Goal: Contribute content: Contribute content

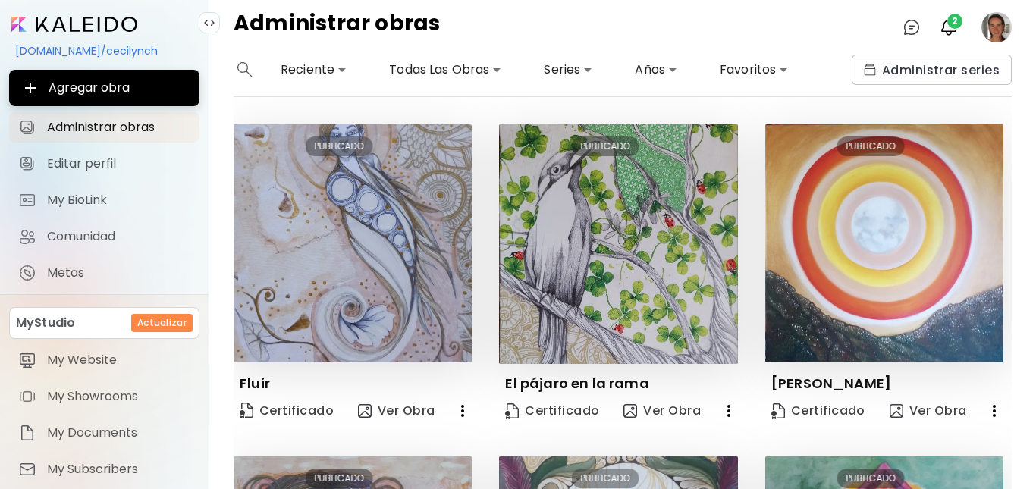
click at [670, 71] on body "**********" at bounding box center [518, 244] width 1036 height 489
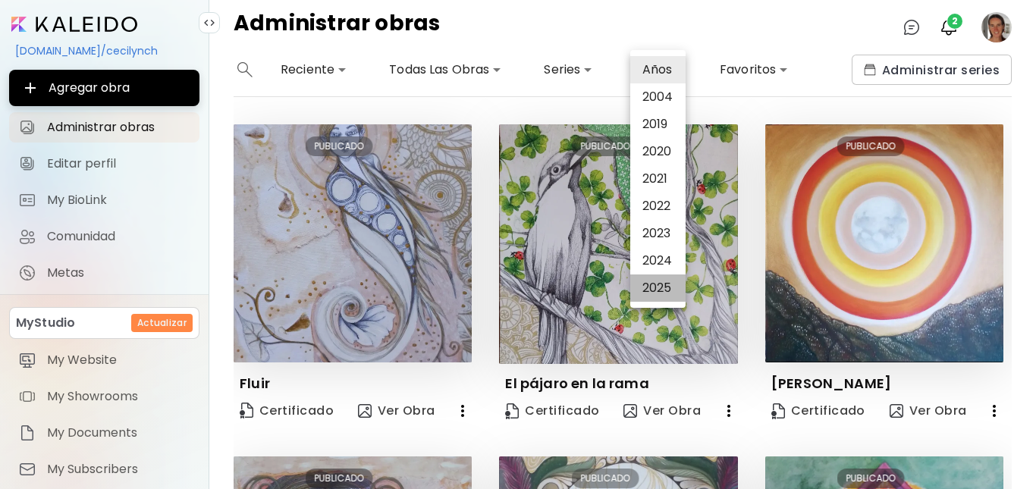
click at [649, 289] on li "2025" at bounding box center [657, 288] width 55 height 27
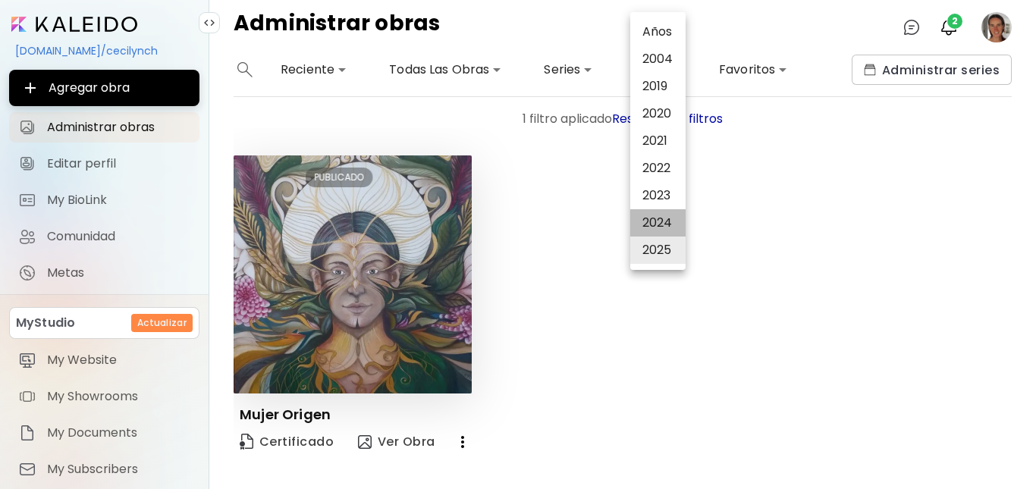
click at [667, 222] on li "2024" at bounding box center [657, 222] width 55 height 27
type input "*********"
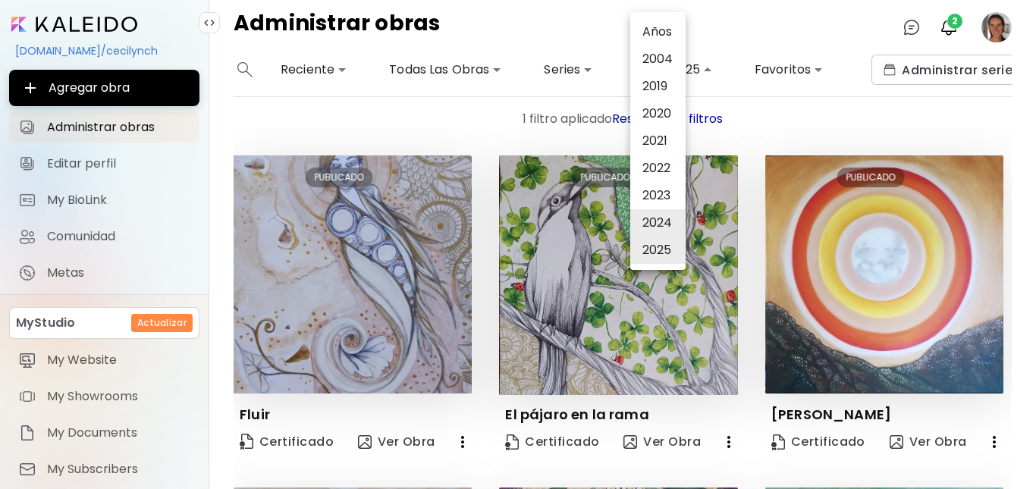
click at [1009, 328] on div at bounding box center [518, 244] width 1036 height 489
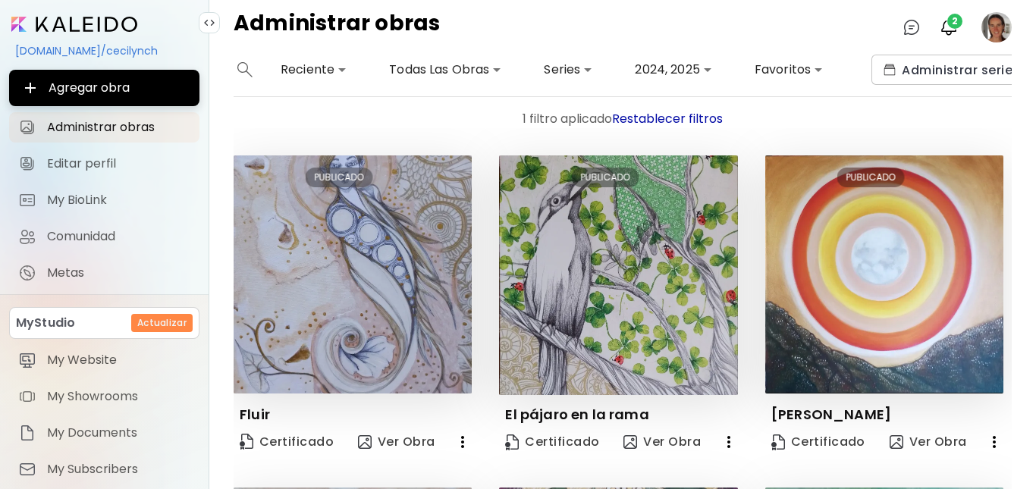
click at [1012, 334] on div "**********" at bounding box center [622, 272] width 827 height 435
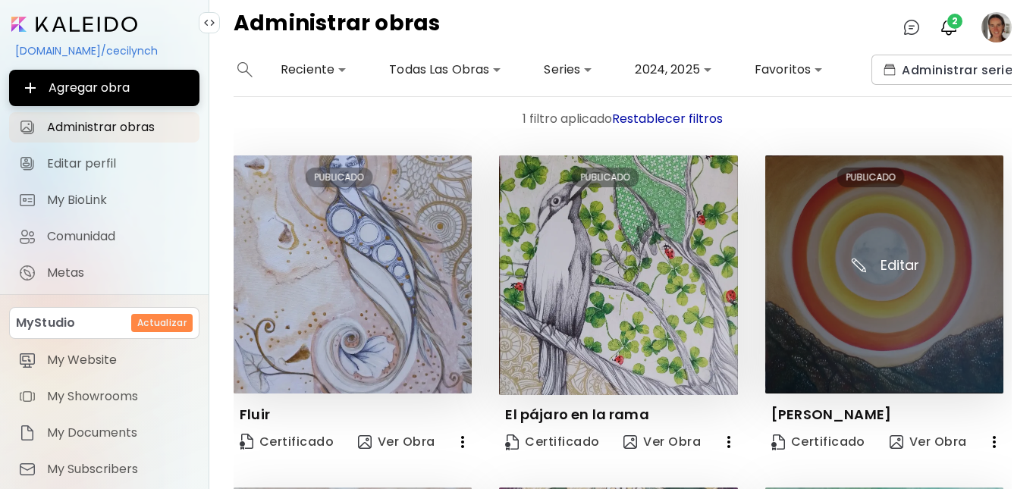
click at [929, 305] on img at bounding box center [884, 274] width 238 height 238
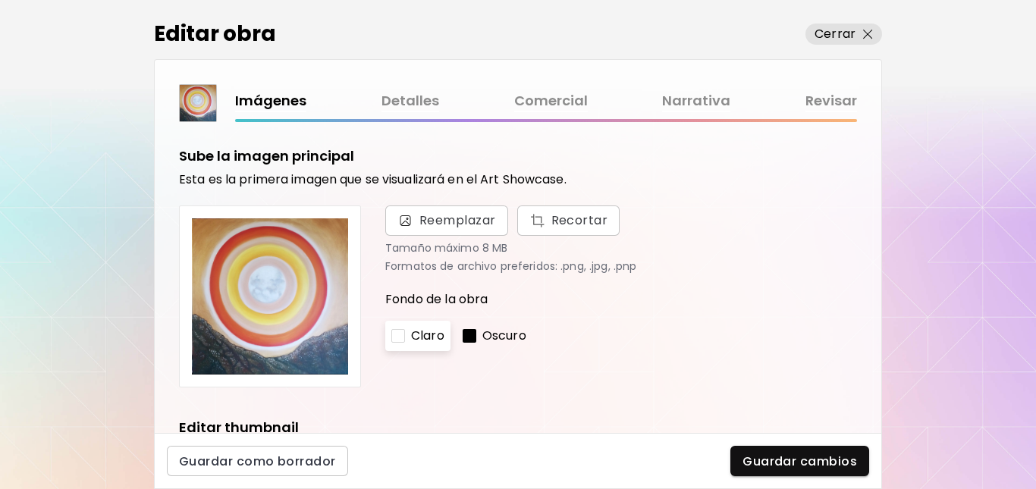
click at [415, 101] on link "Detalles" at bounding box center [410, 101] width 58 height 22
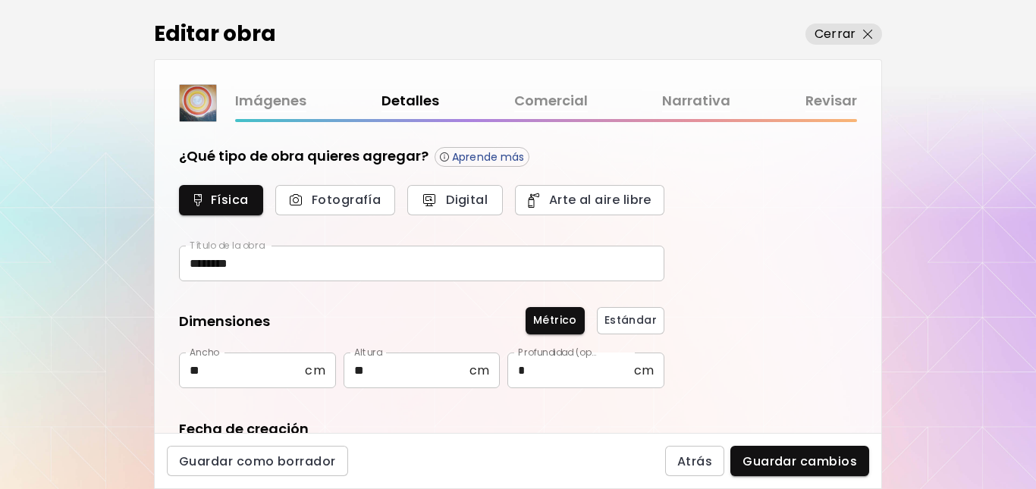
type input "********"
click at [868, 36] on img "button" at bounding box center [868, 35] width 10 height 10
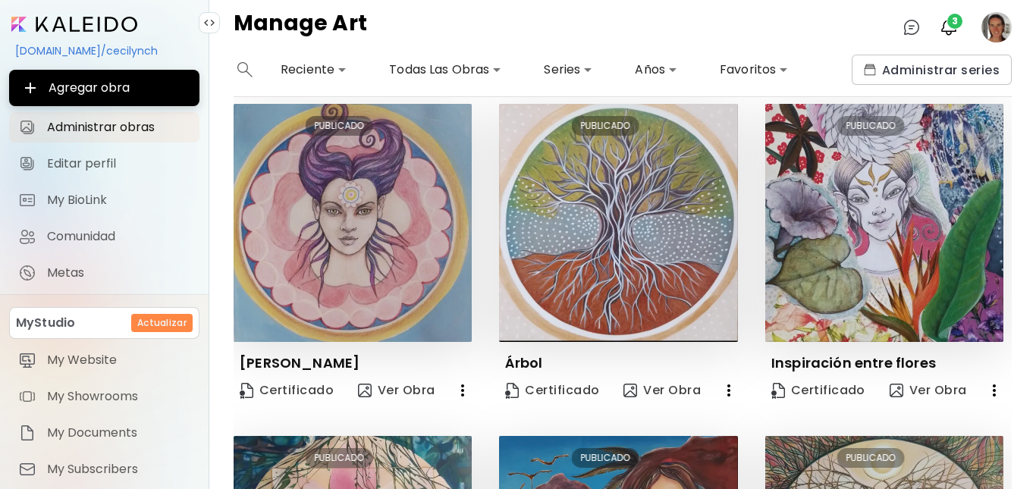
scroll to position [993, 0]
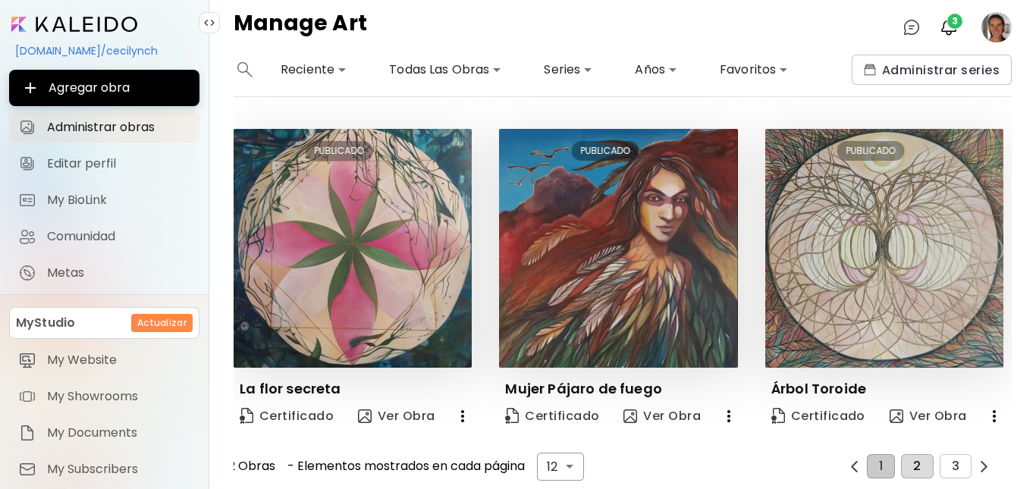
click at [913, 460] on span "2" at bounding box center [917, 467] width 8 height 14
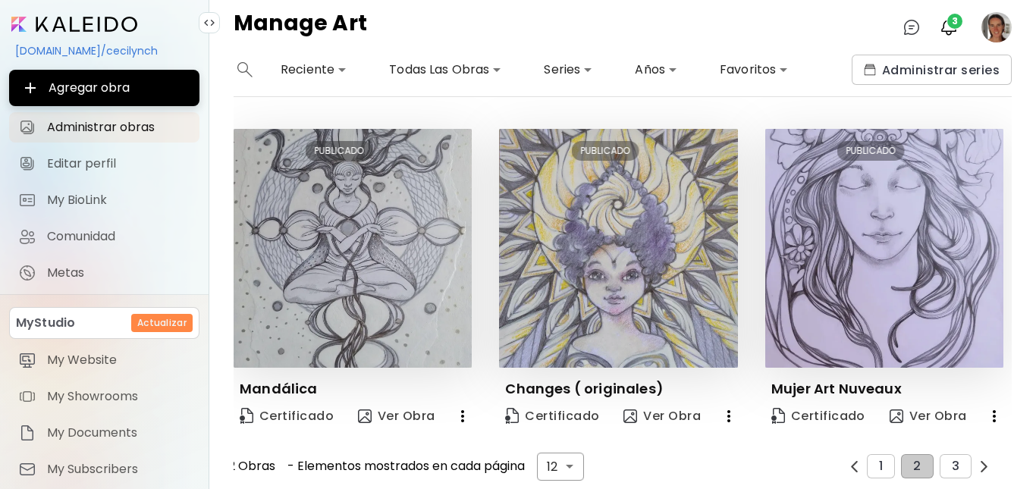
scroll to position [650, 0]
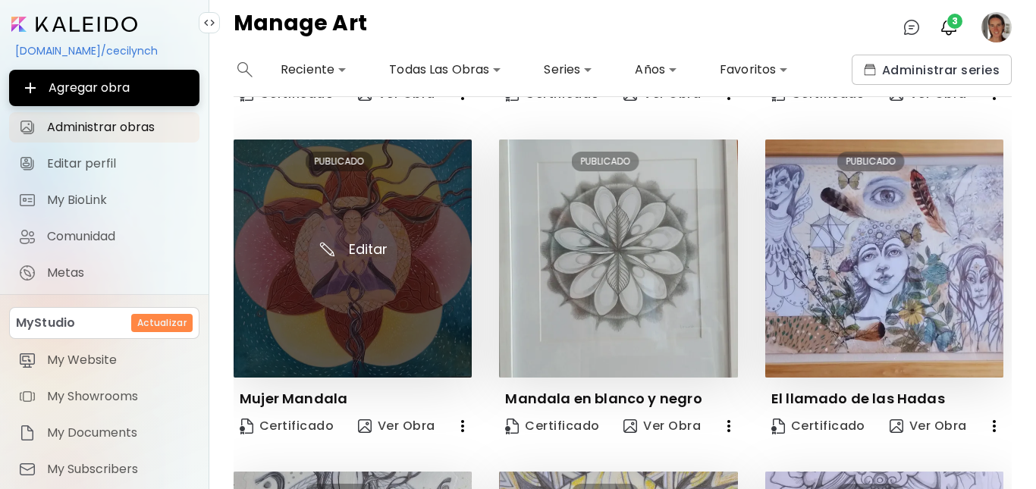
click at [410, 249] on img at bounding box center [353, 259] width 238 height 238
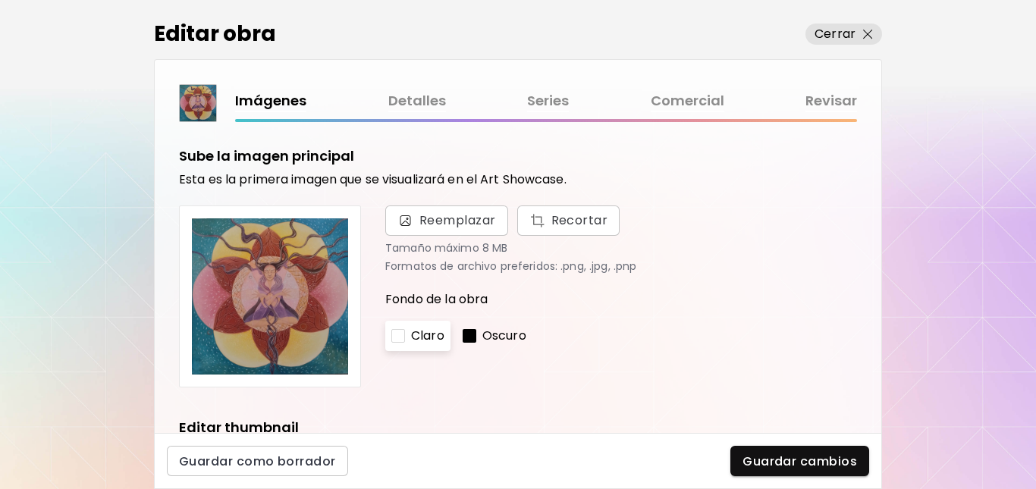
click at [419, 98] on link "Detalles" at bounding box center [417, 101] width 58 height 22
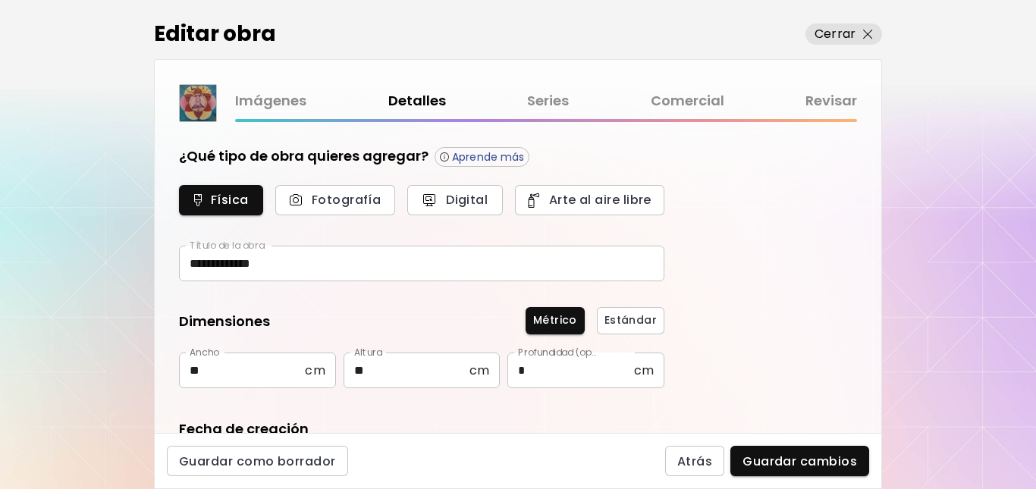
type input "********"
click at [869, 36] on img "button" at bounding box center [868, 35] width 10 height 10
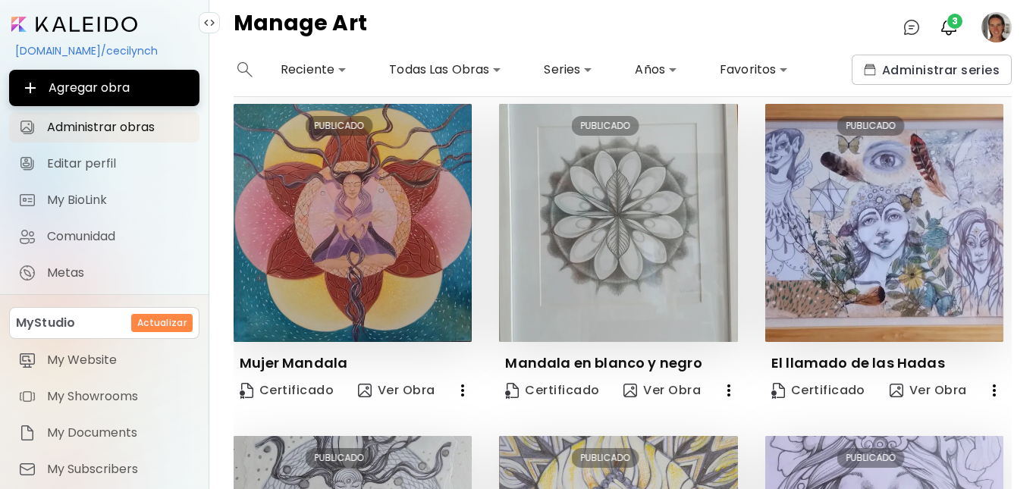
scroll to position [993, 0]
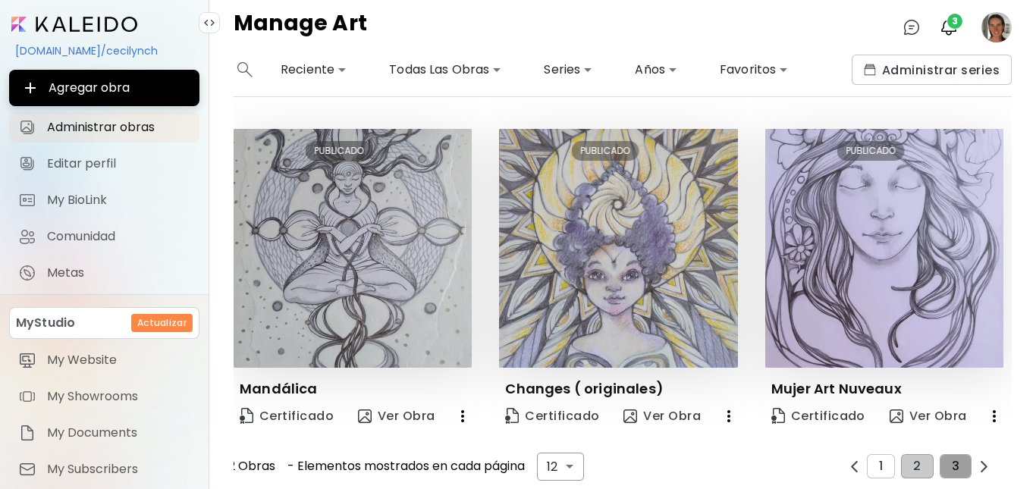
click at [952, 460] on span "3" at bounding box center [956, 467] width 8 height 14
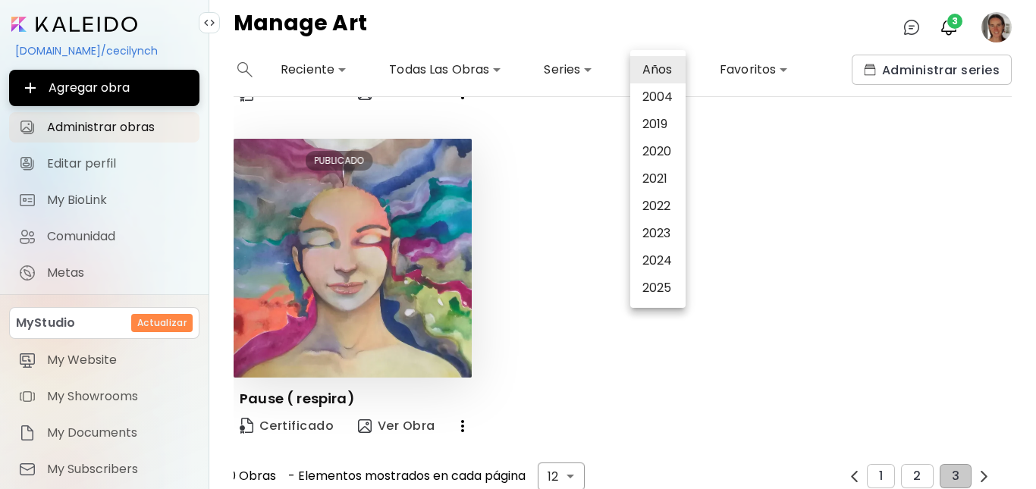
click at [671, 71] on body "**********" at bounding box center [518, 244] width 1036 height 489
click at [665, 231] on li "2023" at bounding box center [657, 233] width 55 height 27
type input "****"
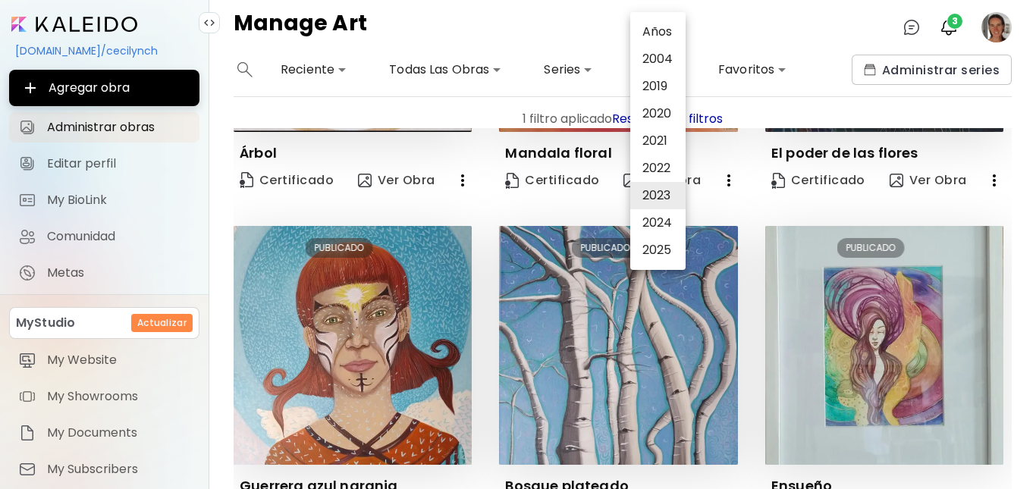
scroll to position [0, 0]
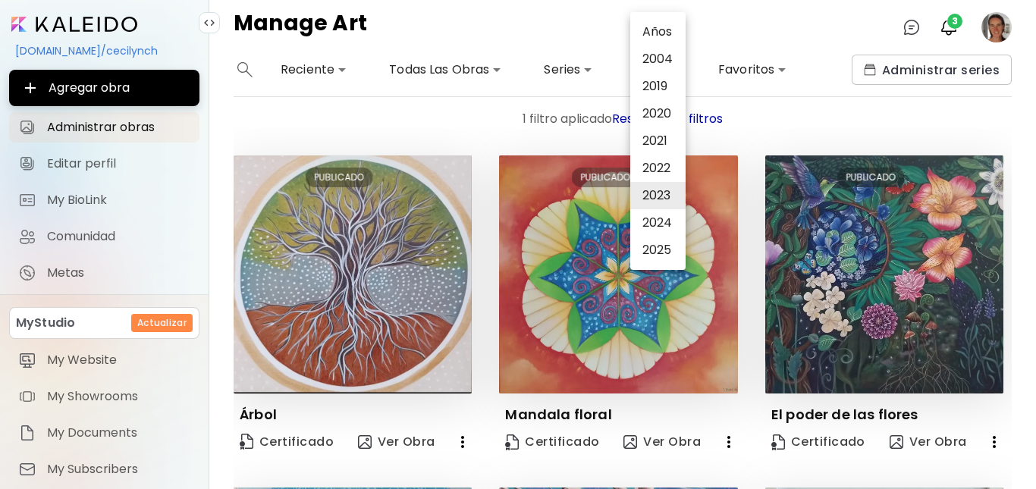
click at [1009, 307] on div at bounding box center [518, 244] width 1036 height 489
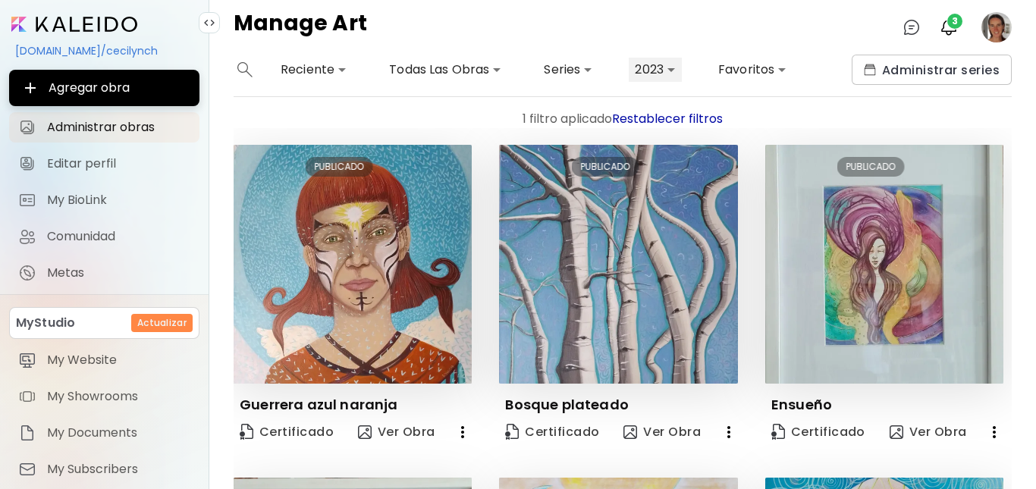
scroll to position [607, 0]
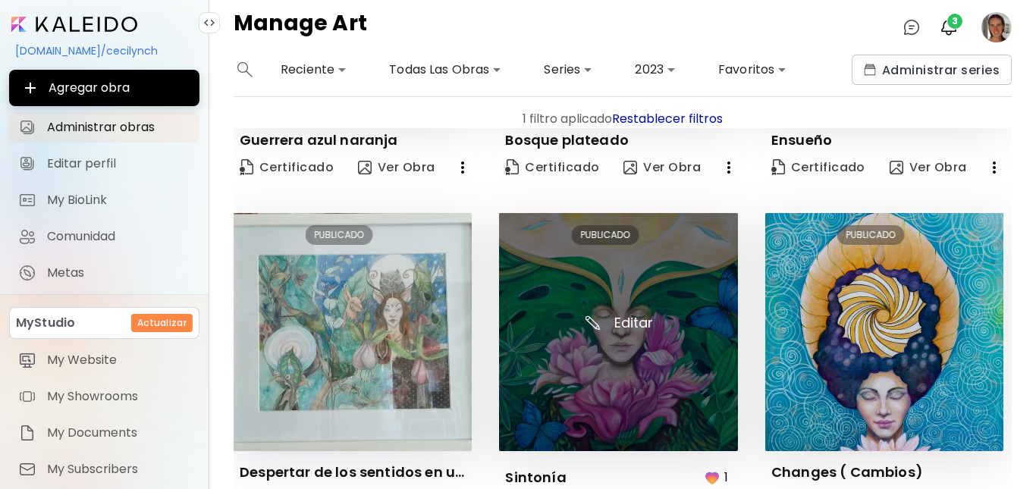
click at [636, 377] on img at bounding box center [618, 332] width 238 height 238
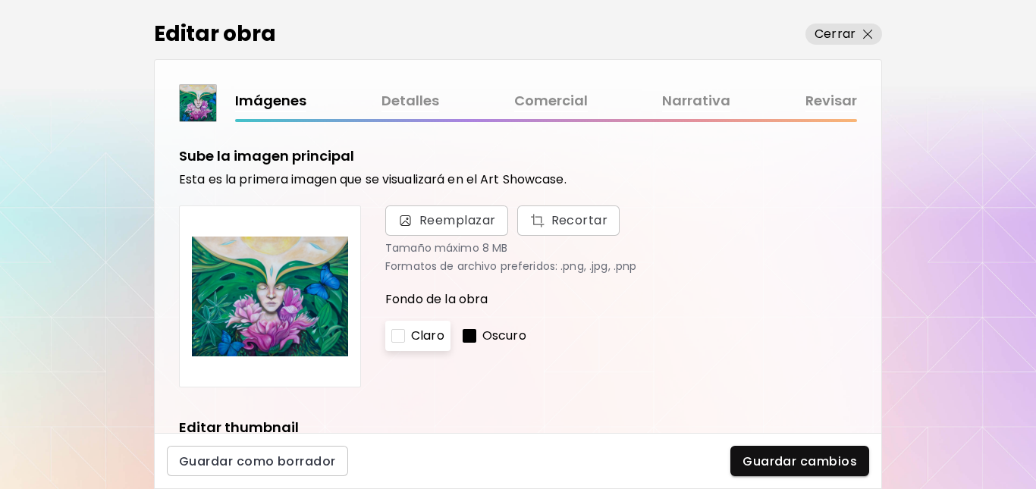
click at [399, 107] on link "Detalles" at bounding box center [410, 101] width 58 height 22
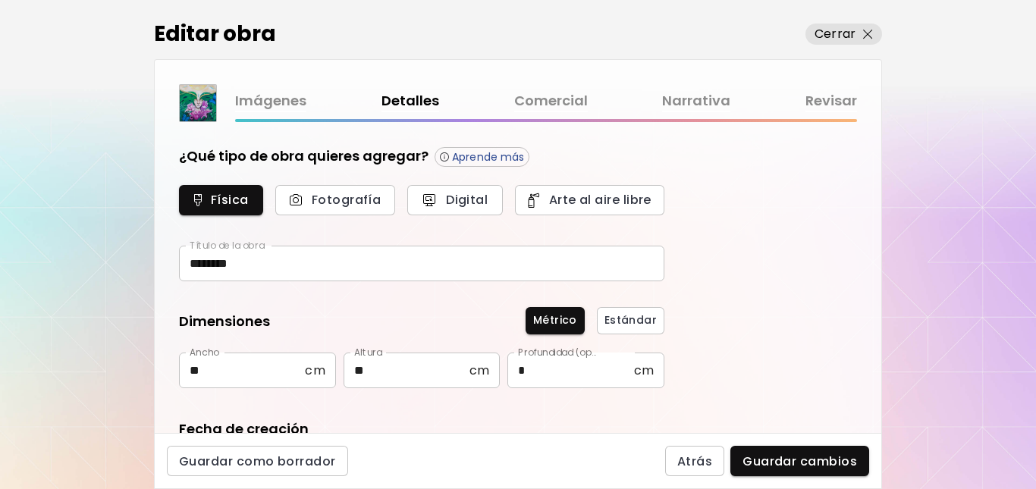
type input "********"
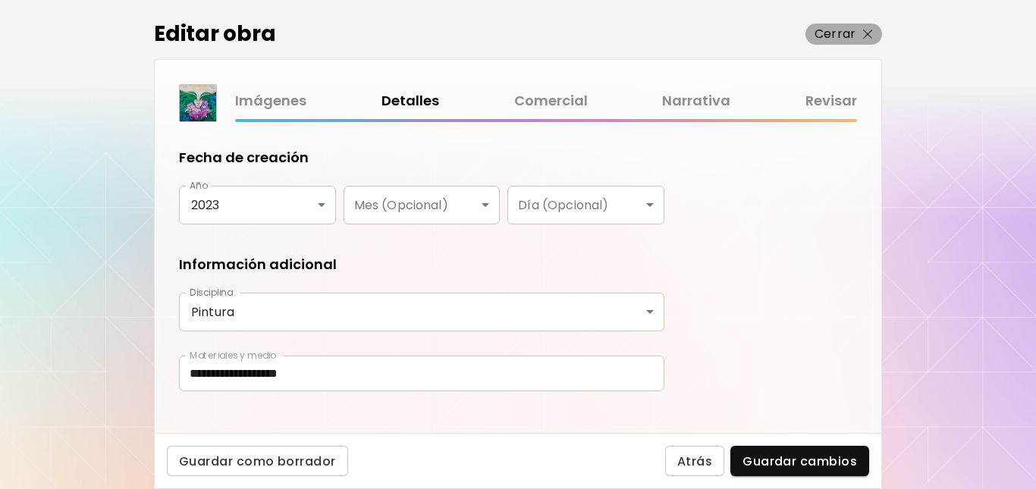
click at [871, 31] on img "button" at bounding box center [868, 35] width 10 height 10
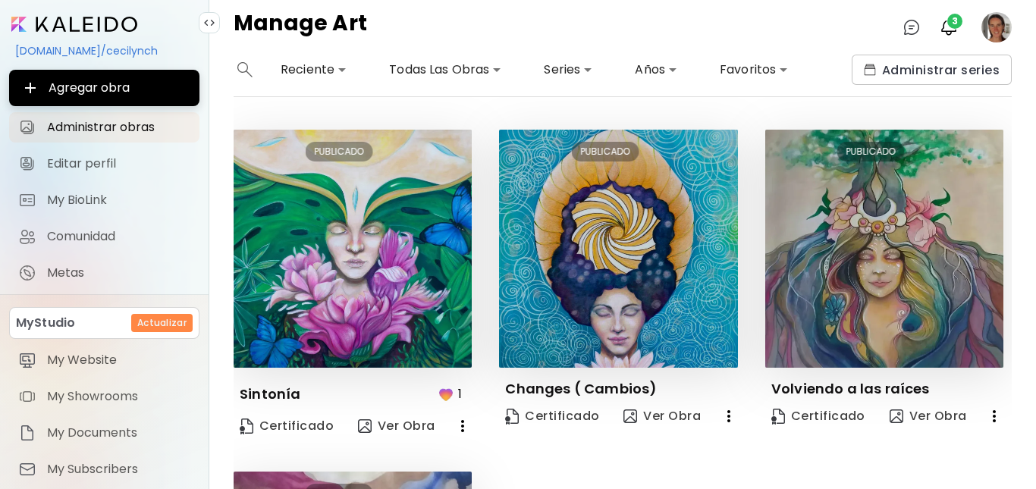
scroll to position [317, 0]
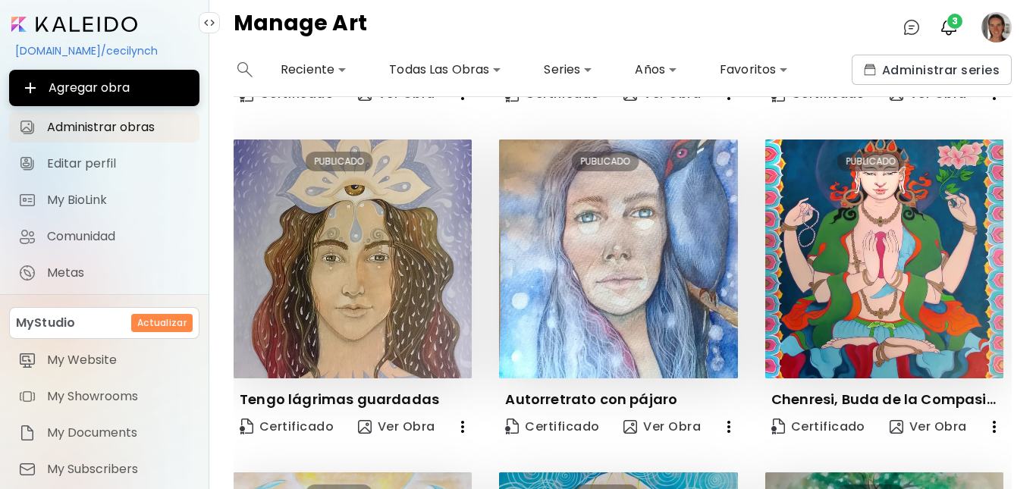
click at [1012, 447] on div "**********" at bounding box center [622, 272] width 827 height 435
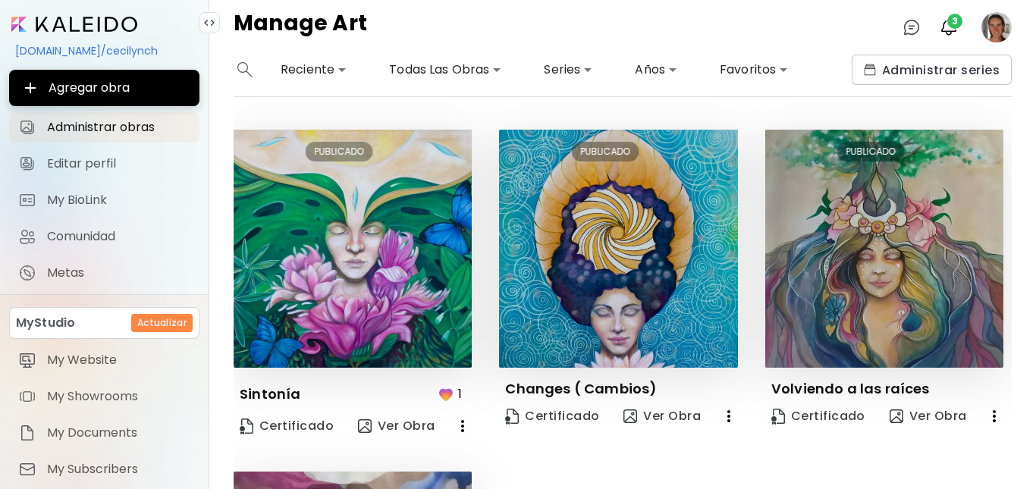
scroll to position [1003, 0]
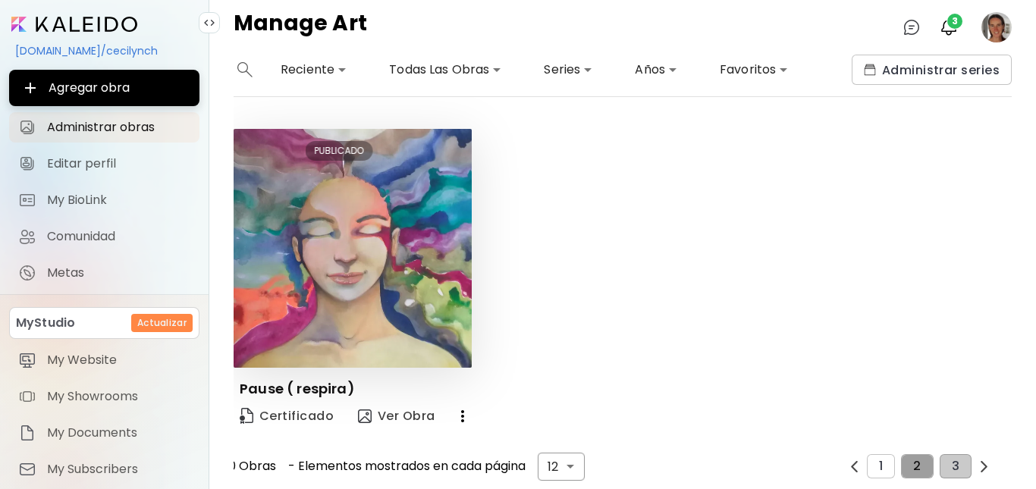
click at [913, 460] on span "2" at bounding box center [917, 467] width 8 height 14
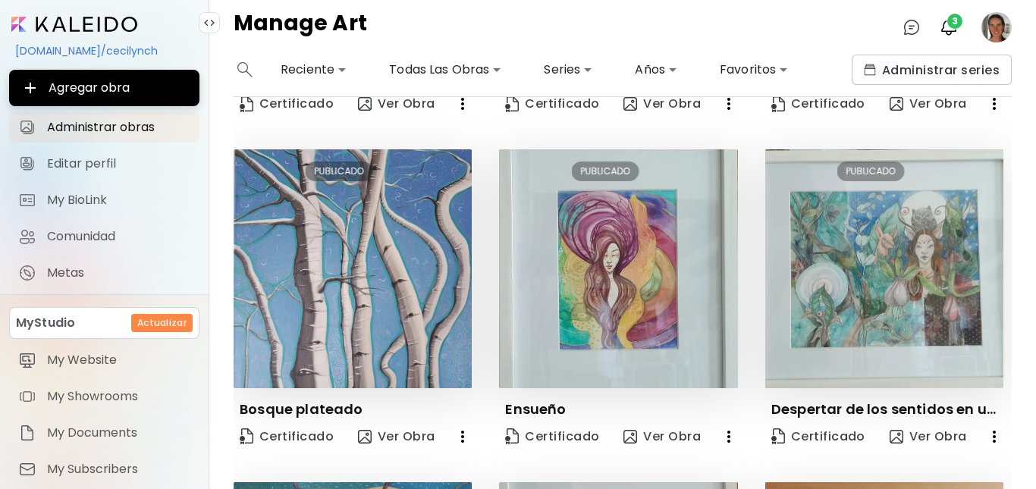
scroll to position [0, 0]
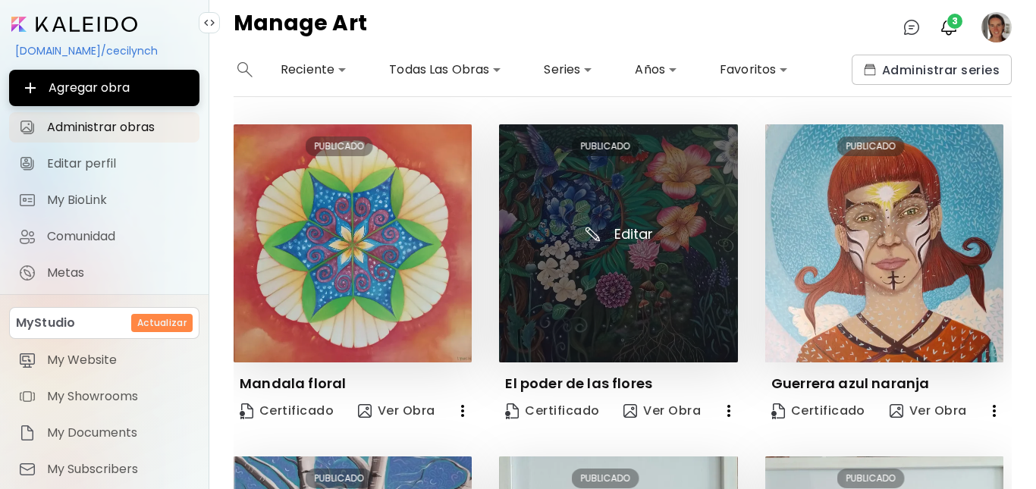
click at [626, 275] on img at bounding box center [618, 243] width 238 height 238
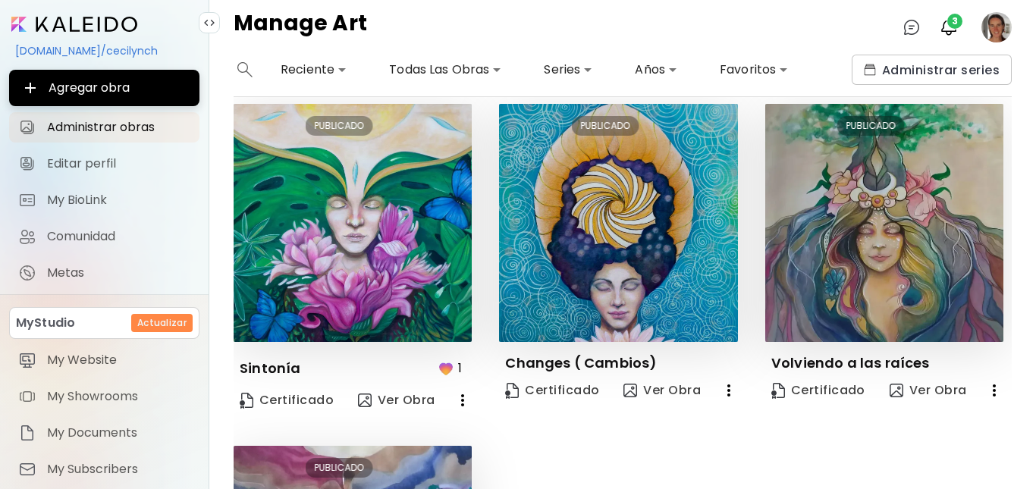
scroll to position [1003, 0]
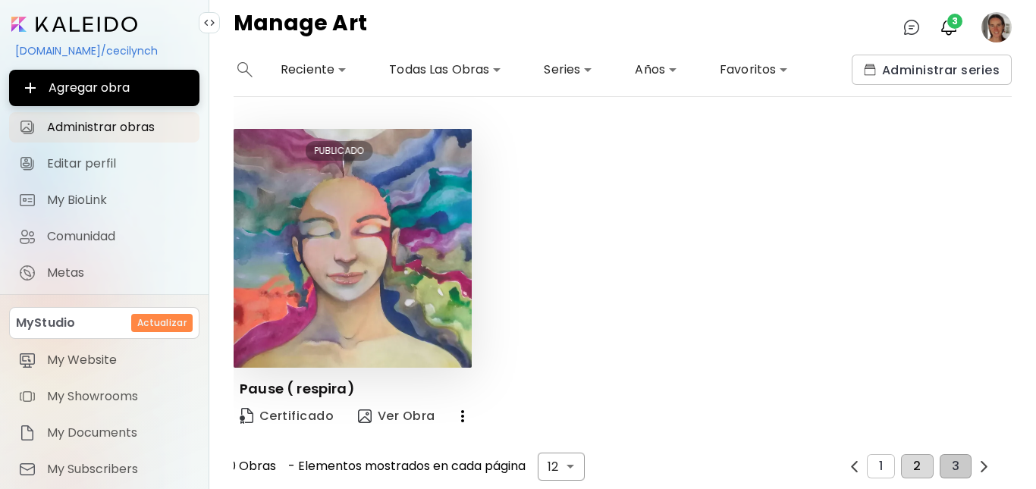
click at [913, 463] on span "2" at bounding box center [917, 467] width 8 height 14
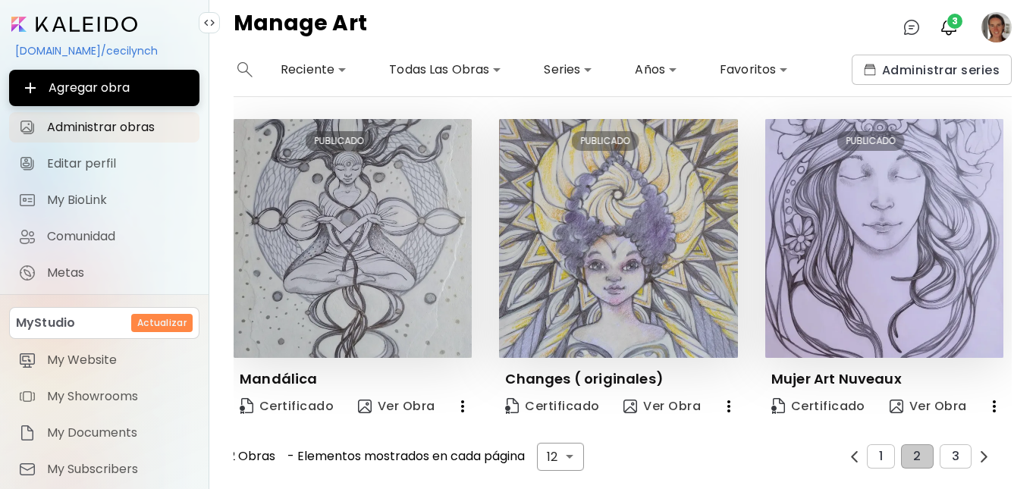
scroll to position [993, 0]
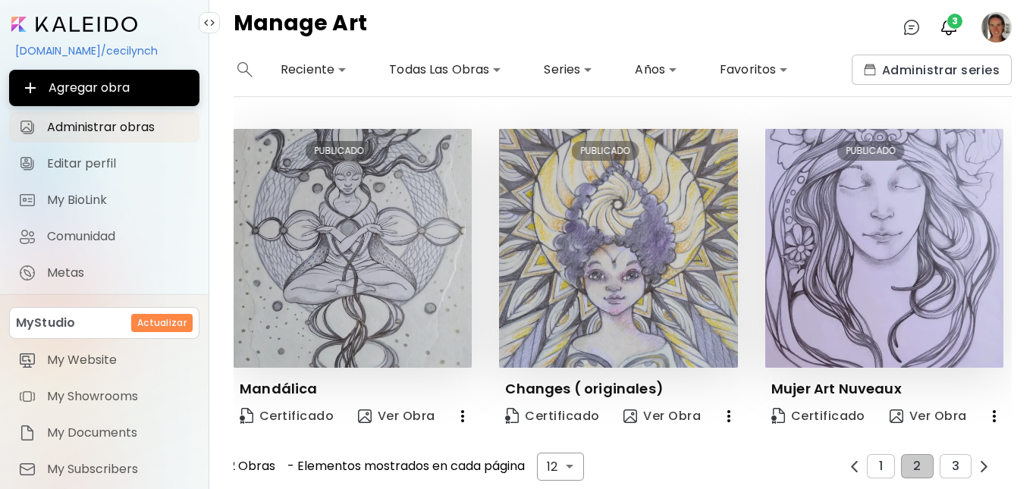
click at [1012, 207] on div "**********" at bounding box center [622, 272] width 827 height 435
click at [1015, 210] on div "**********" at bounding box center [622, 272] width 827 height 435
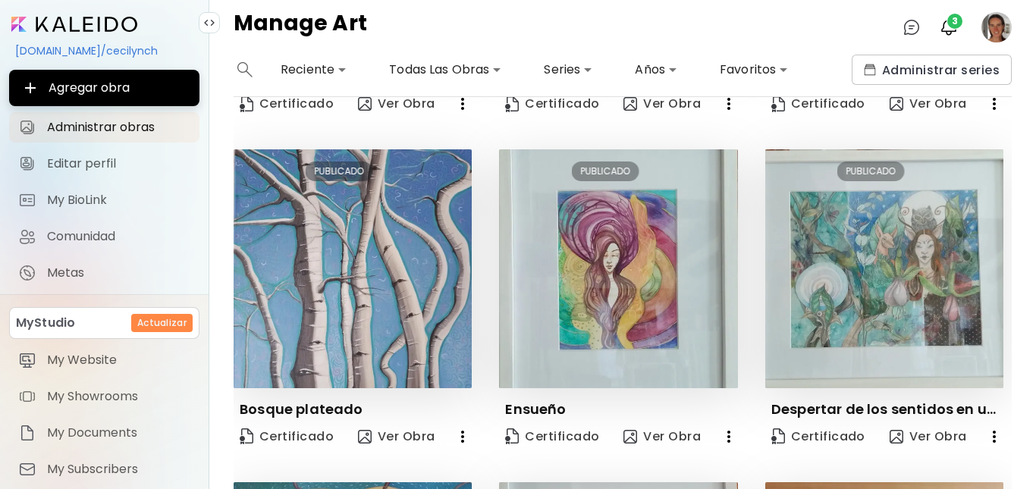
scroll to position [0, 0]
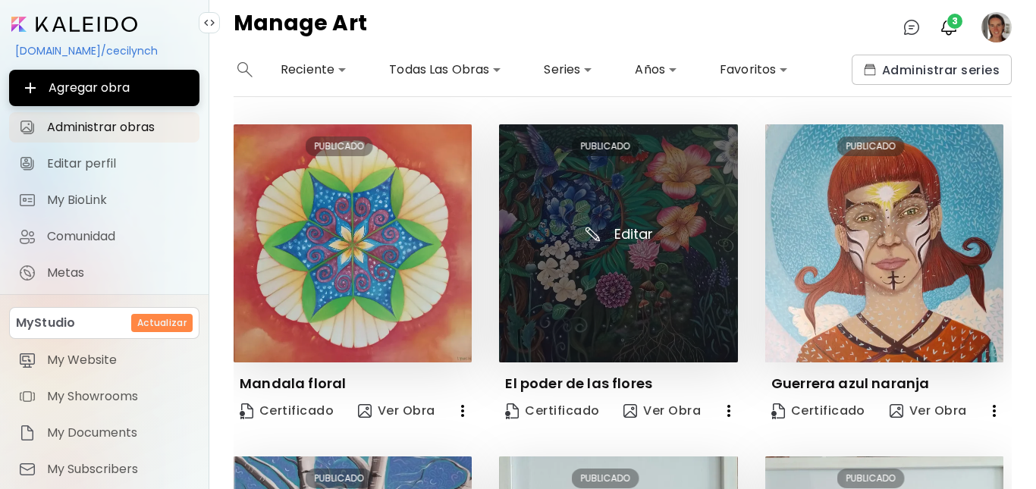
click at [651, 227] on img at bounding box center [618, 243] width 238 height 238
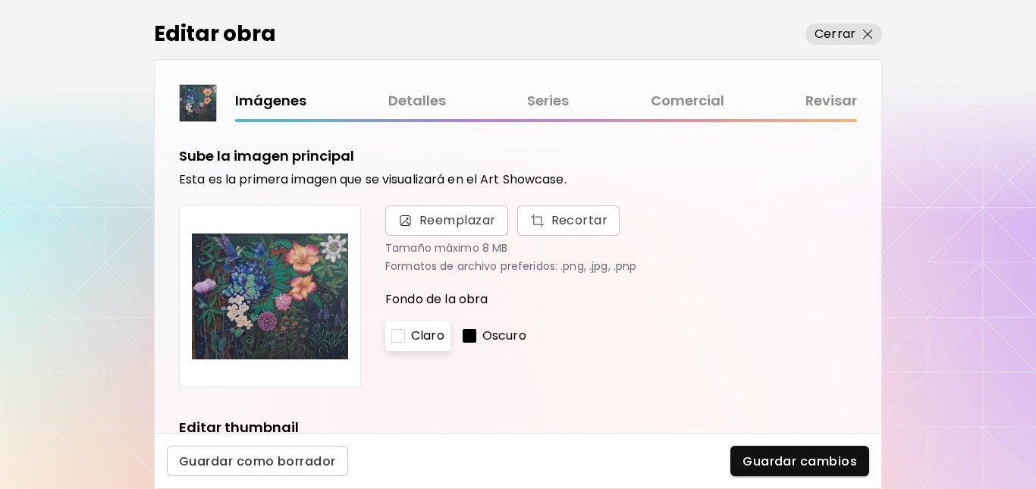
click at [423, 102] on link "Detalles" at bounding box center [417, 101] width 58 height 22
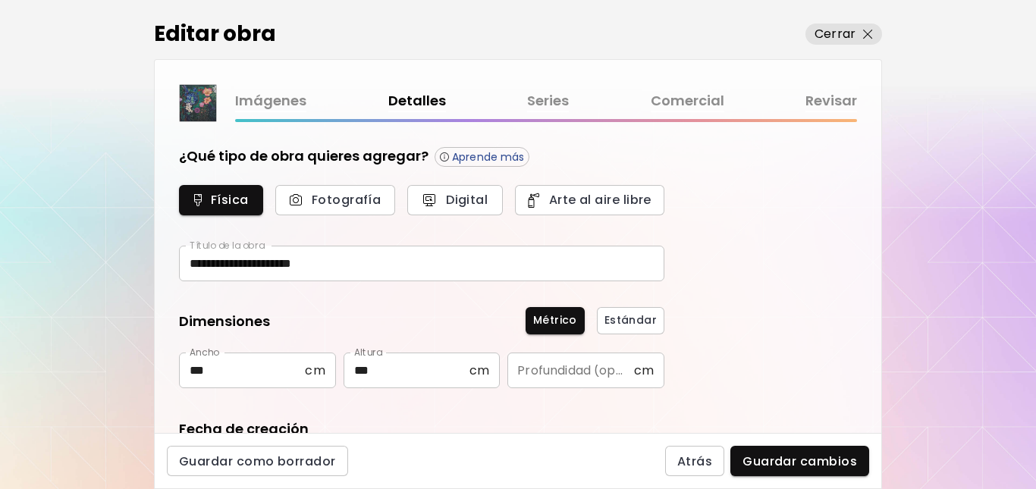
type input "********"
type input "*********"
click at [865, 32] on img "button" at bounding box center [868, 35] width 10 height 10
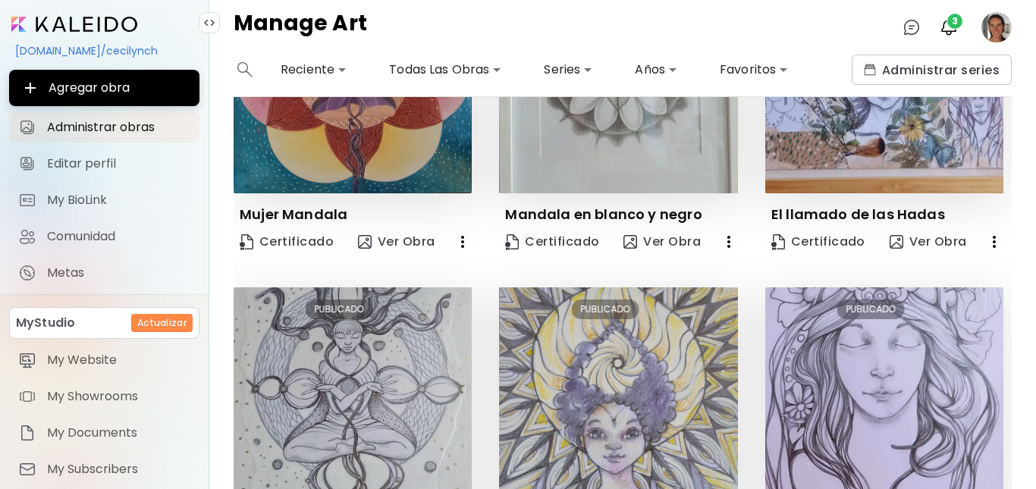
scroll to position [993, 0]
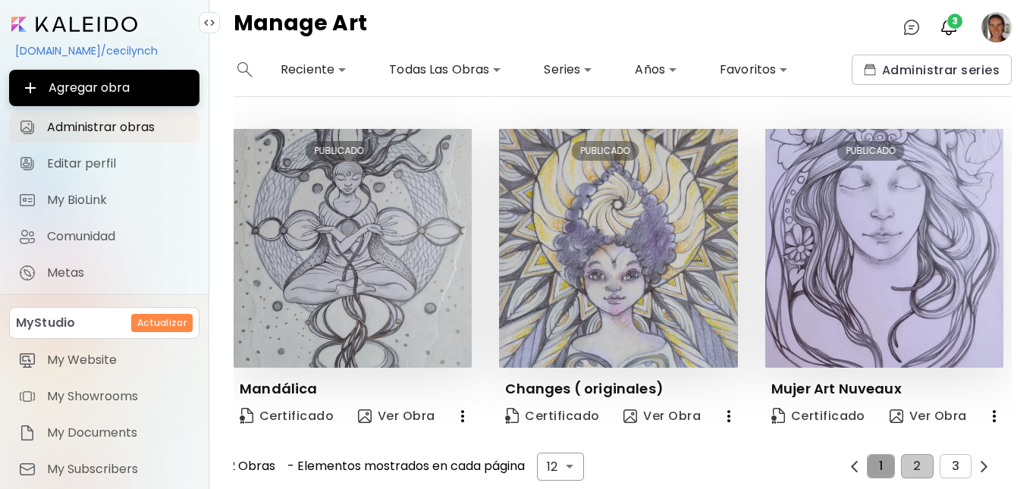
click at [867, 455] on button "1" at bounding box center [881, 466] width 28 height 24
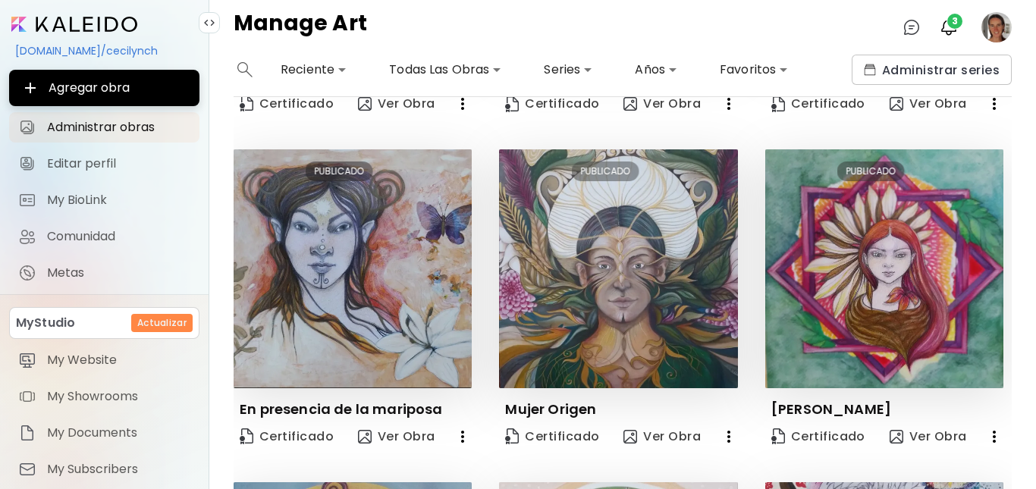
scroll to position [0, 0]
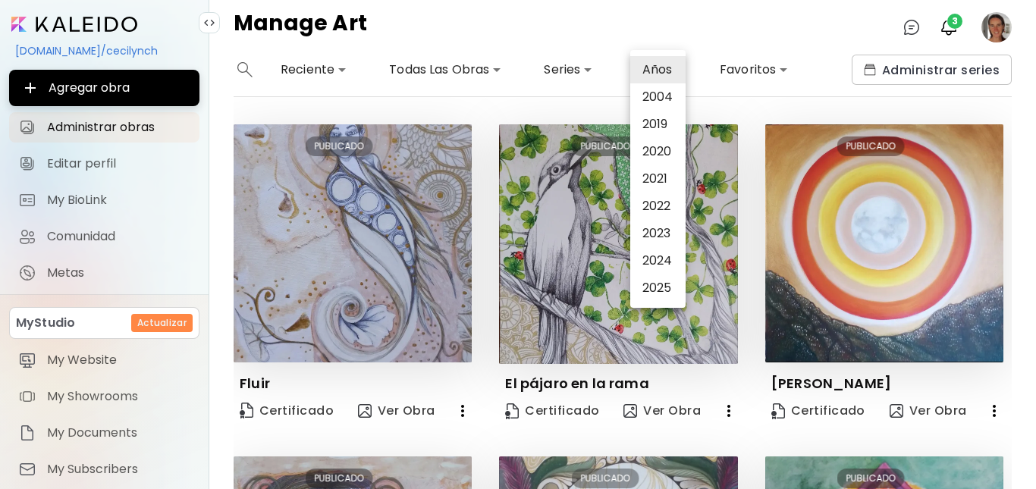
click at [674, 68] on body "**********" at bounding box center [518, 244] width 1036 height 489
click at [664, 204] on li "2022" at bounding box center [657, 206] width 55 height 27
type input "****"
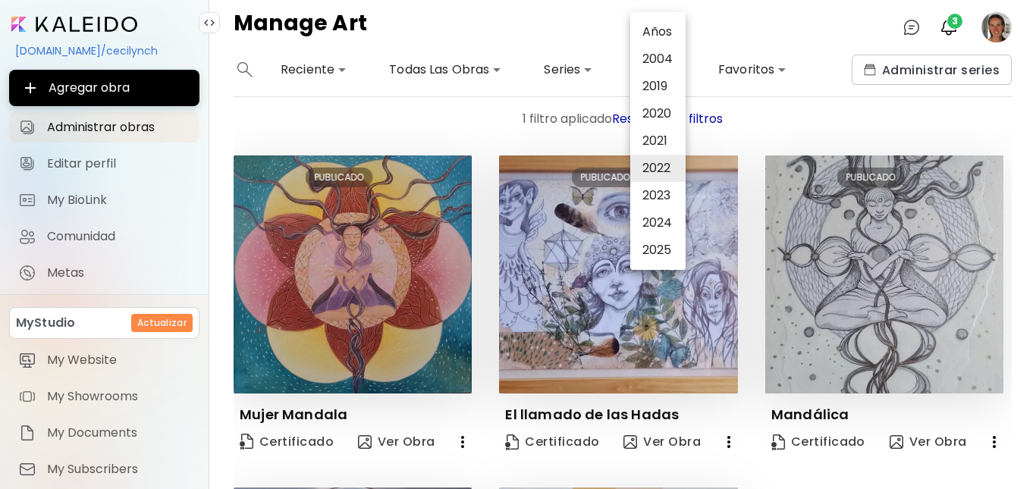
click at [1006, 375] on div at bounding box center [518, 244] width 1036 height 489
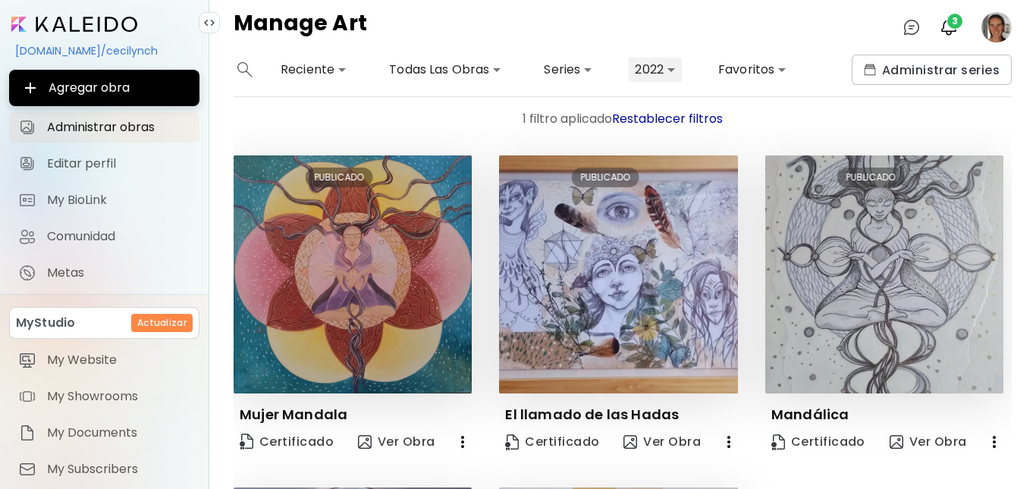
scroll to position [268, 0]
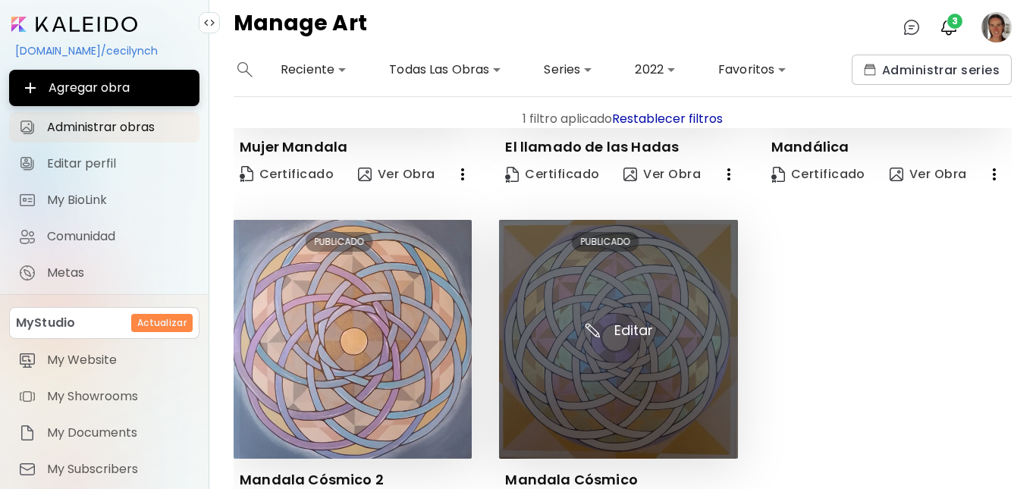
click at [664, 384] on img at bounding box center [618, 339] width 238 height 238
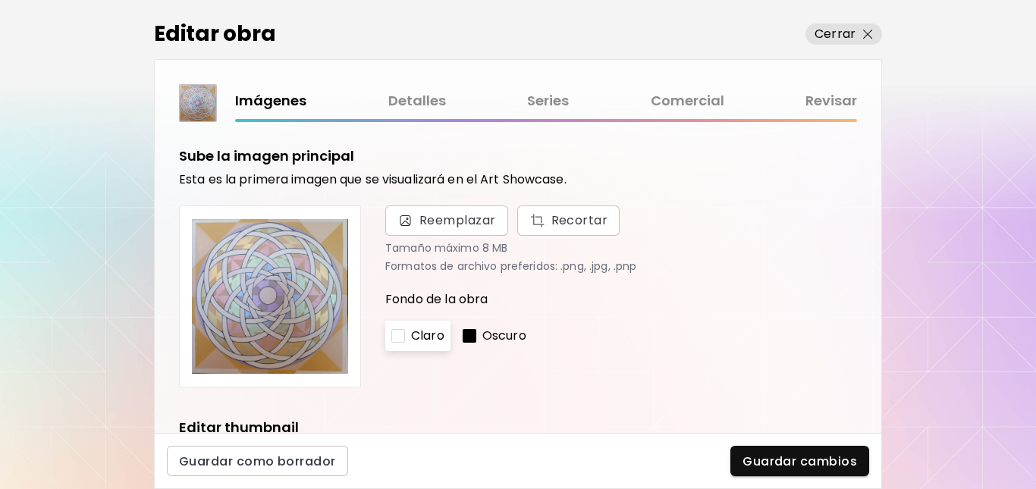
click at [415, 101] on link "Detalles" at bounding box center [417, 101] width 58 height 22
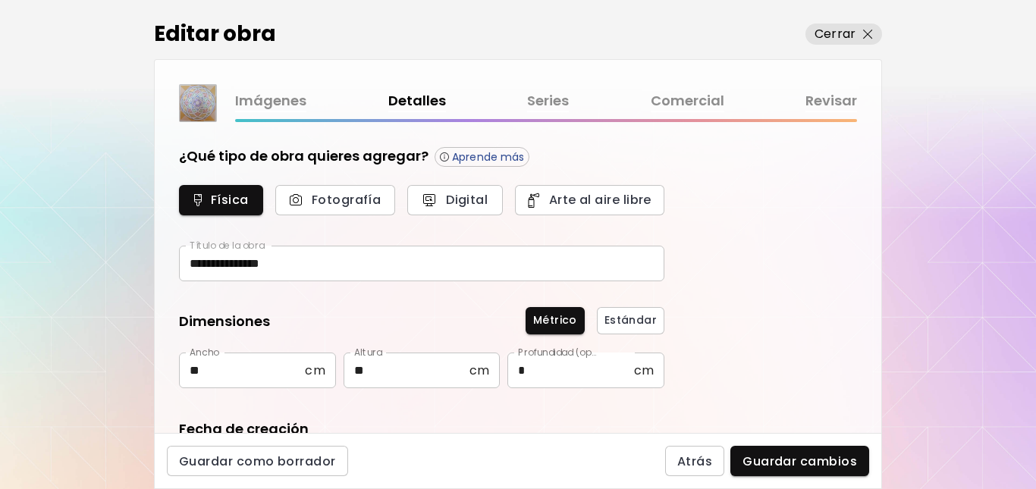
type input "********"
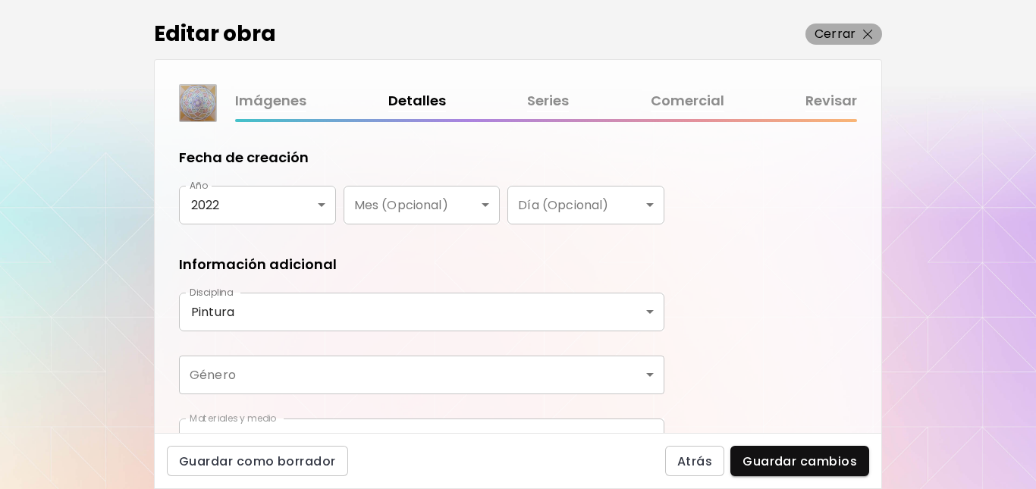
click at [869, 33] on img "button" at bounding box center [868, 35] width 10 height 10
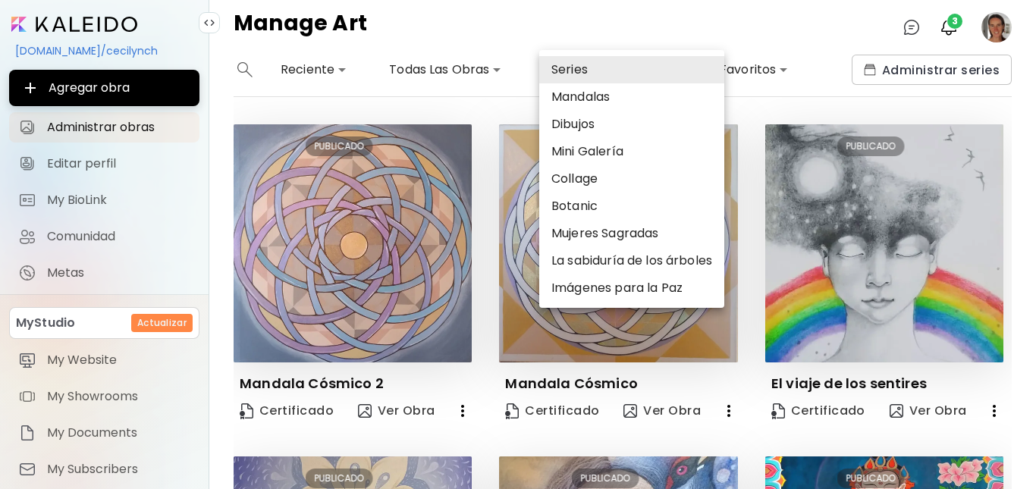
click at [583, 70] on body "**********" at bounding box center [518, 244] width 1036 height 489
click at [578, 94] on li "Mandalas" at bounding box center [631, 96] width 185 height 27
type input "*****"
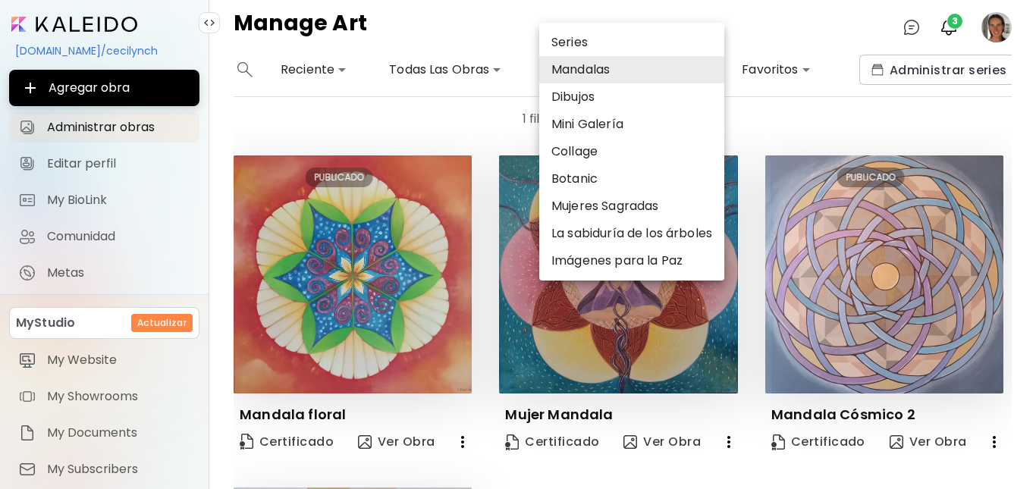
click at [317, 322] on div at bounding box center [518, 244] width 1036 height 489
click at [317, 322] on div "Series Mandalas Dibujos Mini Galería Collage Botanic Mujeres Sagradas La sabidu…" at bounding box center [518, 244] width 1036 height 489
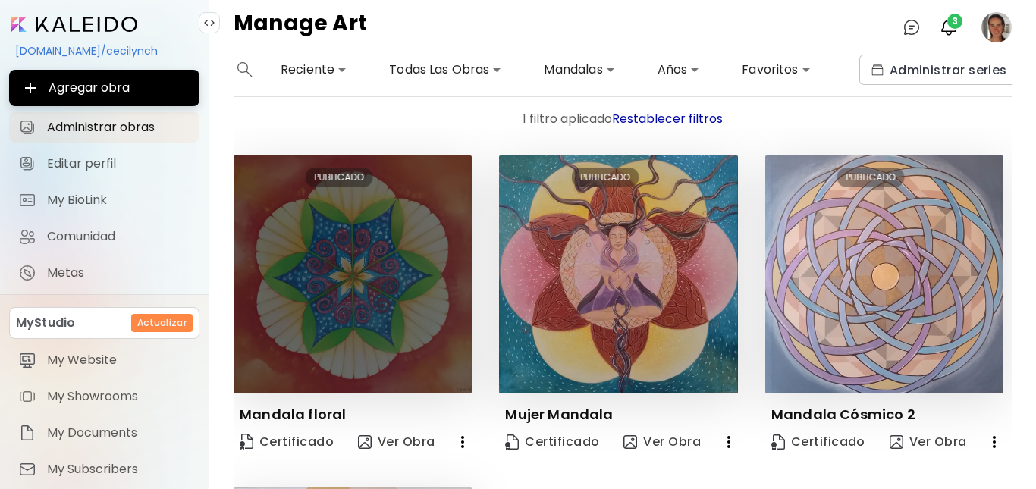
click at [365, 290] on img at bounding box center [353, 274] width 238 height 238
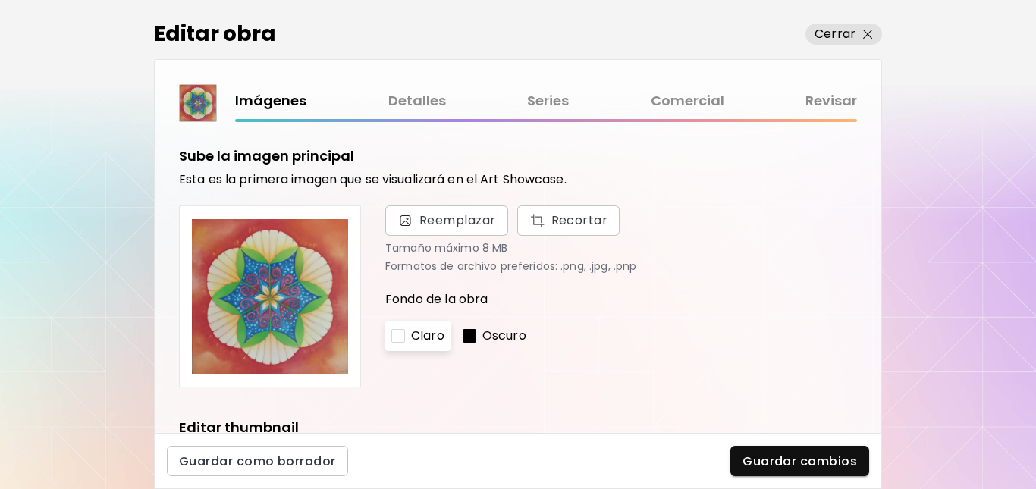
click at [431, 104] on link "Detalles" at bounding box center [417, 101] width 58 height 22
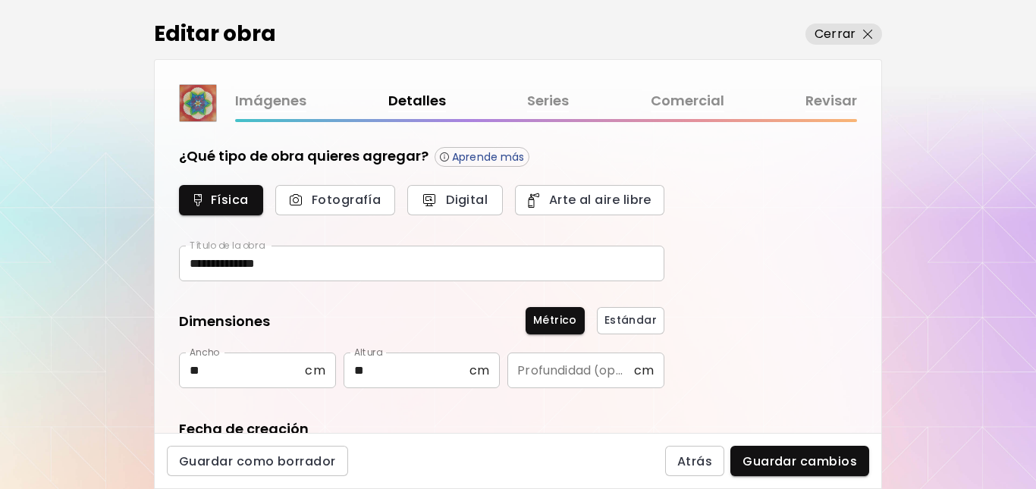
type input "********"
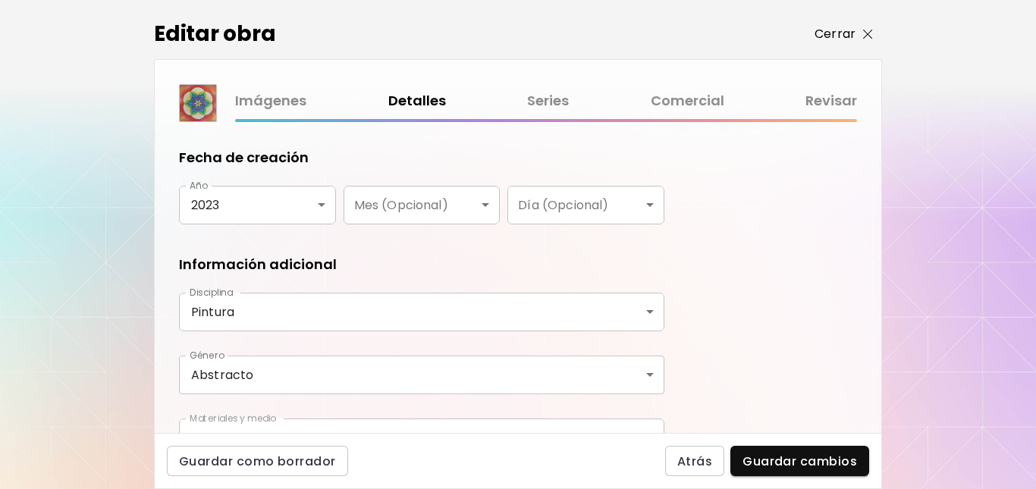
click at [868, 33] on img "button" at bounding box center [868, 35] width 10 height 10
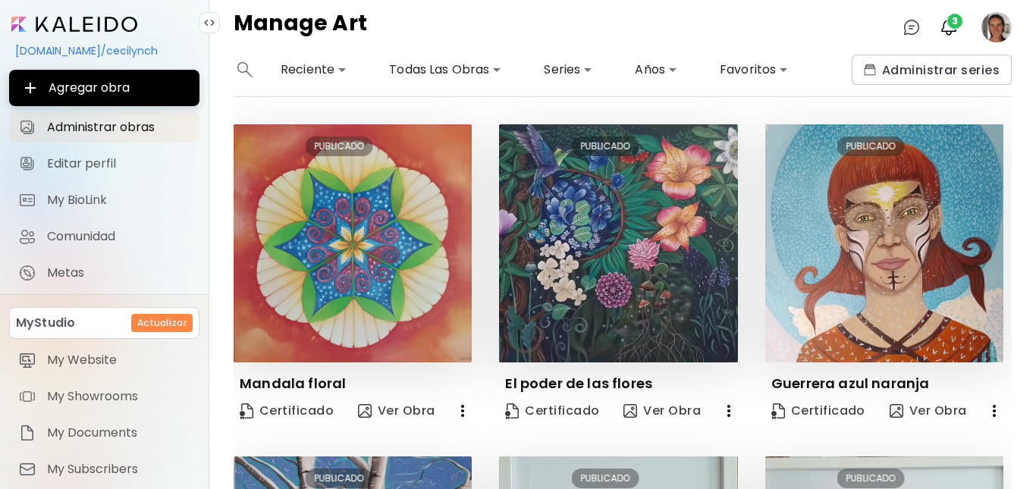
click at [430, 64] on body "**********" at bounding box center [518, 244] width 1036 height 489
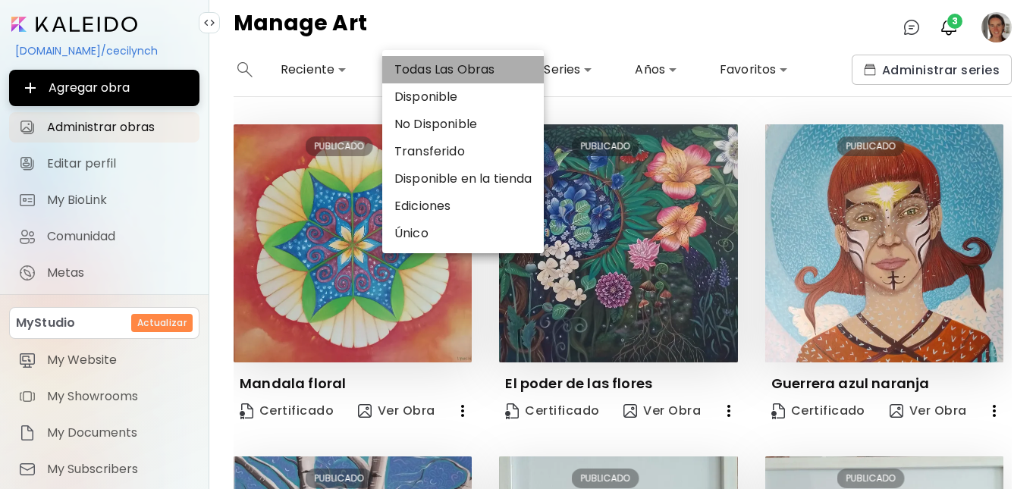
click at [430, 64] on li "Todas Las Obras" at bounding box center [463, 69] width 162 height 27
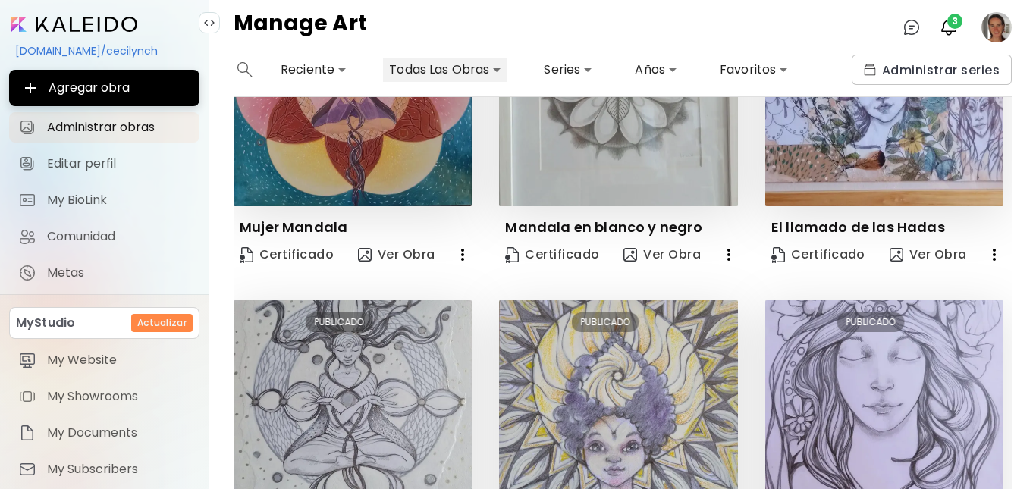
scroll to position [993, 0]
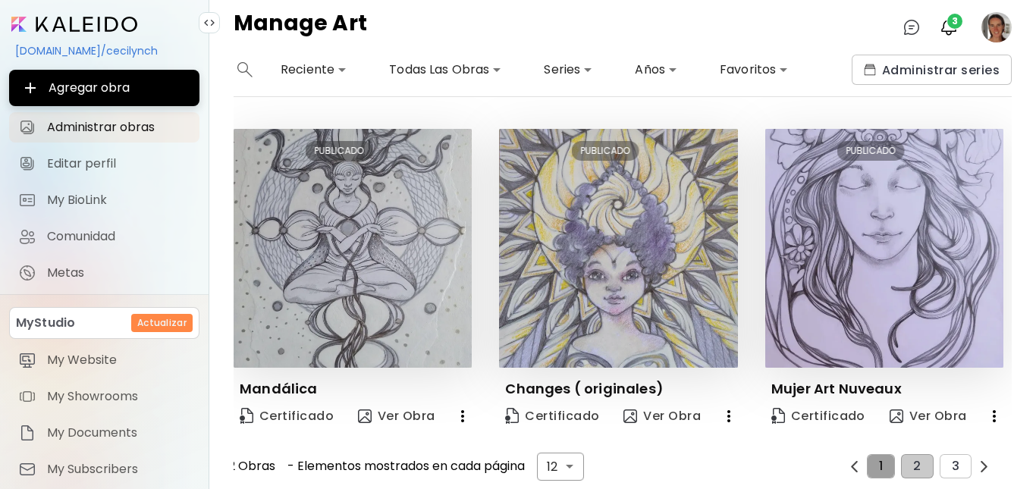
click at [879, 460] on span "1" at bounding box center [881, 467] width 4 height 14
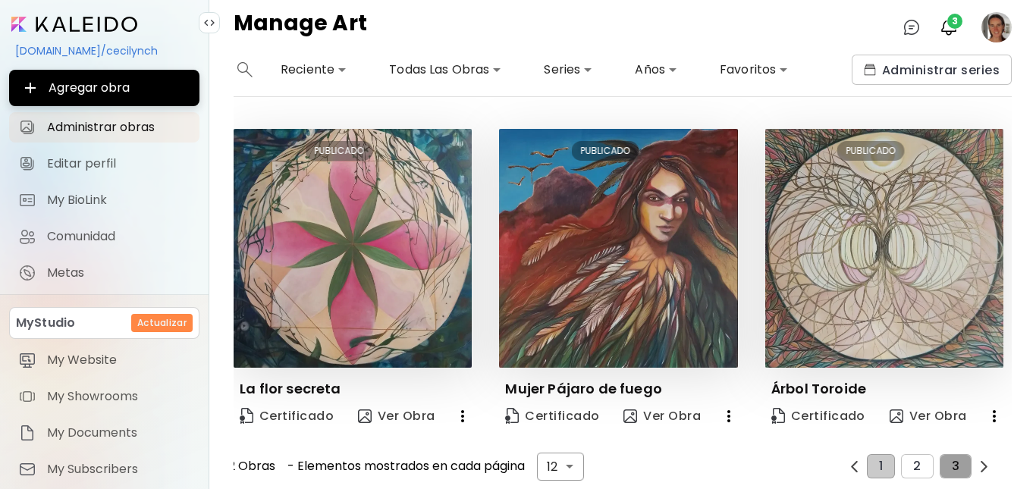
click at [952, 460] on span "3" at bounding box center [956, 467] width 8 height 14
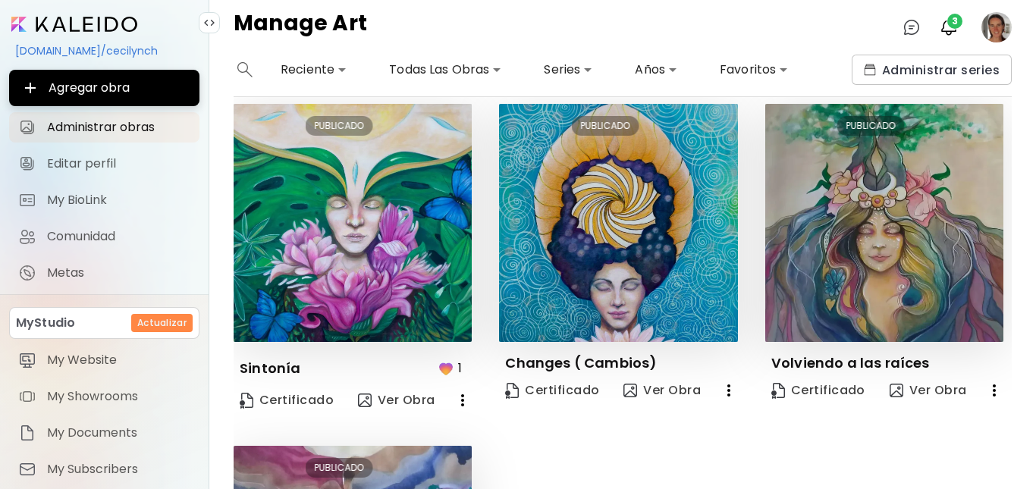
scroll to position [1003, 0]
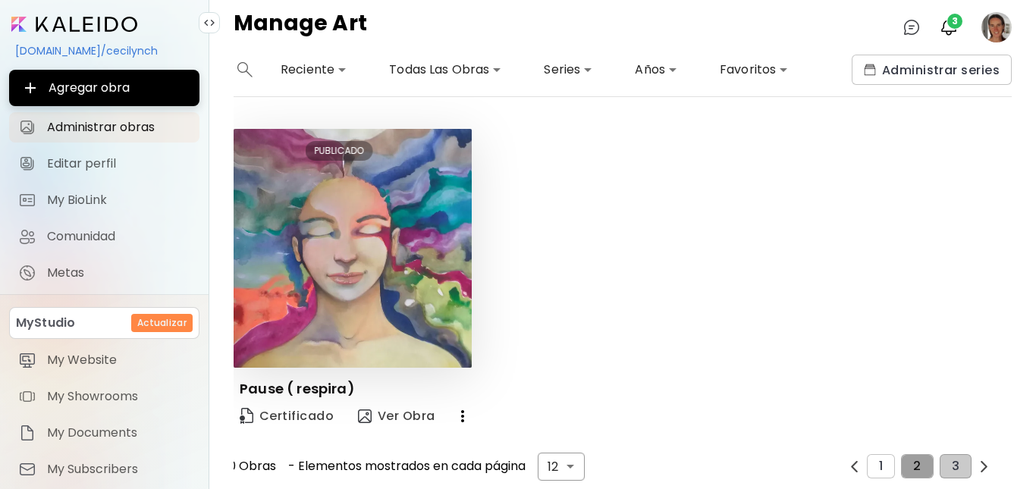
click at [913, 460] on span "2" at bounding box center [917, 467] width 8 height 14
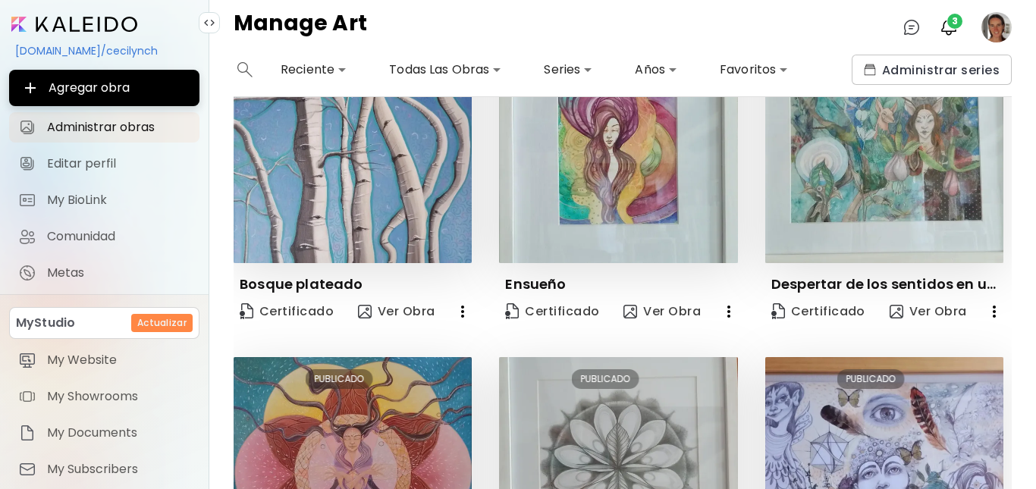
scroll to position [307, 0]
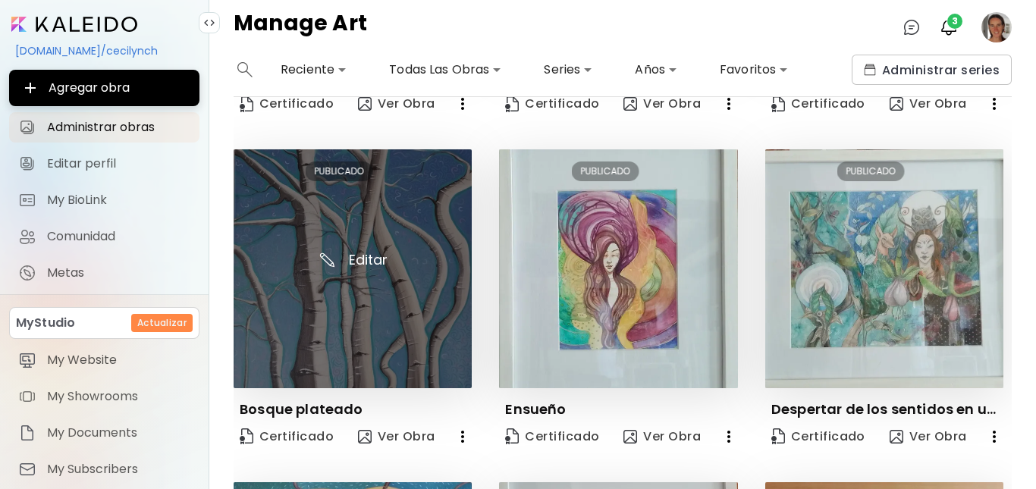
click at [436, 290] on img at bounding box center [353, 268] width 238 height 238
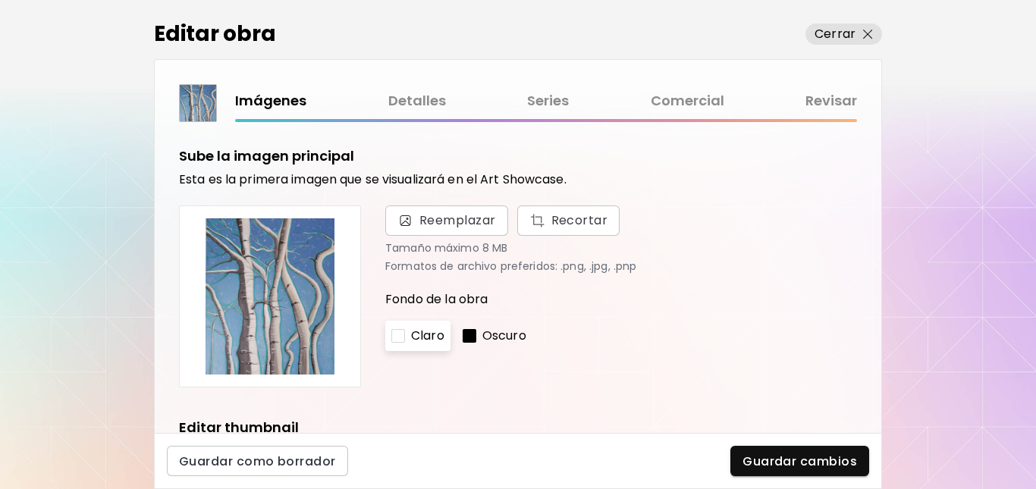
click at [411, 96] on link "Detalles" at bounding box center [417, 101] width 58 height 22
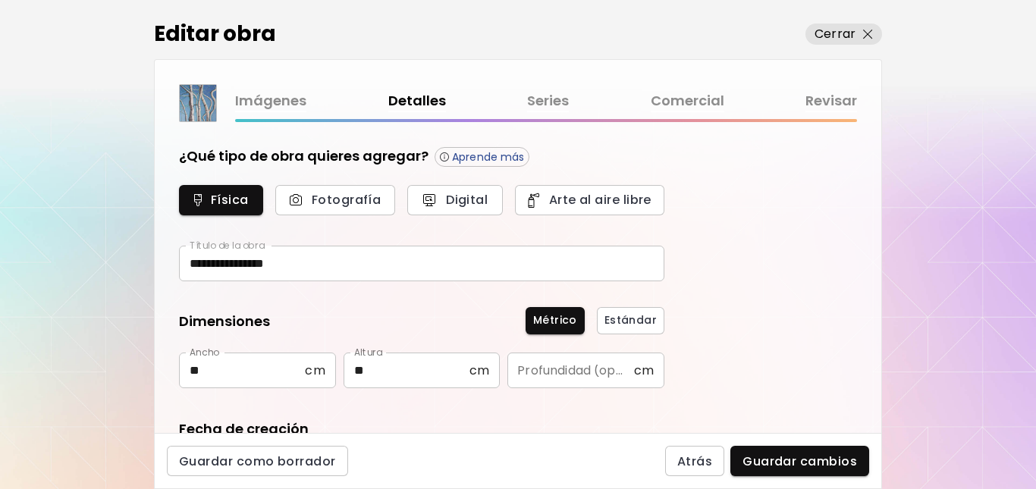
type input "********"
type input "*********"
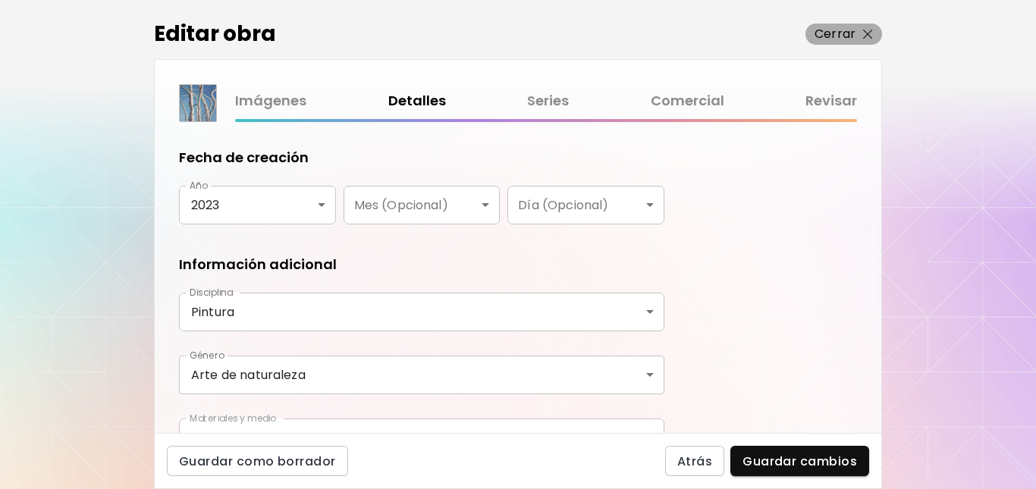
click at [871, 30] on img "button" at bounding box center [868, 35] width 10 height 10
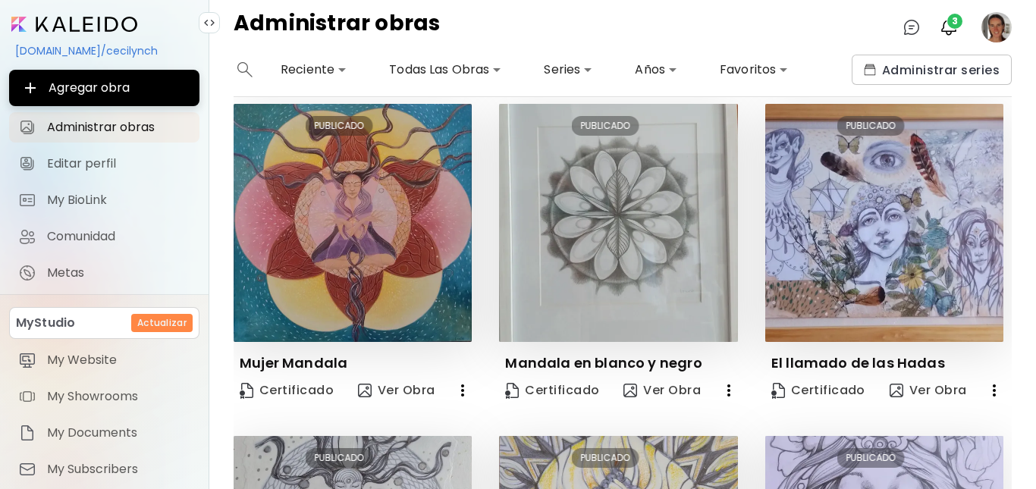
scroll to position [993, 0]
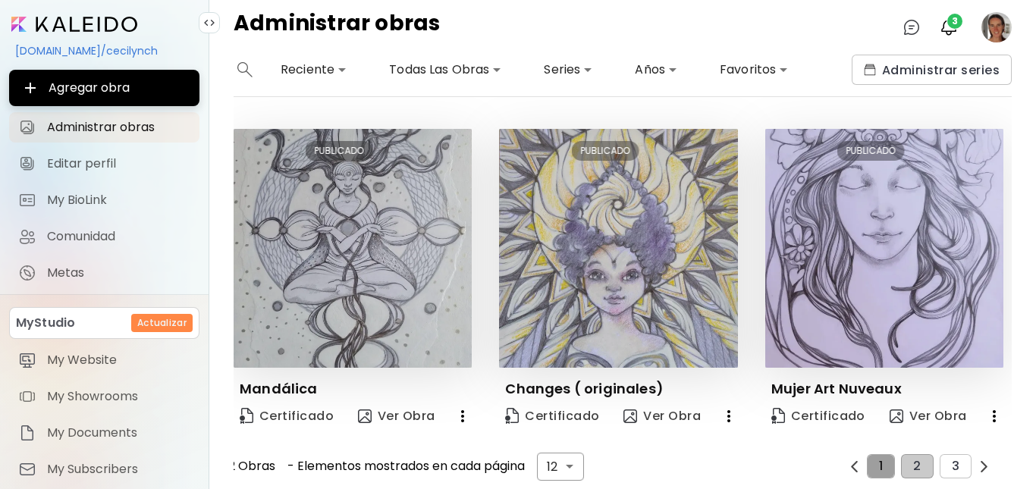
click at [879, 460] on span "1" at bounding box center [881, 467] width 4 height 14
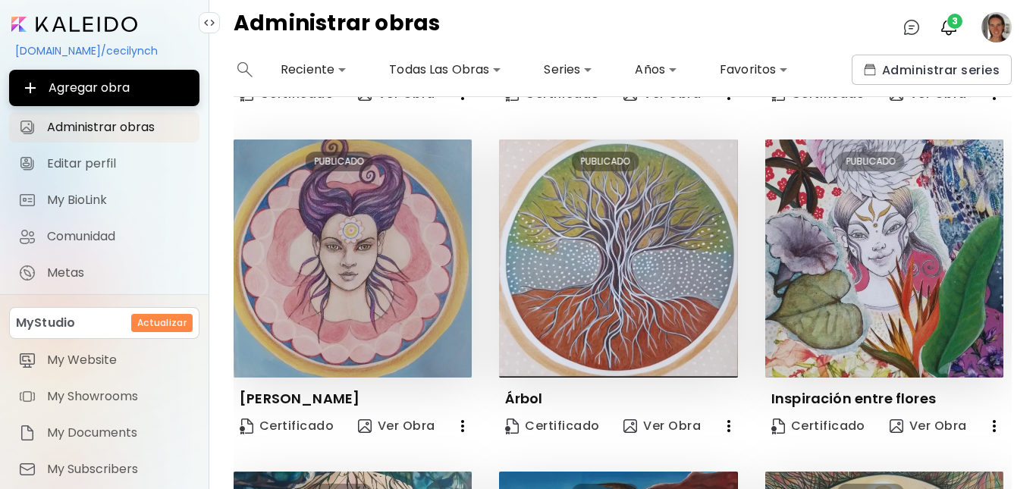
scroll to position [307, 0]
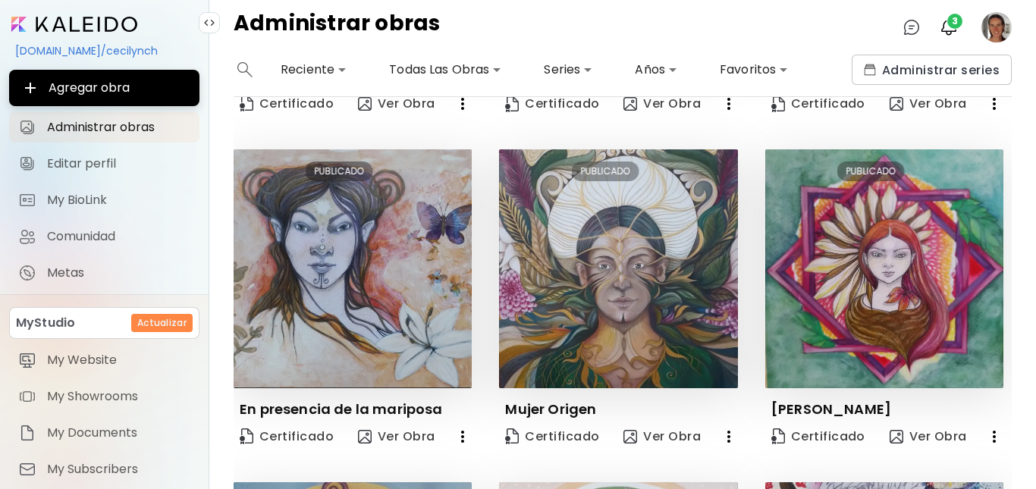
click at [1003, 156] on div "Editar PUBLICADO Fluir Certificado Ver Obra Editar PUBLICADO El pájaro en la ra…" at bounding box center [608, 468] width 805 height 1303
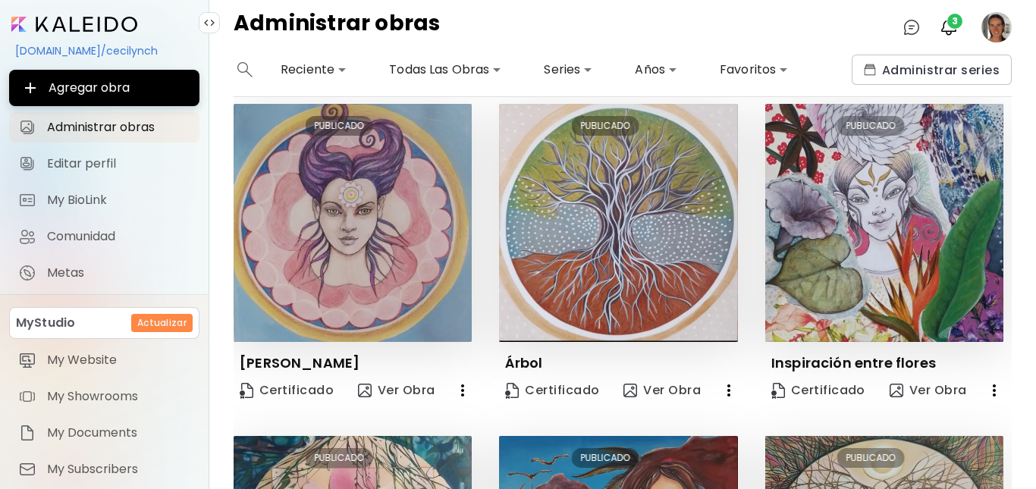
scroll to position [993, 0]
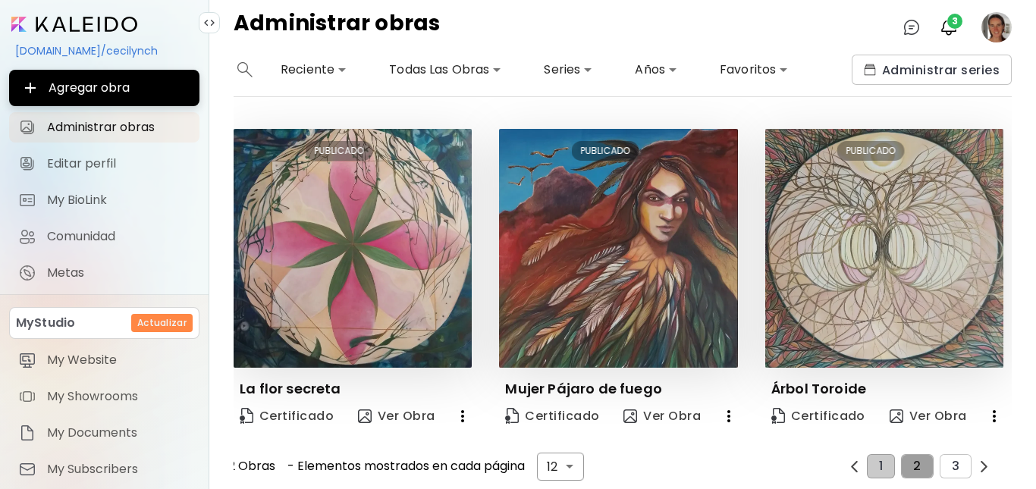
click at [913, 460] on span "2" at bounding box center [917, 467] width 8 height 14
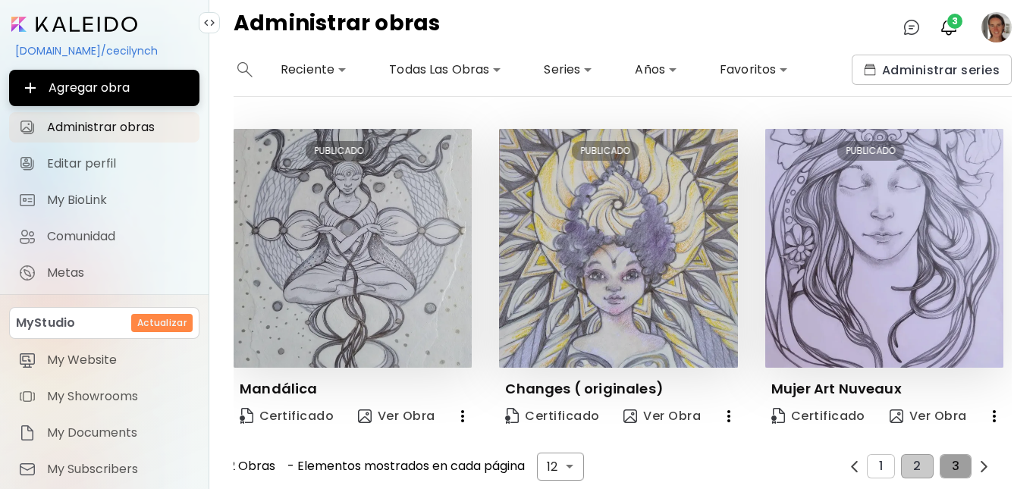
click at [952, 460] on span "3" at bounding box center [956, 467] width 8 height 14
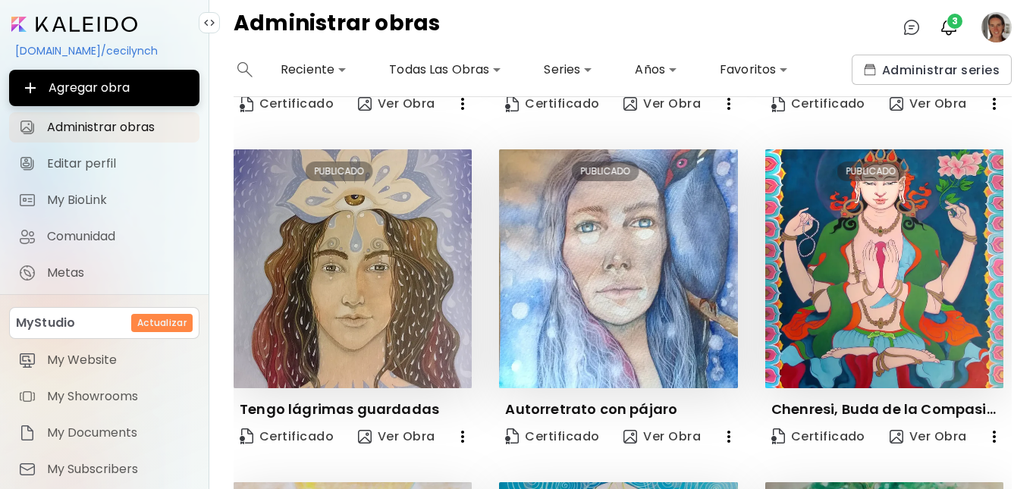
scroll to position [0, 0]
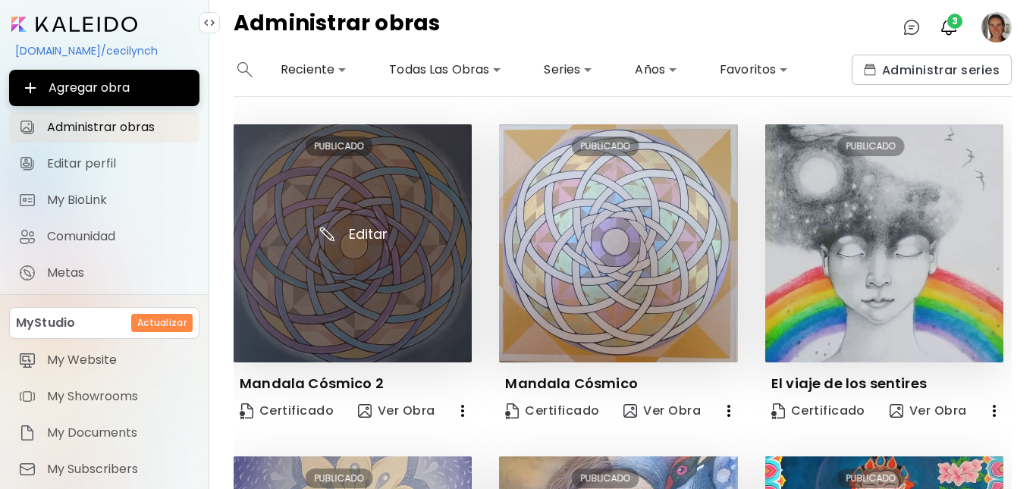
click at [397, 301] on img at bounding box center [353, 243] width 238 height 238
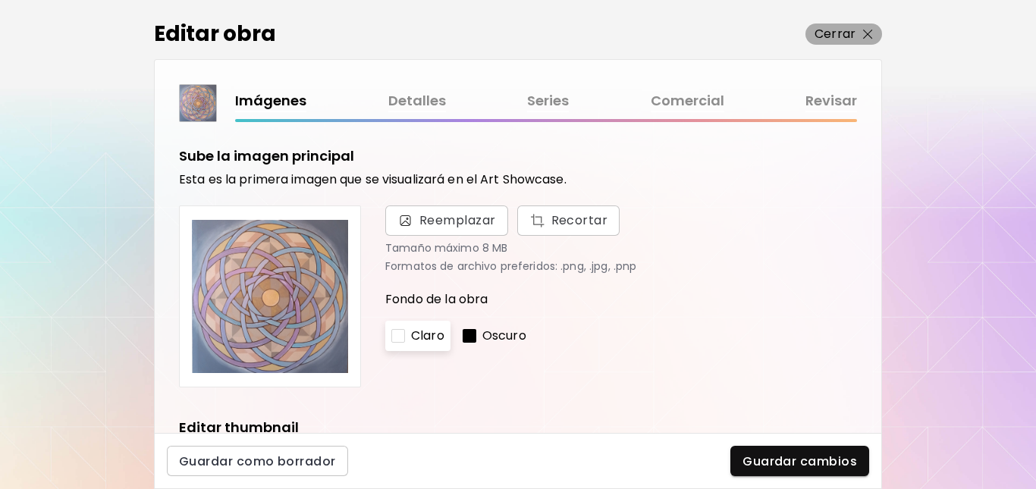
click at [870, 33] on img "button" at bounding box center [868, 35] width 10 height 10
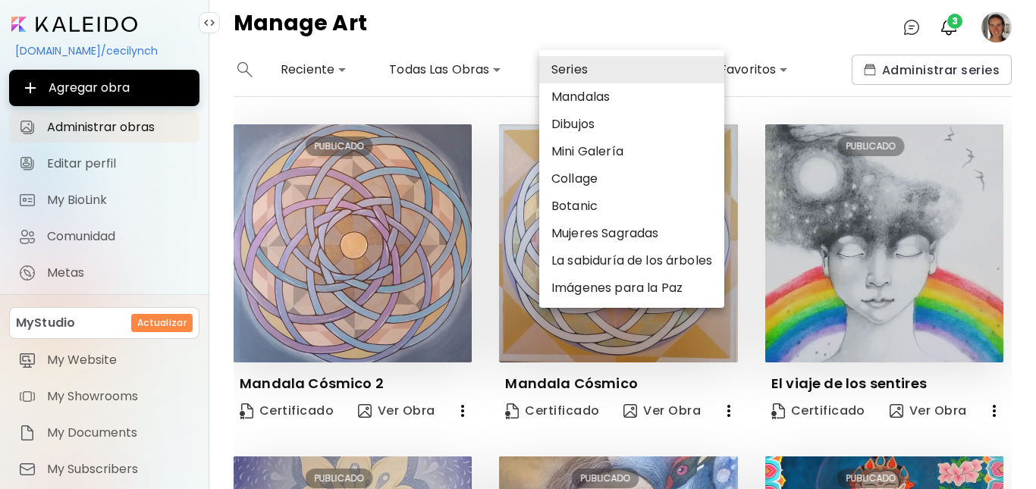
click at [591, 70] on body "**********" at bounding box center [518, 244] width 1036 height 489
click at [583, 173] on li "Collage" at bounding box center [631, 178] width 185 height 27
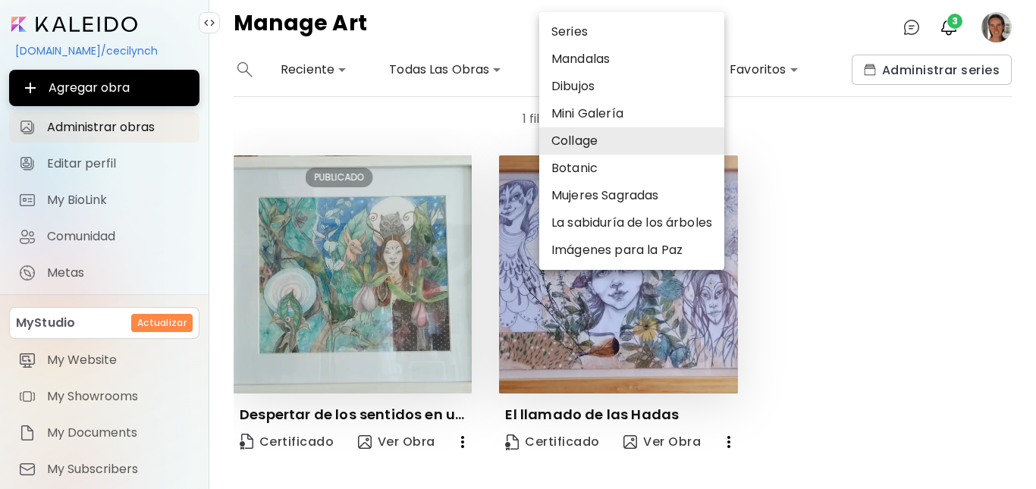
click at [427, 65] on div at bounding box center [518, 244] width 1036 height 489
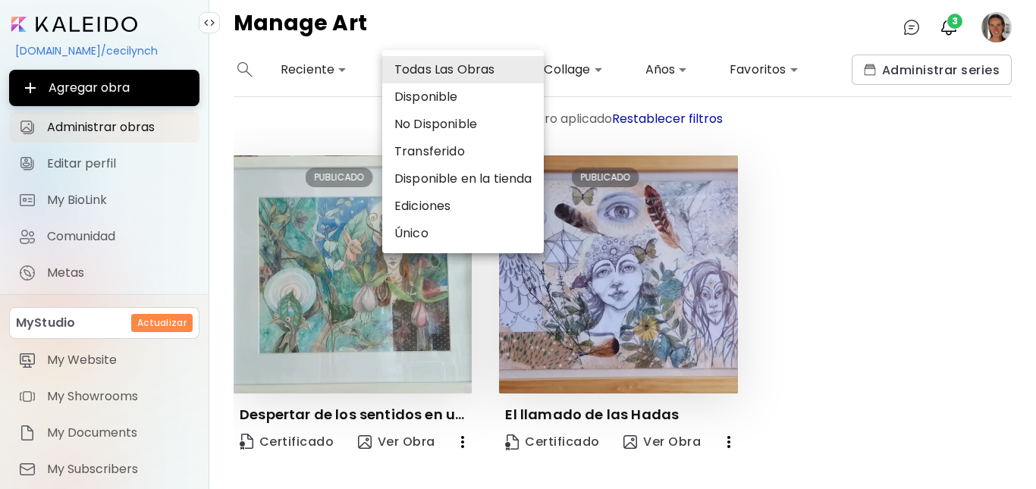
click at [427, 65] on body "**********" at bounding box center [518, 244] width 1036 height 489
click at [427, 65] on li "Todas Las Obras" at bounding box center [463, 69] width 162 height 27
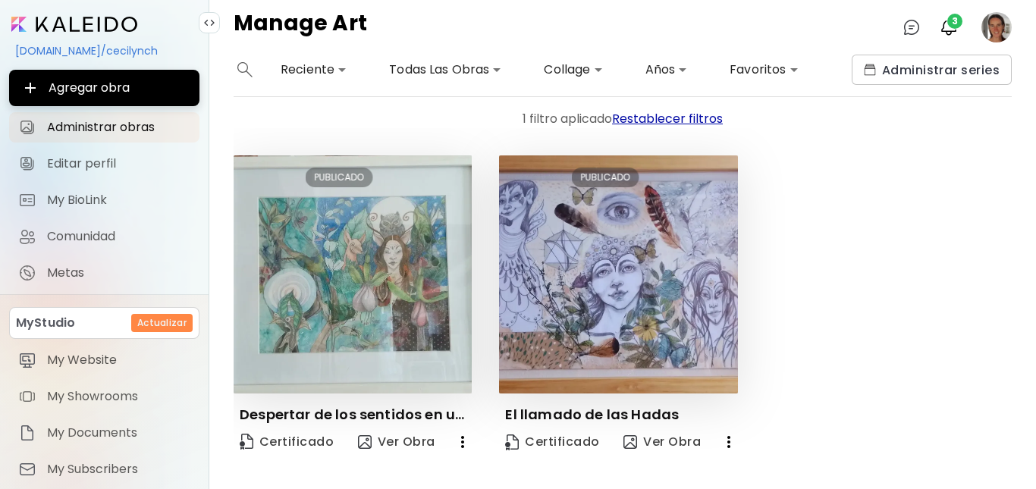
click at [649, 118] on span "Restablecer filtros" at bounding box center [667, 118] width 111 height 17
type input "*"
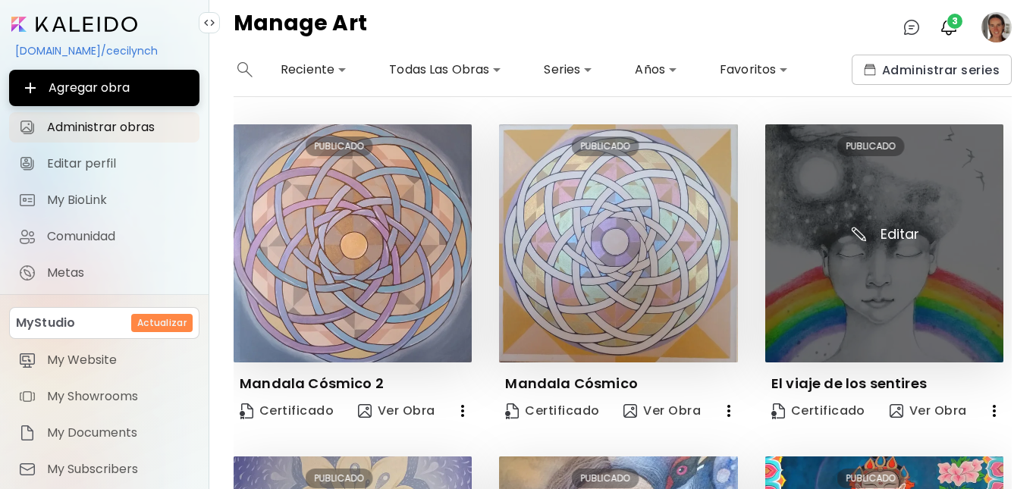
click at [849, 221] on img at bounding box center [884, 243] width 238 height 238
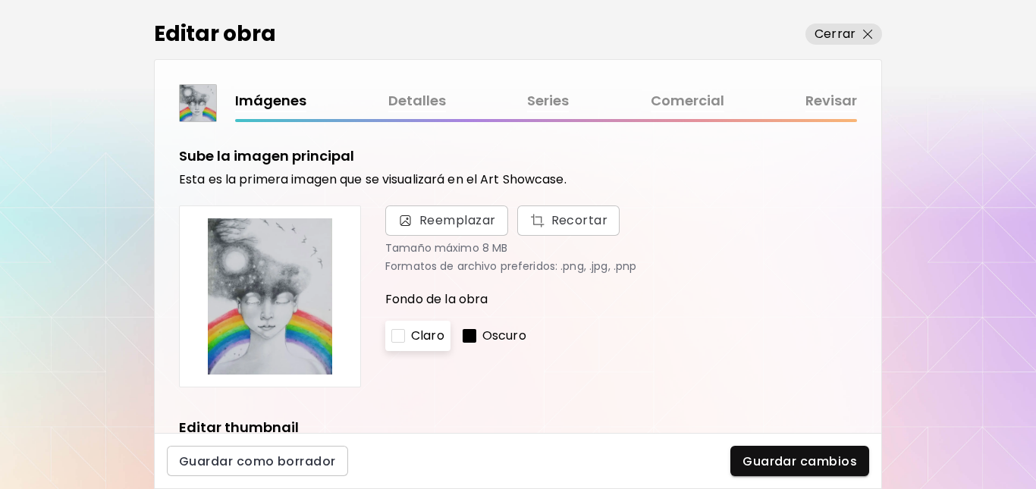
click at [424, 98] on link "Detalles" at bounding box center [417, 101] width 58 height 22
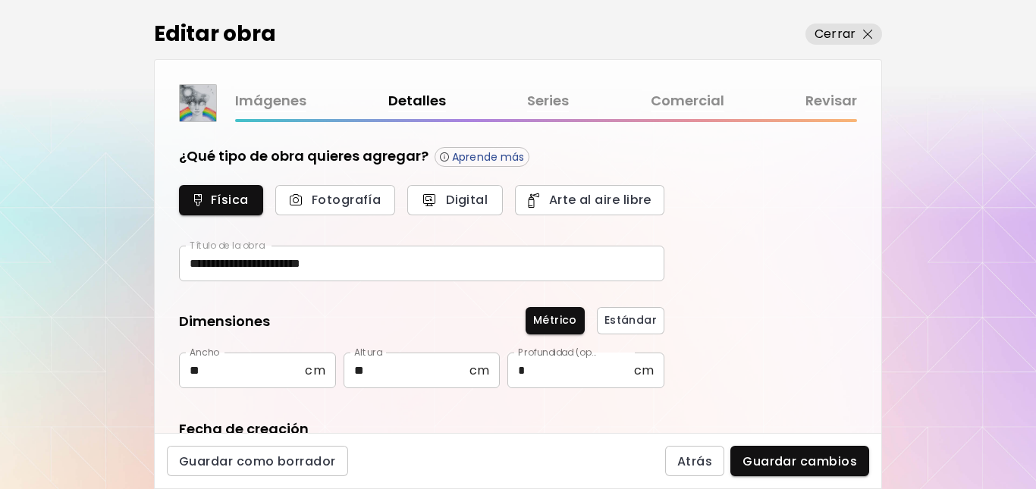
type input "*******"
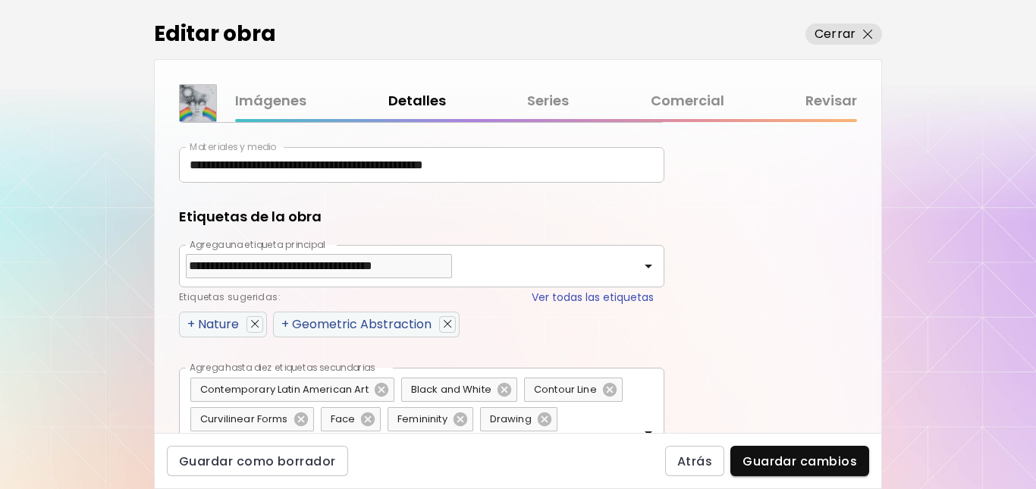
scroll to position [272, 0]
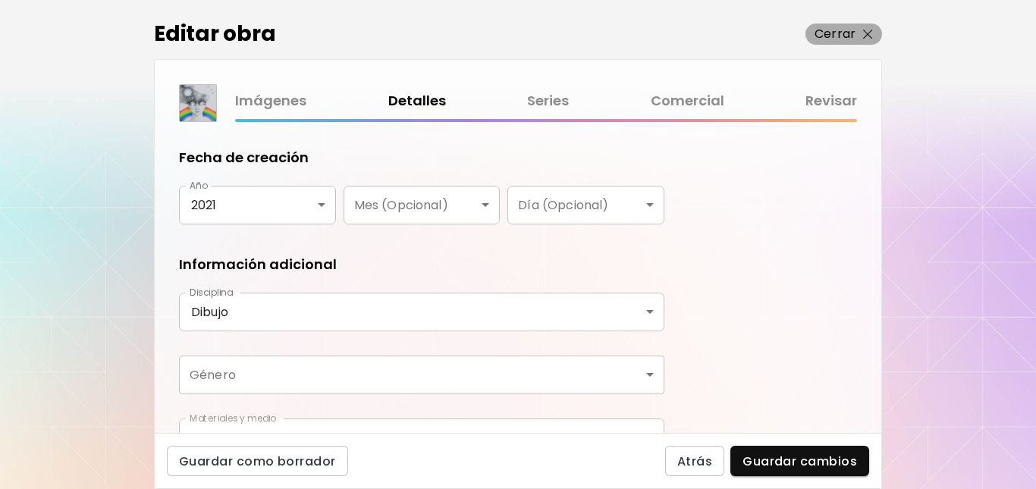
click at [870, 30] on img "button" at bounding box center [868, 35] width 10 height 10
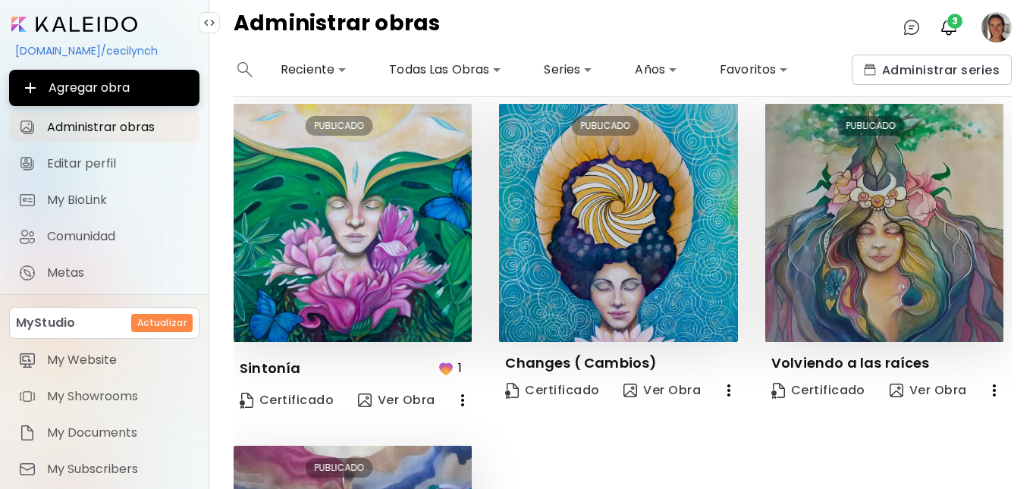
scroll to position [1003, 0]
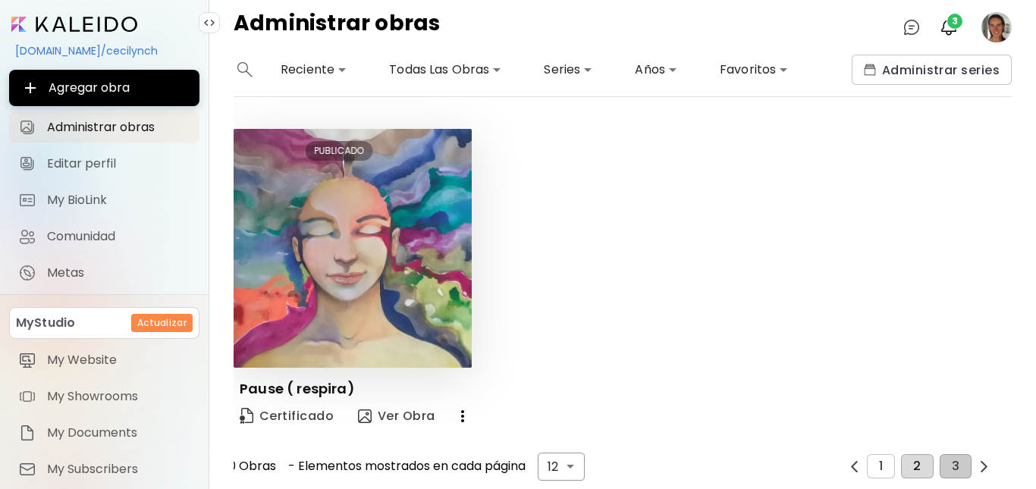
click at [913, 460] on span "2" at bounding box center [917, 467] width 8 height 14
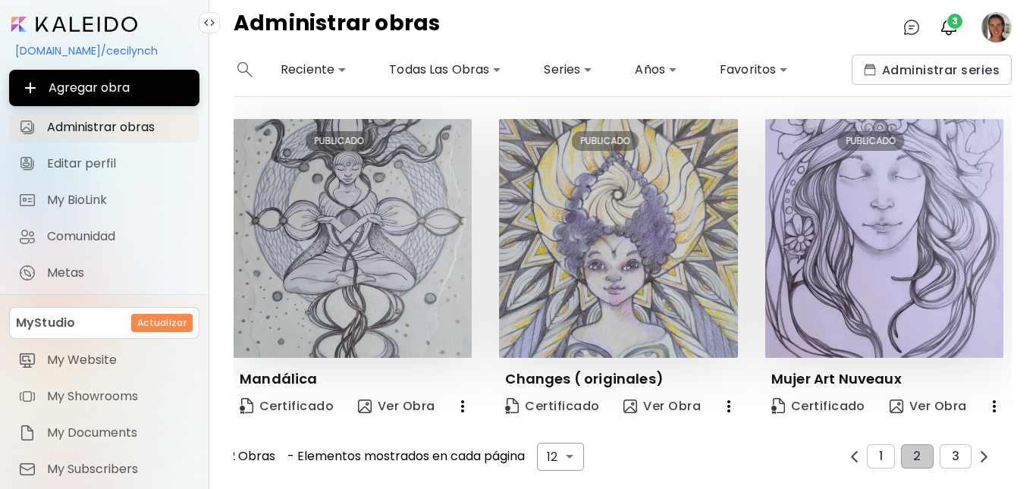
scroll to position [993, 0]
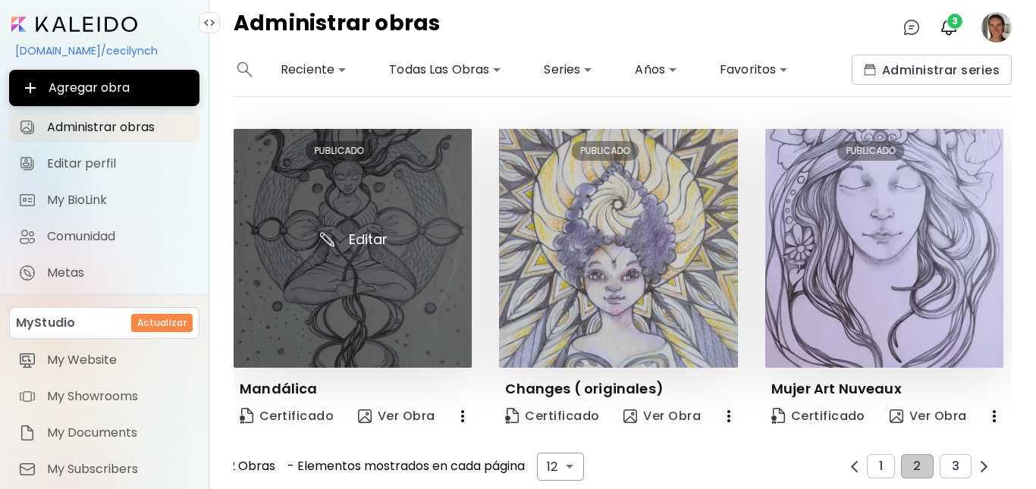
click at [389, 281] on img at bounding box center [353, 248] width 238 height 238
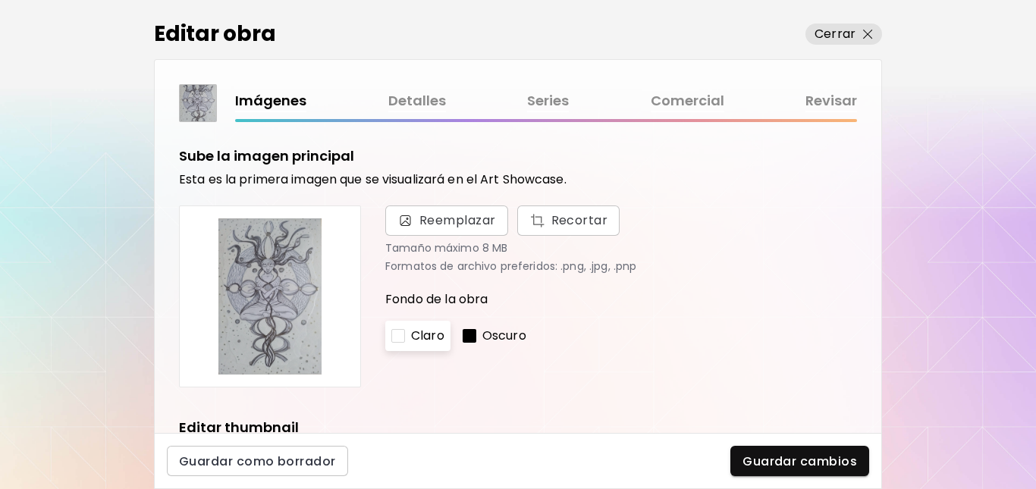
click at [410, 99] on link "Detalles" at bounding box center [417, 101] width 58 height 22
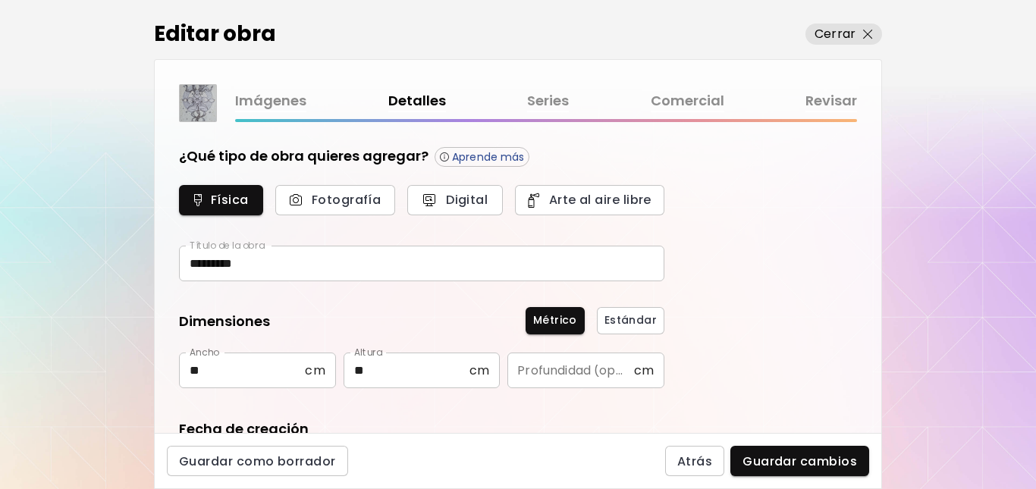
type input "*******"
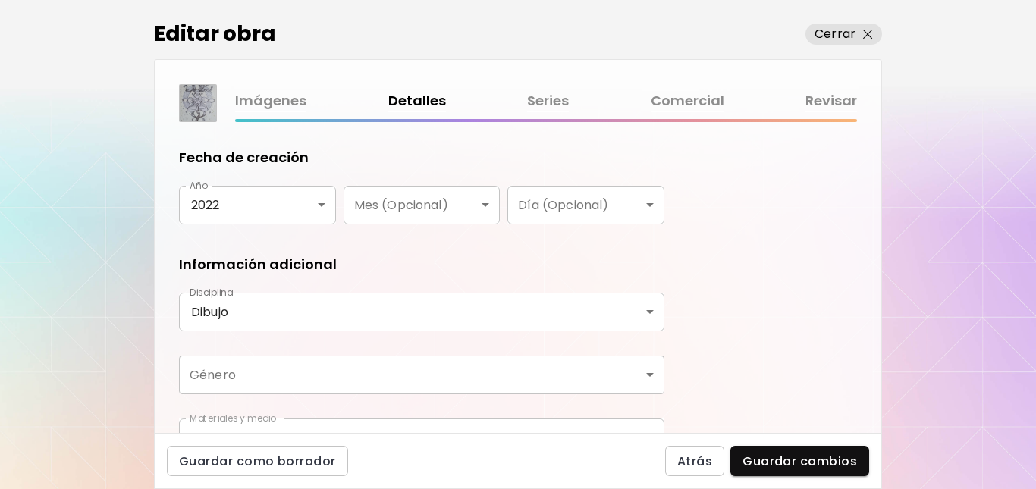
scroll to position [543, 0]
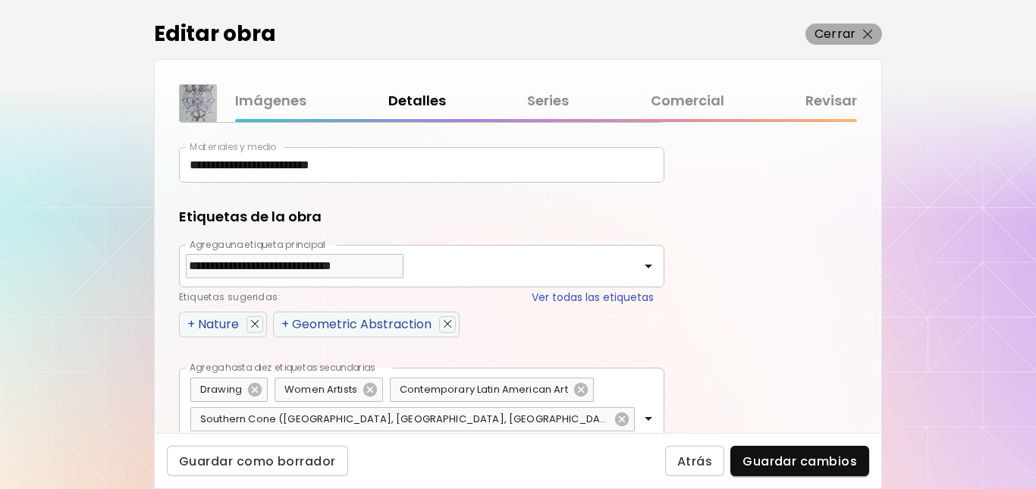
click at [870, 32] on img "button" at bounding box center [868, 35] width 10 height 10
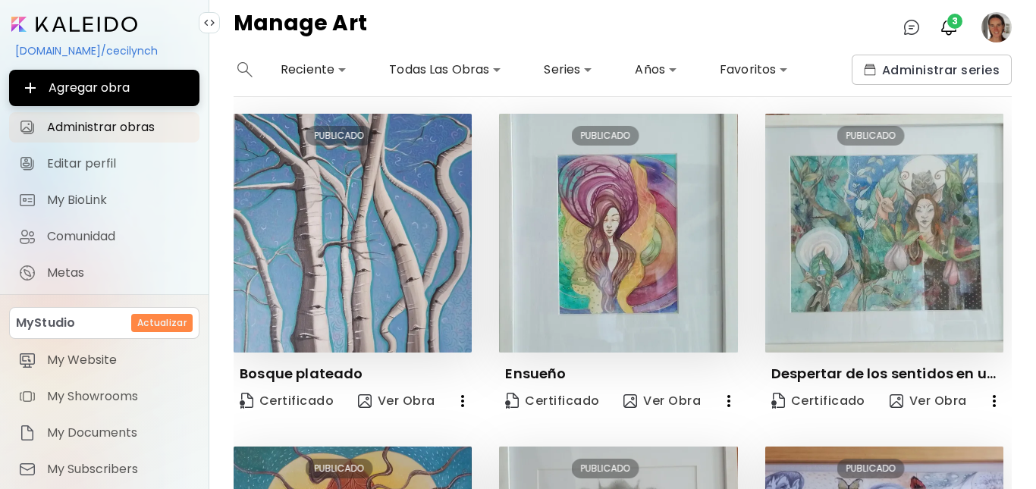
scroll to position [686, 0]
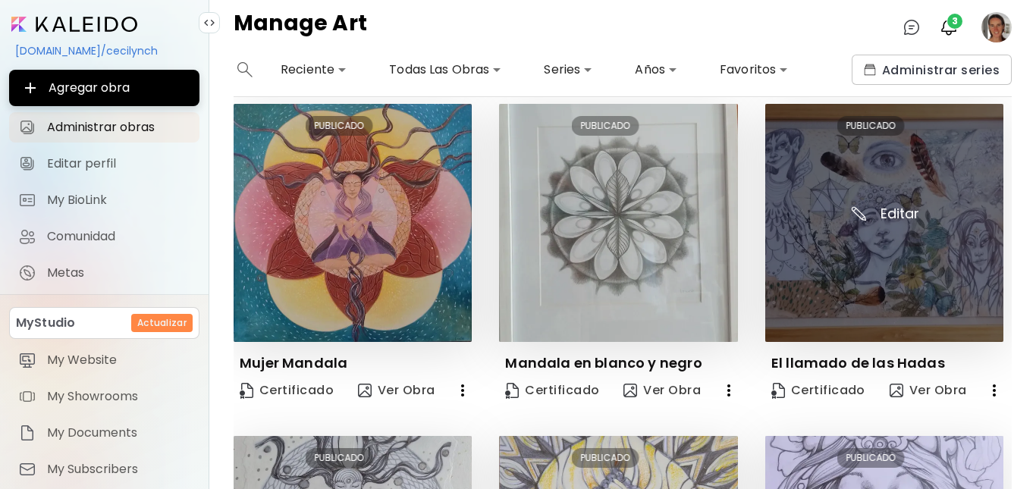
click at [881, 218] on img at bounding box center [884, 223] width 238 height 238
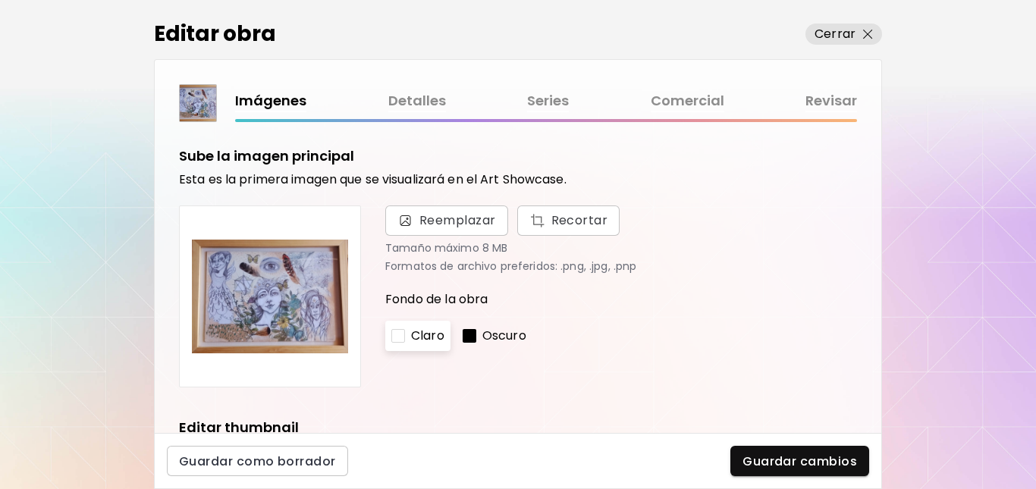
click at [425, 99] on link "Detalles" at bounding box center [417, 101] width 58 height 22
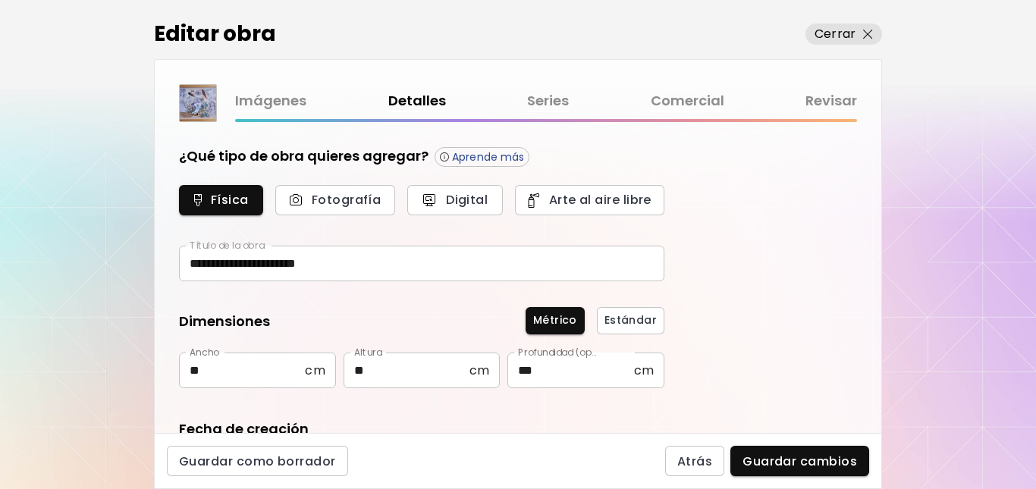
type input "*******"
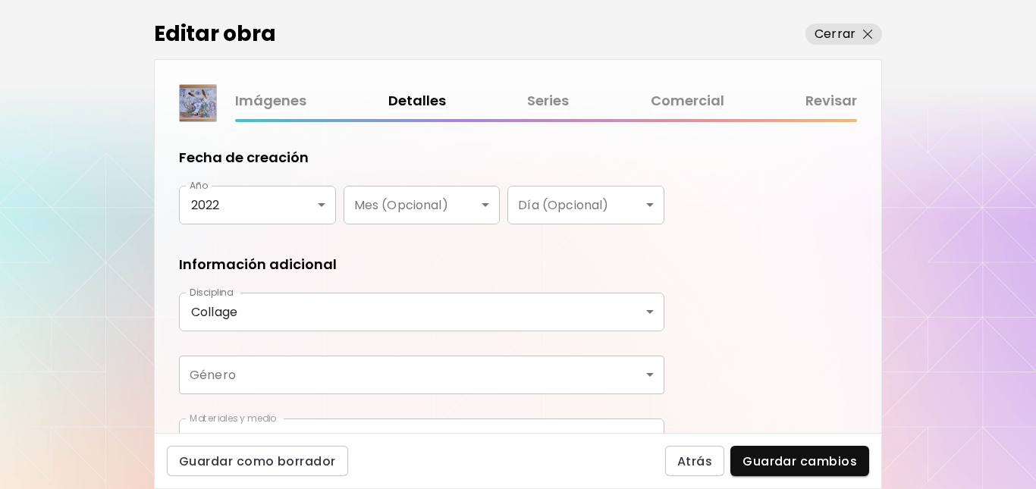
scroll to position [543, 0]
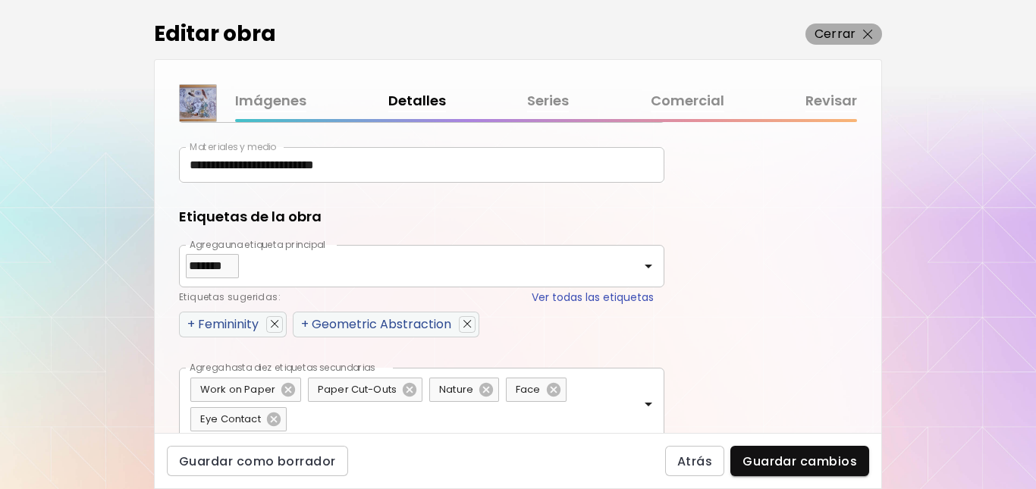
click at [865, 30] on img "button" at bounding box center [868, 35] width 10 height 10
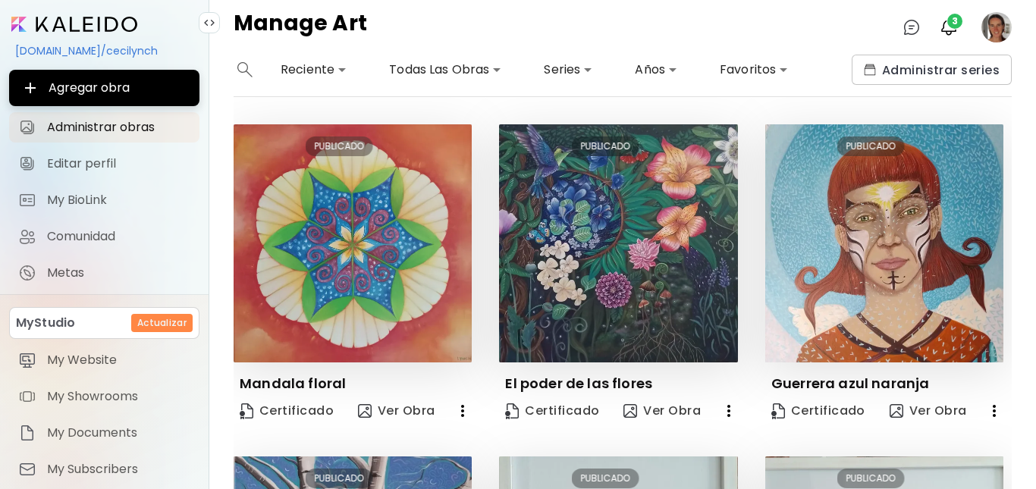
scroll to position [343, 0]
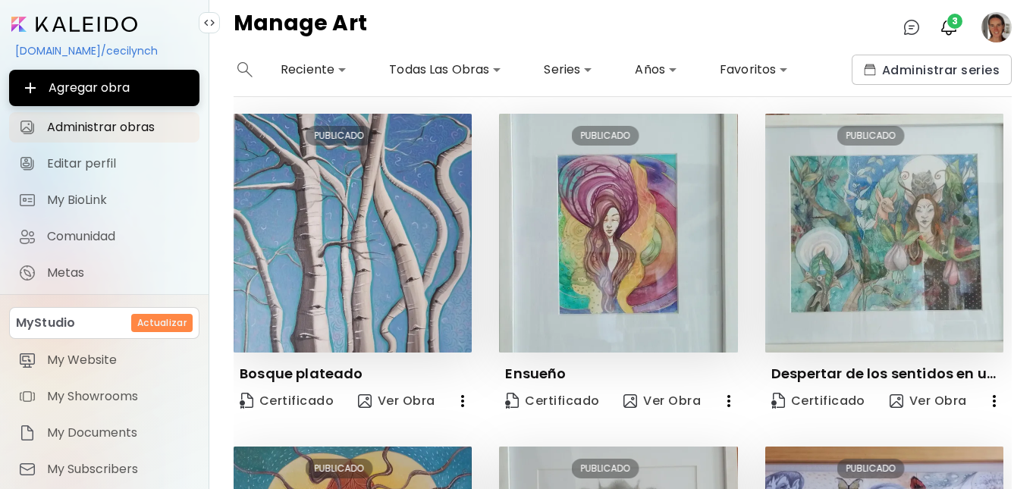
click at [1012, 328] on div "**********" at bounding box center [622, 272] width 827 height 435
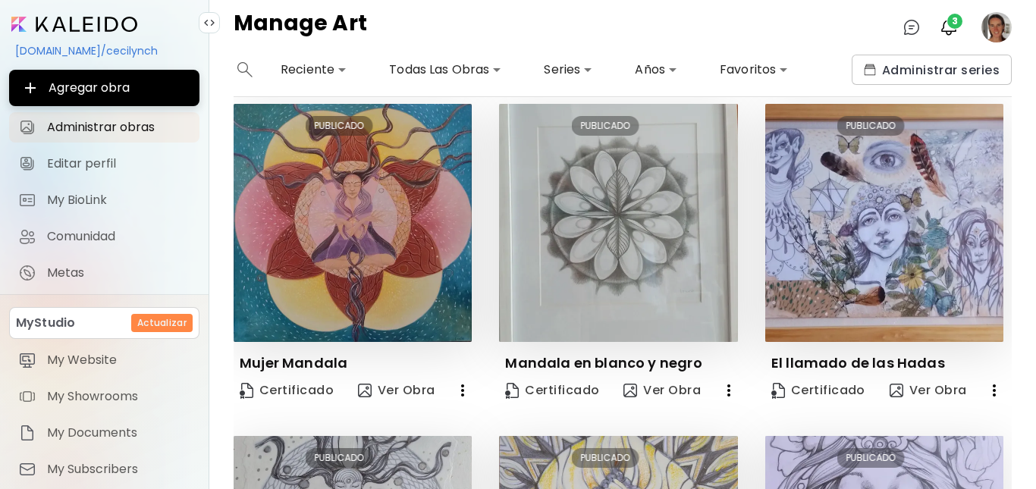
scroll to position [993, 0]
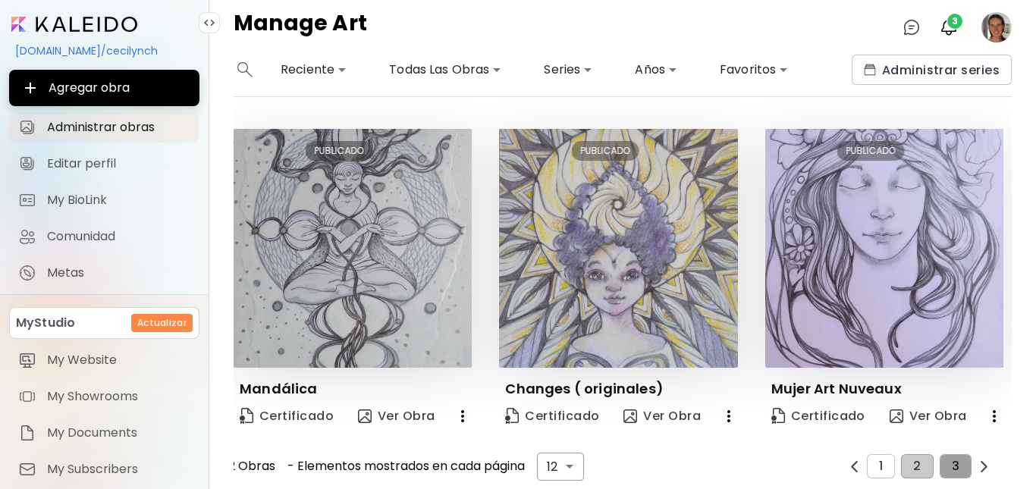
click at [952, 456] on button "3" at bounding box center [956, 466] width 32 height 24
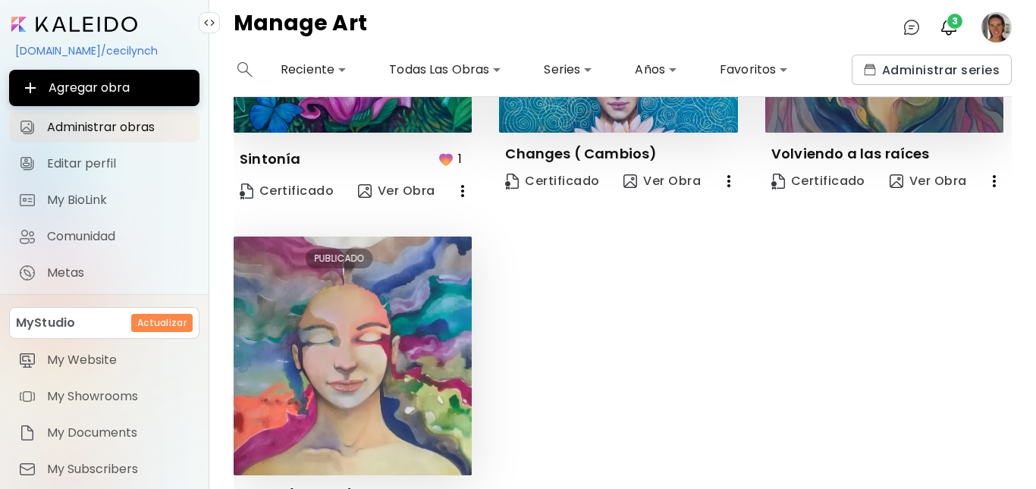
scroll to position [1003, 0]
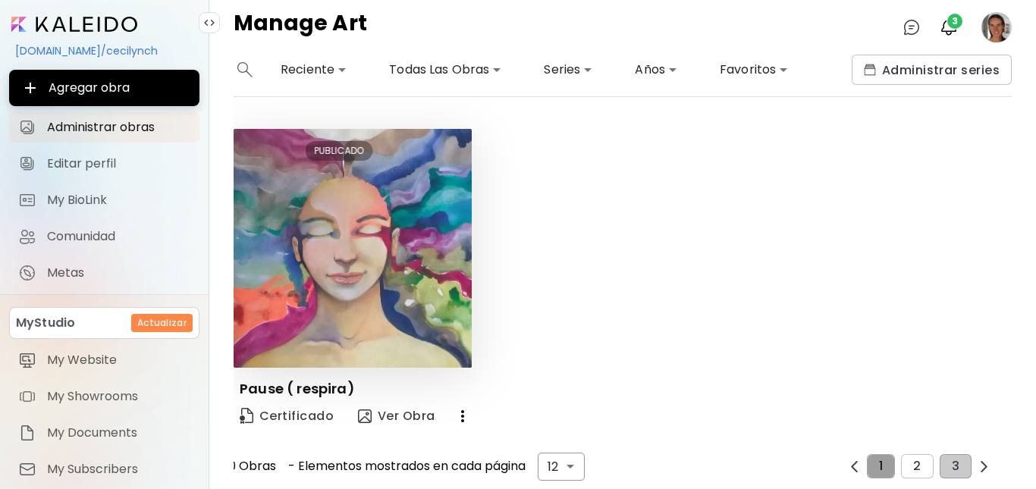
click at [879, 460] on span "1" at bounding box center [881, 467] width 4 height 14
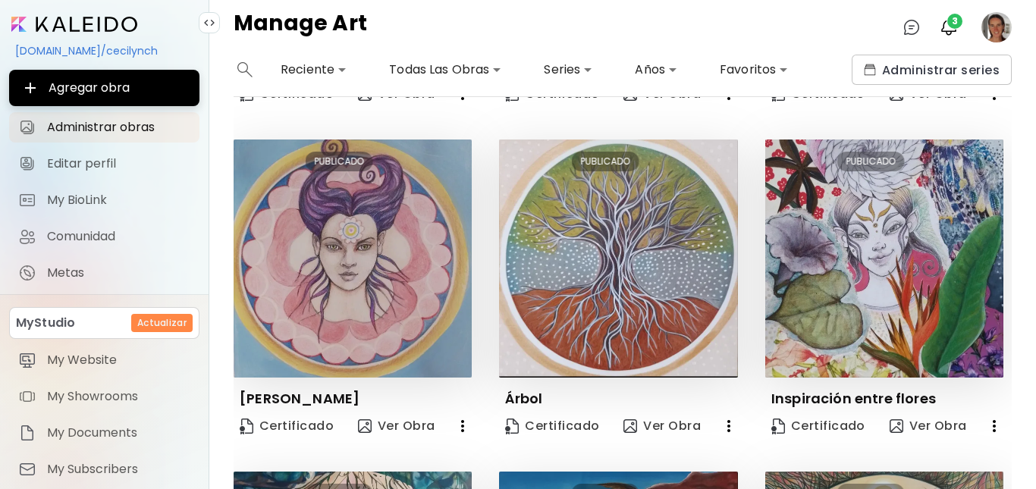
scroll to position [307, 0]
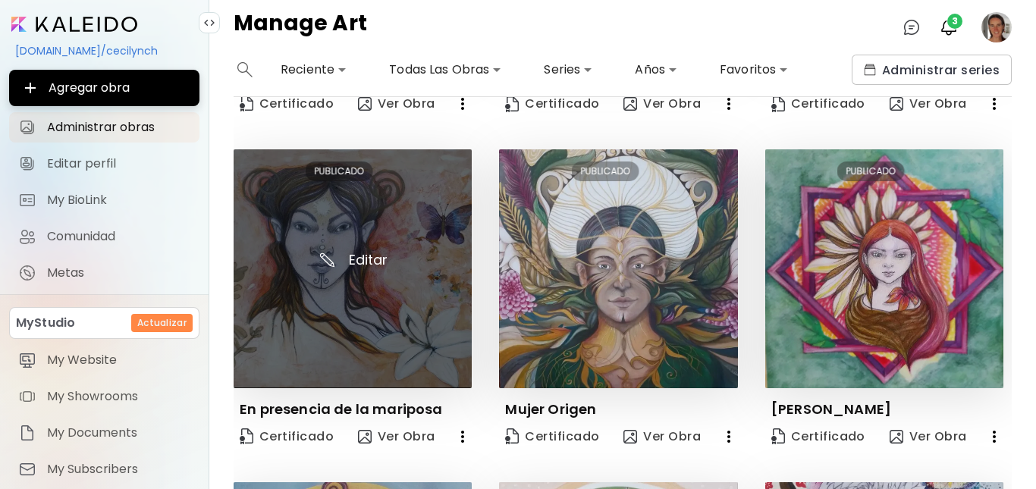
click at [379, 287] on img at bounding box center [353, 268] width 238 height 238
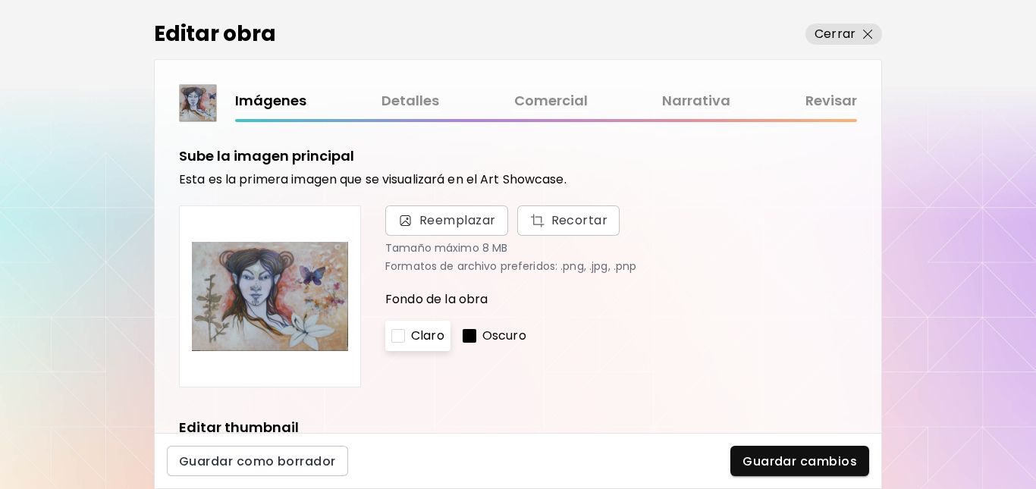
click at [423, 98] on link "Detalles" at bounding box center [410, 101] width 58 height 22
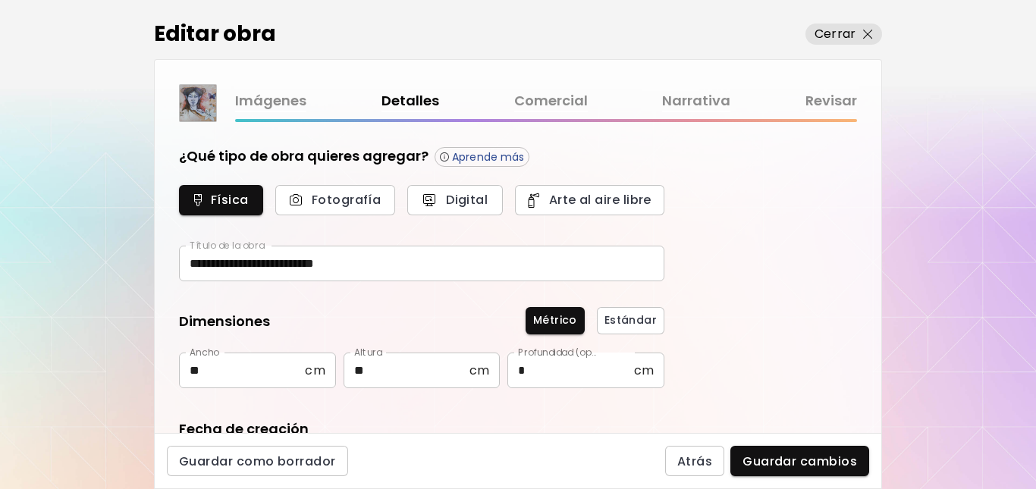
type input "*******"
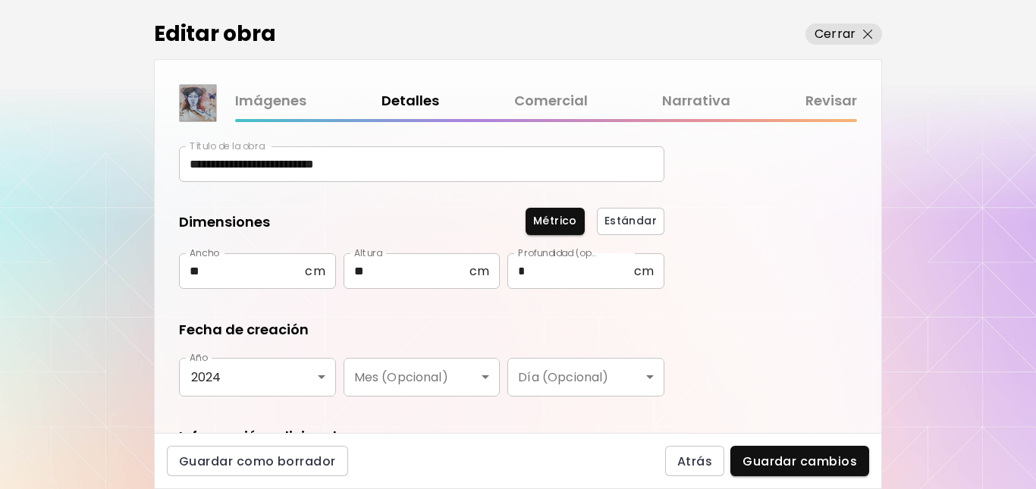
scroll to position [272, 0]
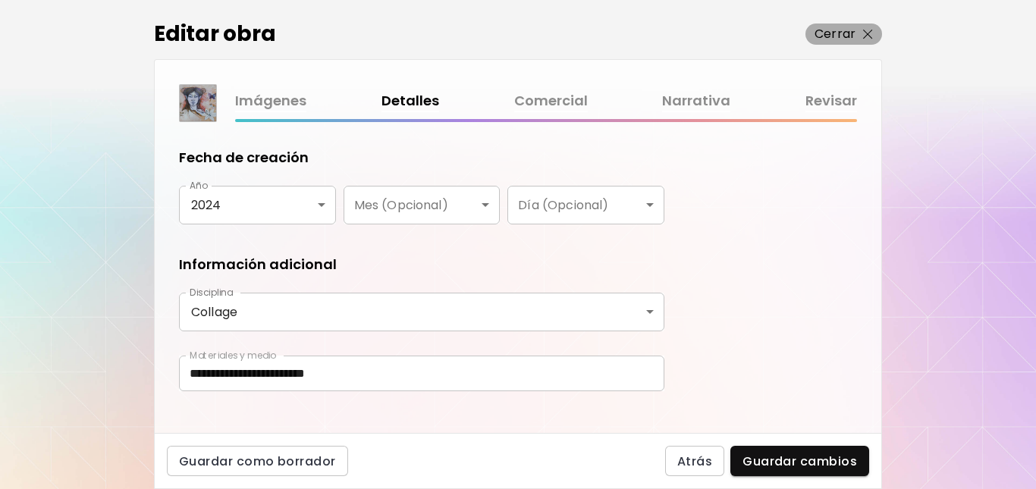
click at [870, 32] on img "button" at bounding box center [868, 35] width 10 height 10
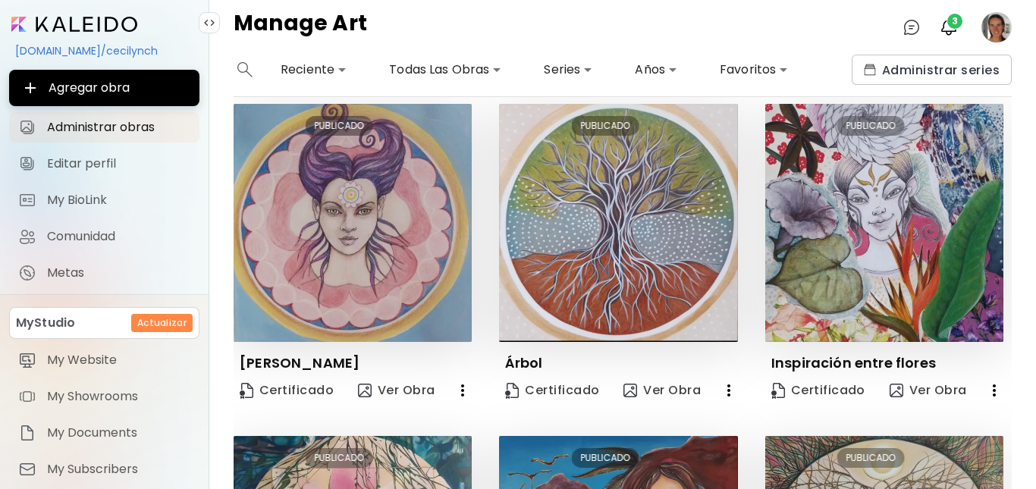
scroll to position [993, 0]
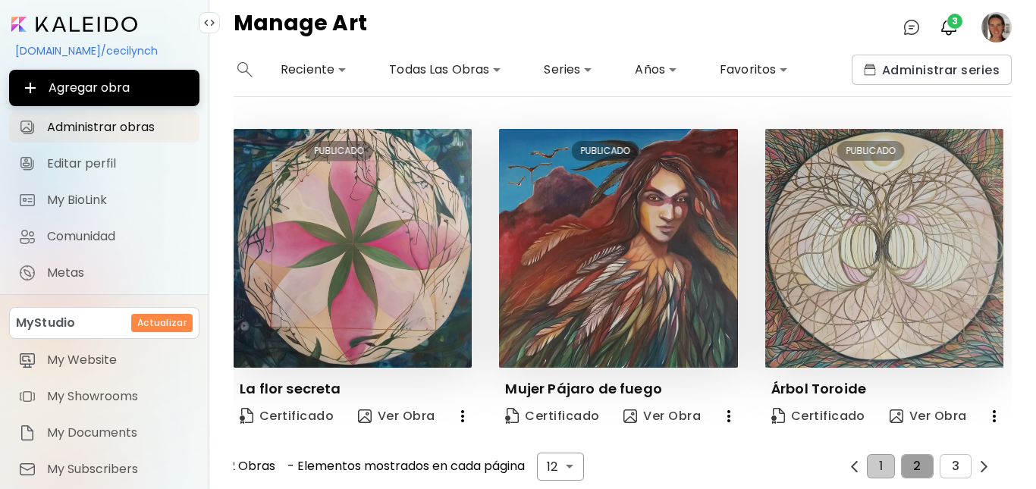
click at [914, 460] on span "2" at bounding box center [917, 467] width 8 height 14
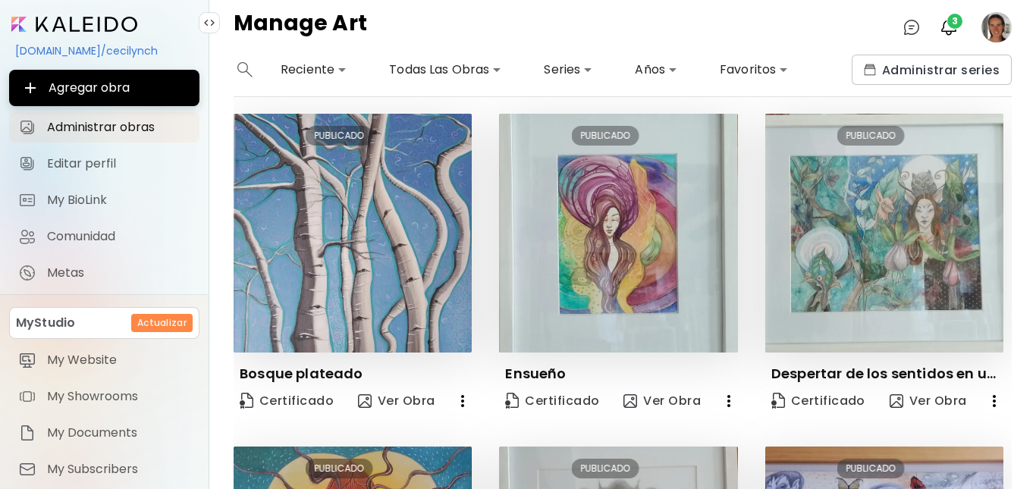
scroll to position [686, 0]
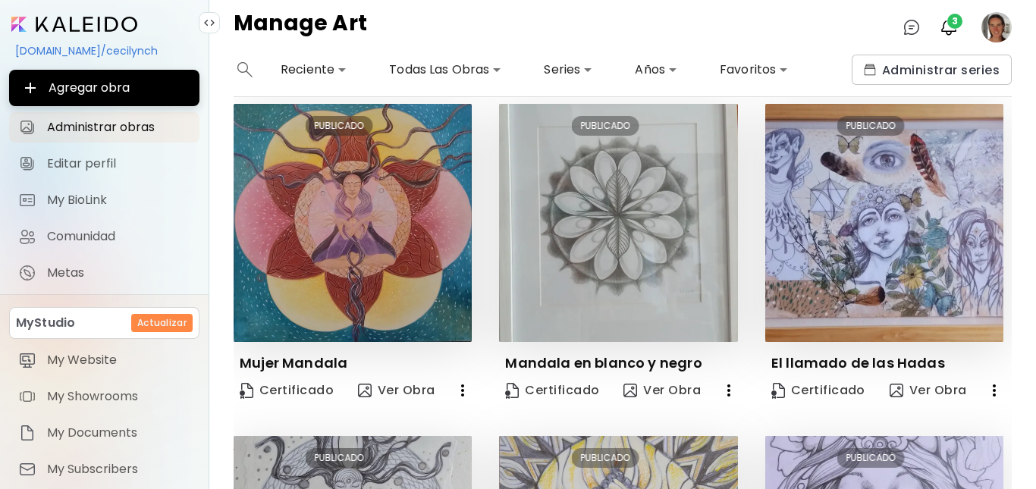
click at [1012, 436] on div "**********" at bounding box center [622, 272] width 827 height 435
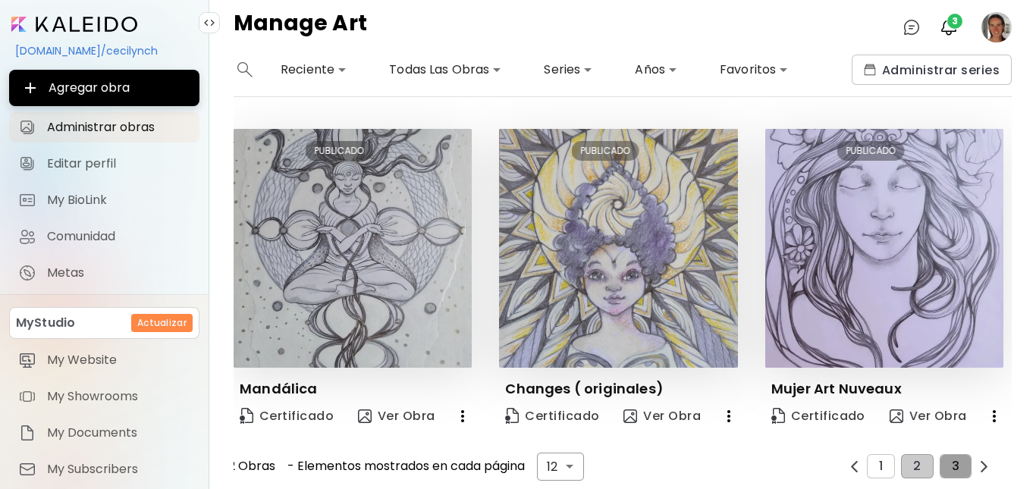
click at [942, 454] on button "3" at bounding box center [956, 466] width 32 height 24
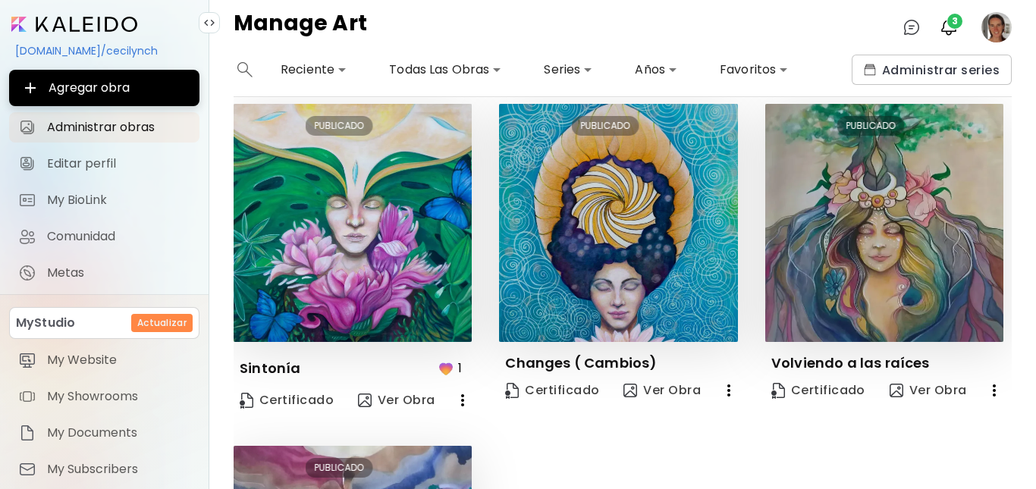
scroll to position [1003, 0]
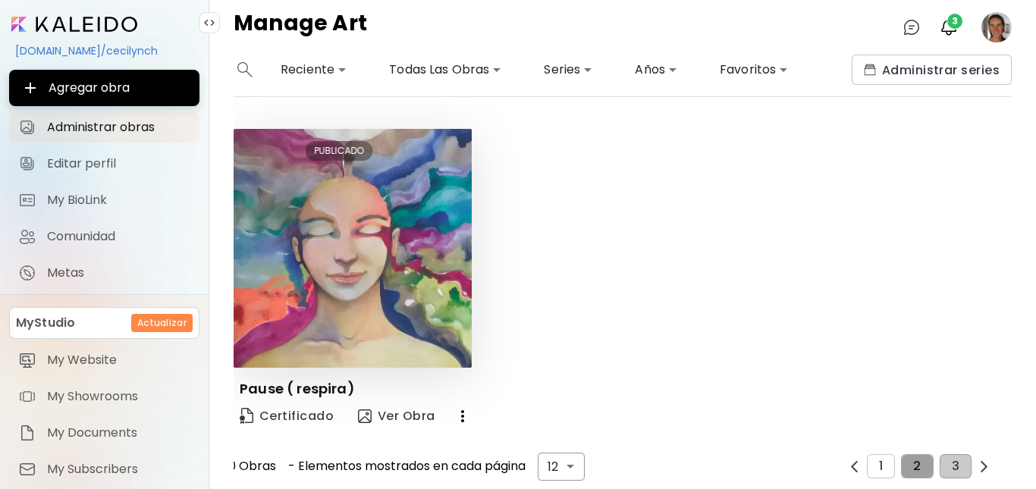
click at [913, 460] on span "2" at bounding box center [917, 467] width 8 height 14
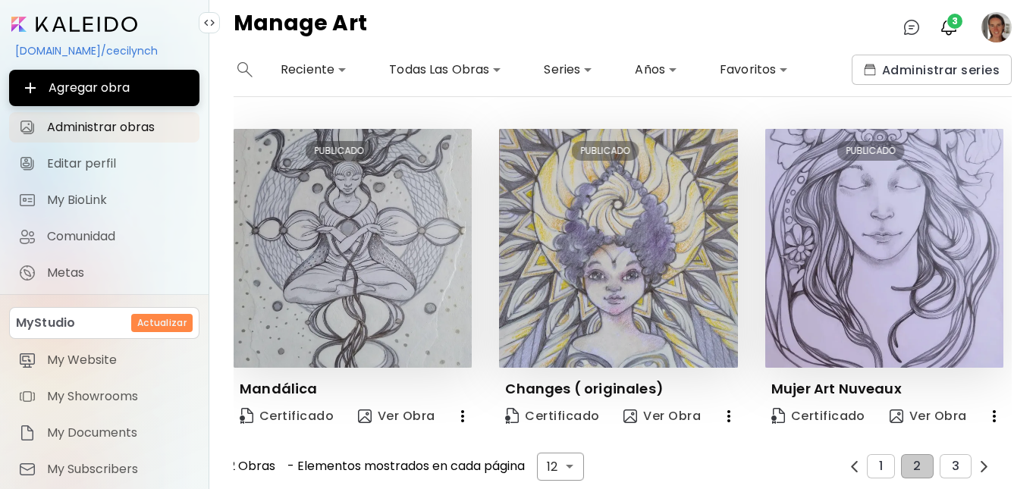
scroll to position [650, 0]
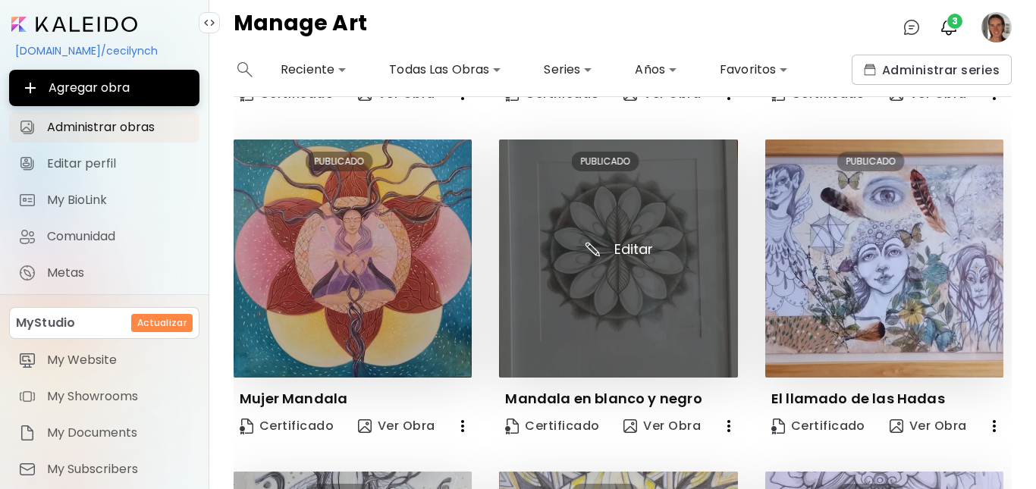
click at [638, 235] on img at bounding box center [618, 259] width 238 height 238
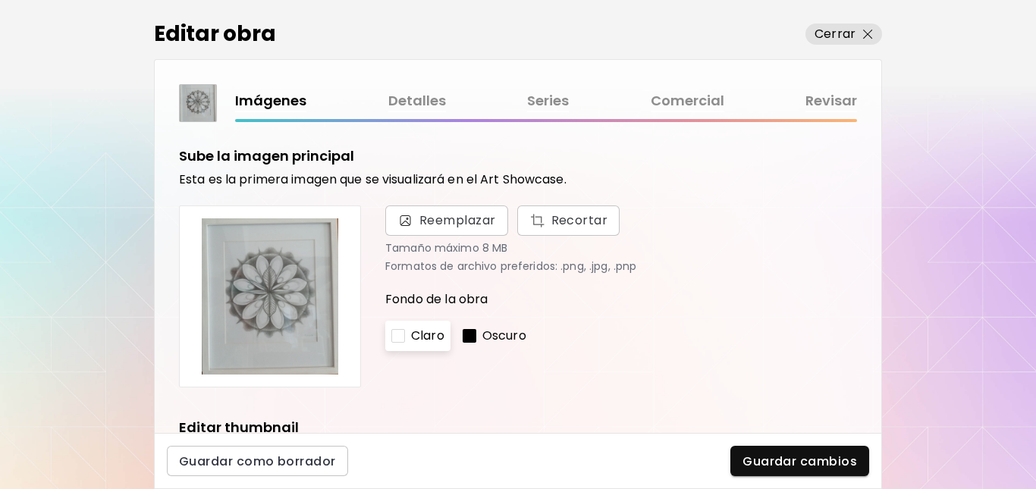
click at [424, 99] on link "Detalles" at bounding box center [417, 101] width 58 height 22
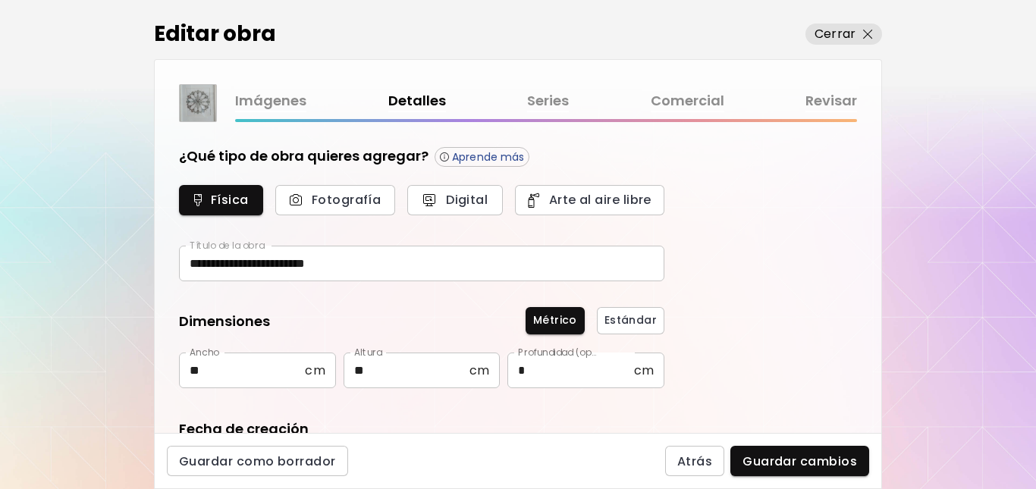
type input "*******"
type input "********"
click at [867, 36] on img "button" at bounding box center [868, 35] width 10 height 10
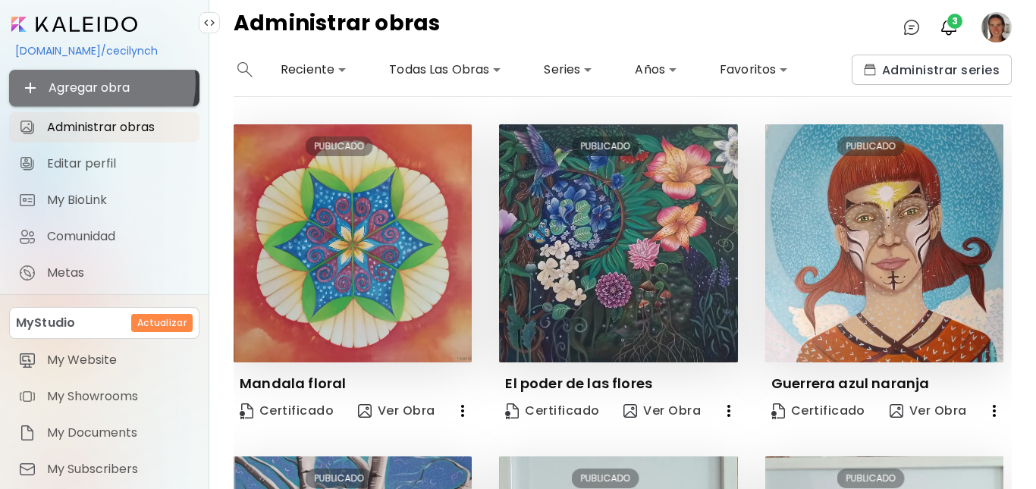
click at [99, 83] on span "Agregar obra" at bounding box center [104, 88] width 166 height 18
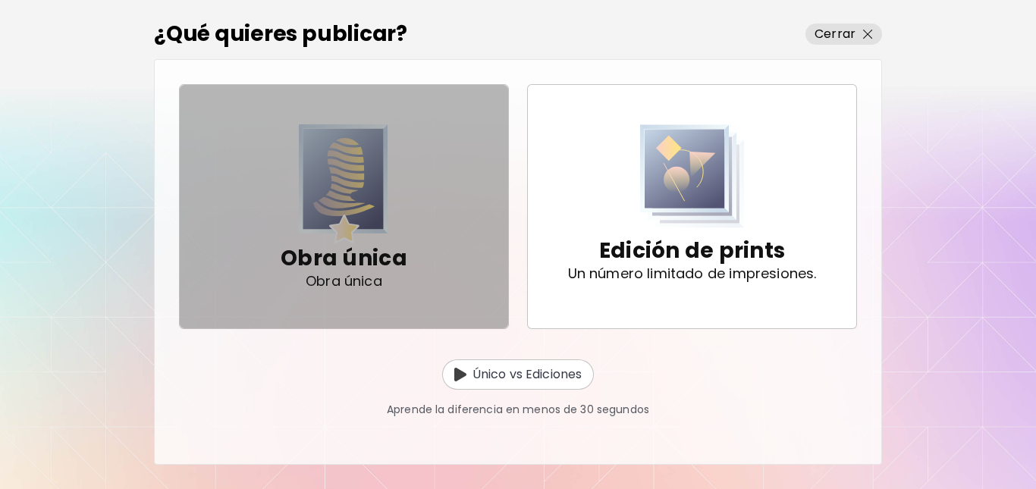
click at [346, 181] on img "button" at bounding box center [343, 183] width 89 height 119
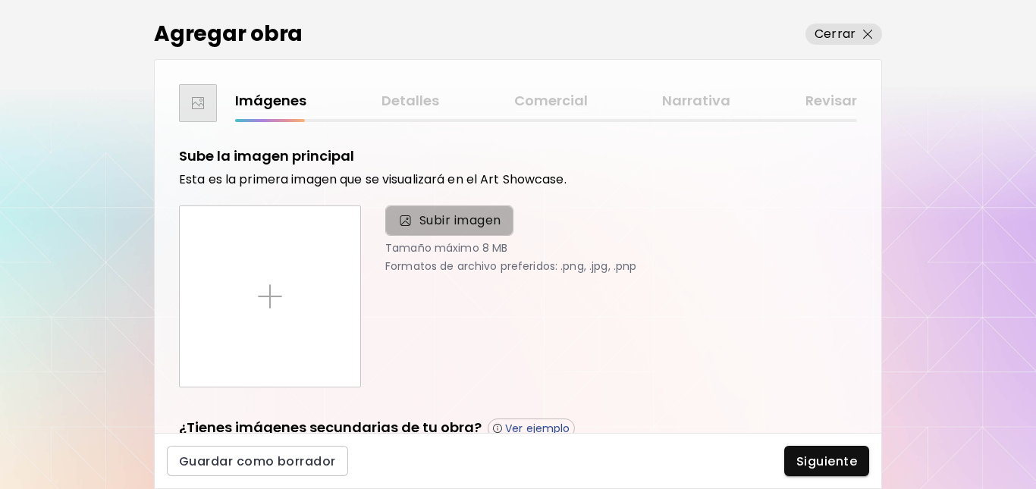
click at [467, 218] on span "Subir imagen" at bounding box center [460, 221] width 82 height 18
click at [0, 0] on input "Subir imagen" at bounding box center [0, 0] width 0 height 0
click at [470, 218] on span "Subir imagen" at bounding box center [460, 221] width 82 height 18
click at [0, 0] on input "Subir imagen" at bounding box center [0, 0] width 0 height 0
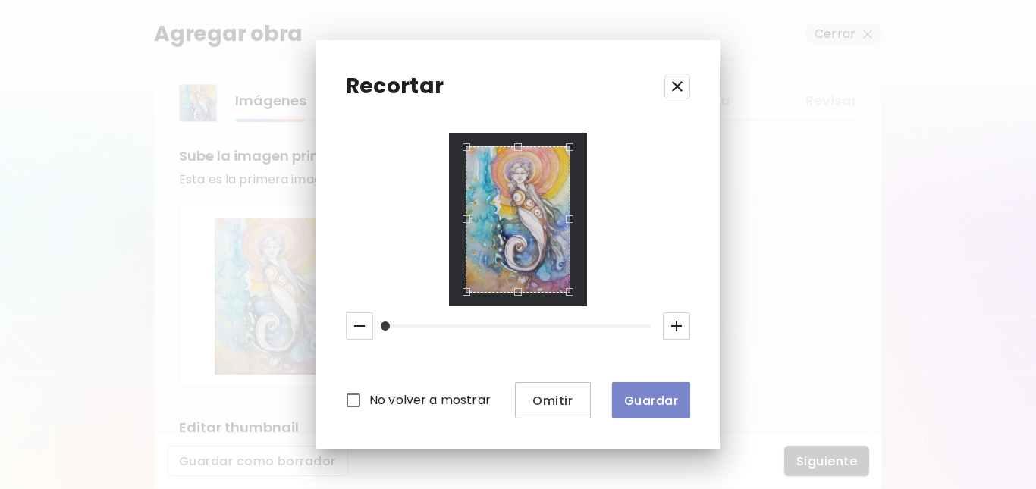
click at [657, 400] on span "Guardar" at bounding box center [651, 401] width 54 height 16
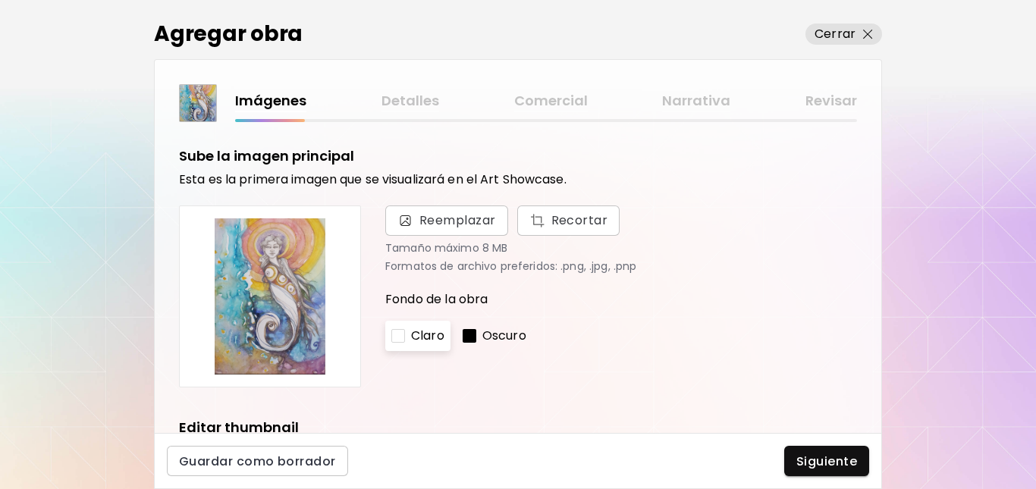
click at [881, 319] on div "Imágenes Detalles Comercial Narrativa Revisar Sube la imagen principal Esta es …" at bounding box center [518, 246] width 728 height 374
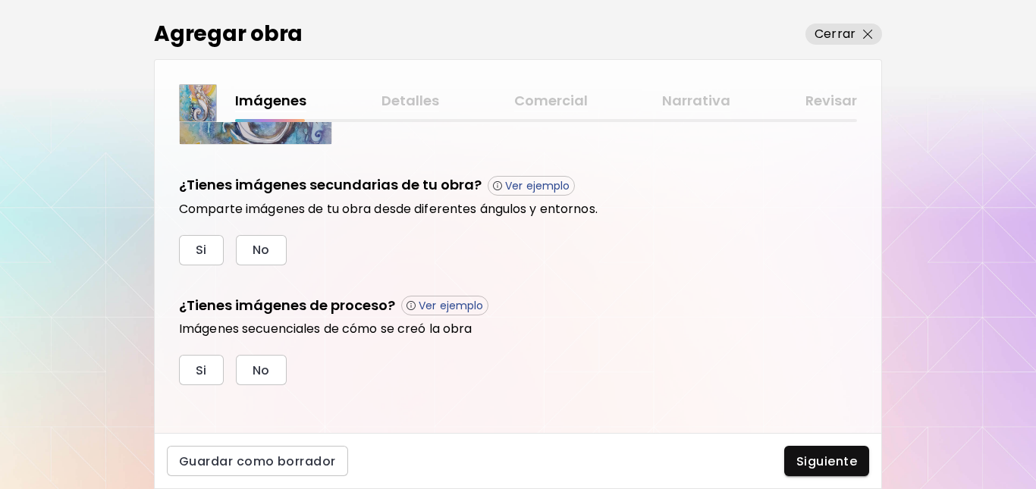
scroll to position [492, 0]
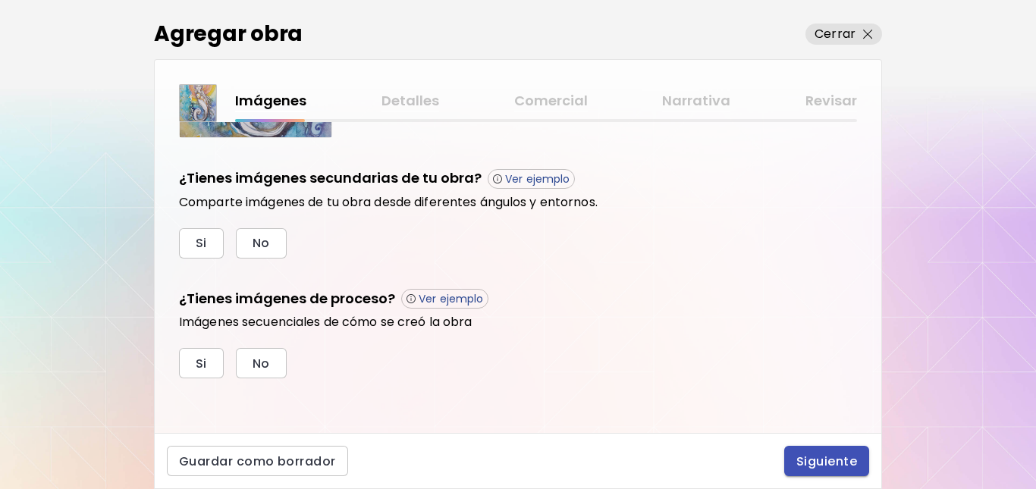
click at [830, 457] on span "Siguiente" at bounding box center [826, 462] width 61 height 16
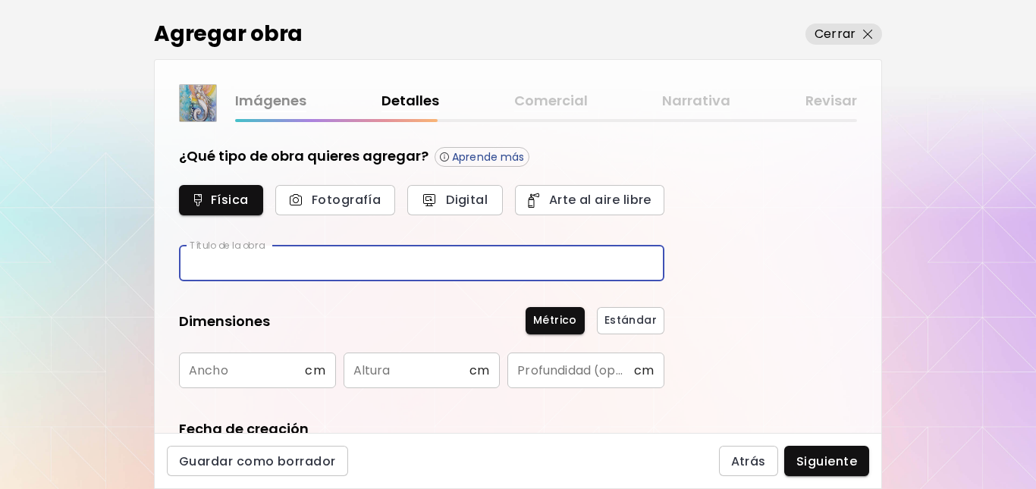
click at [237, 258] on input "text" at bounding box center [421, 264] width 485 height 36
type input "********"
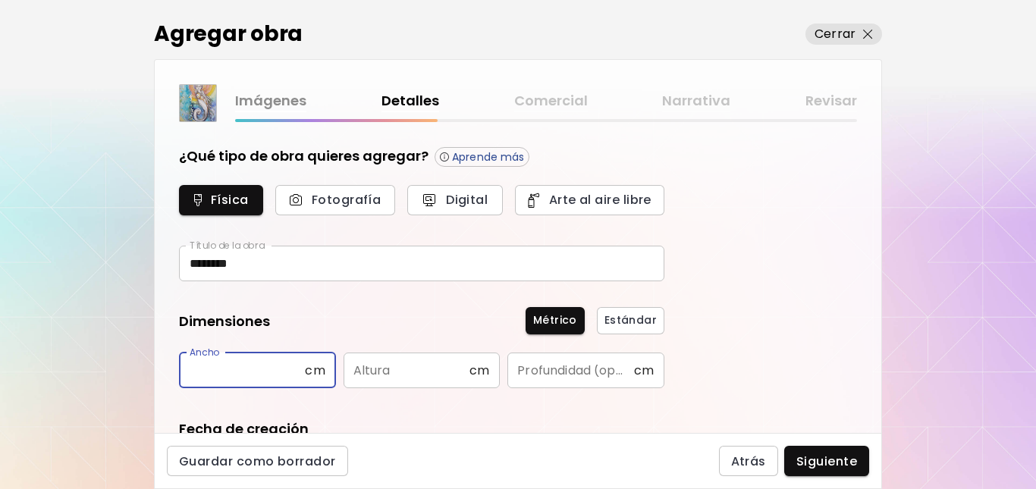
click at [251, 371] on input "text" at bounding box center [242, 371] width 126 height 36
type input "**"
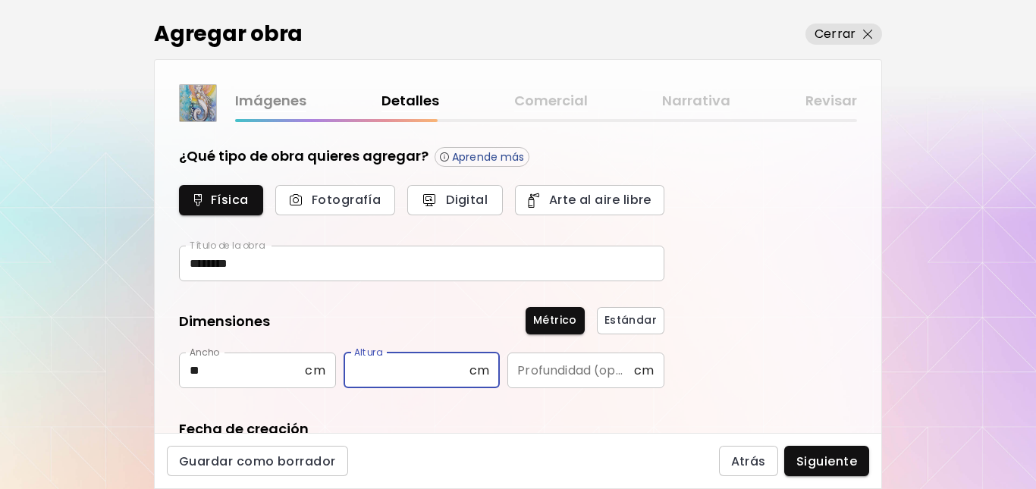
click at [407, 375] on input "text" at bounding box center [407, 371] width 126 height 36
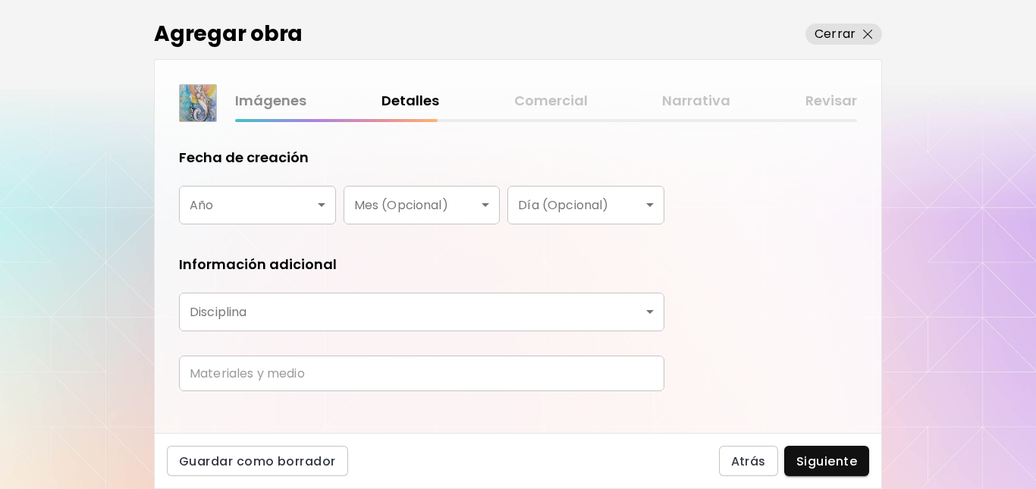
type input "**"
click at [321, 205] on body "kaleido.art/cecilynch Agregar obra Administrar obras Editar perfil My BioLink C…" at bounding box center [518, 244] width 1036 height 489
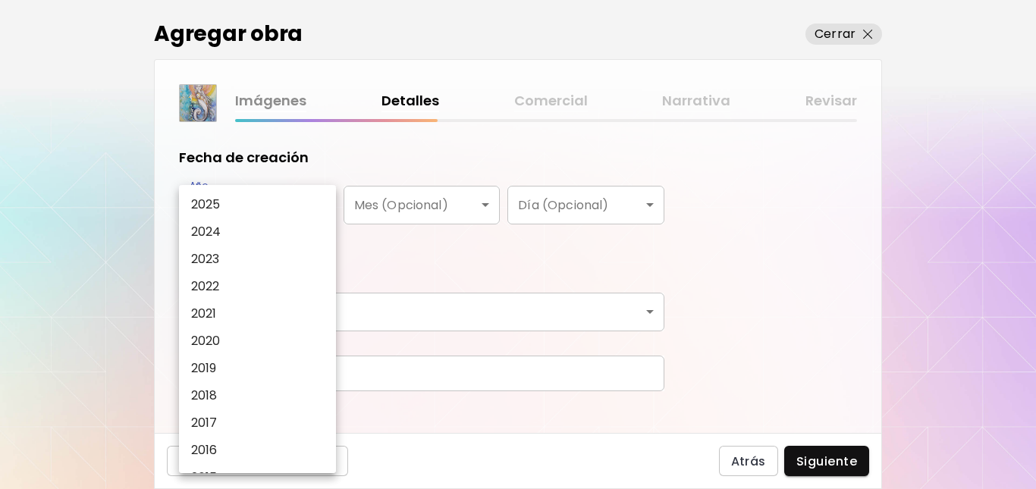
click at [301, 206] on li "2025" at bounding box center [261, 204] width 165 height 27
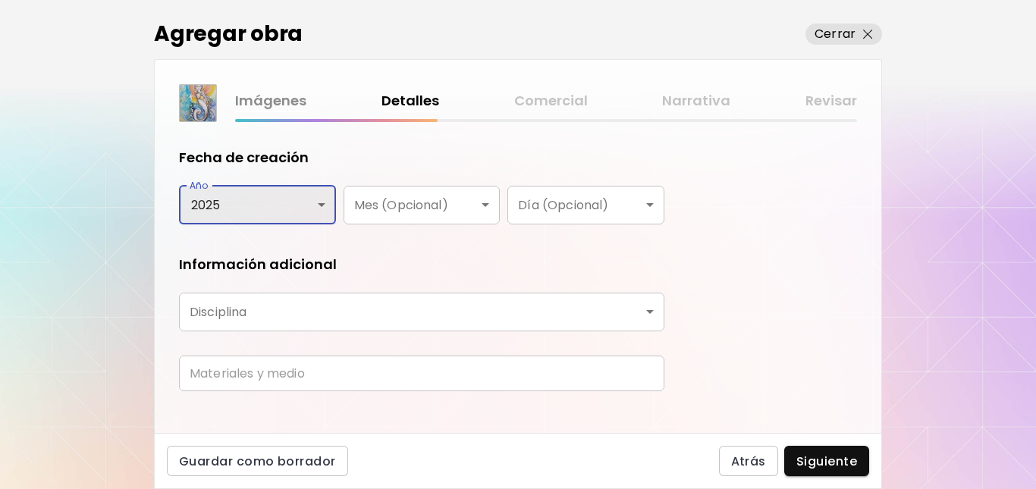
type input "****"
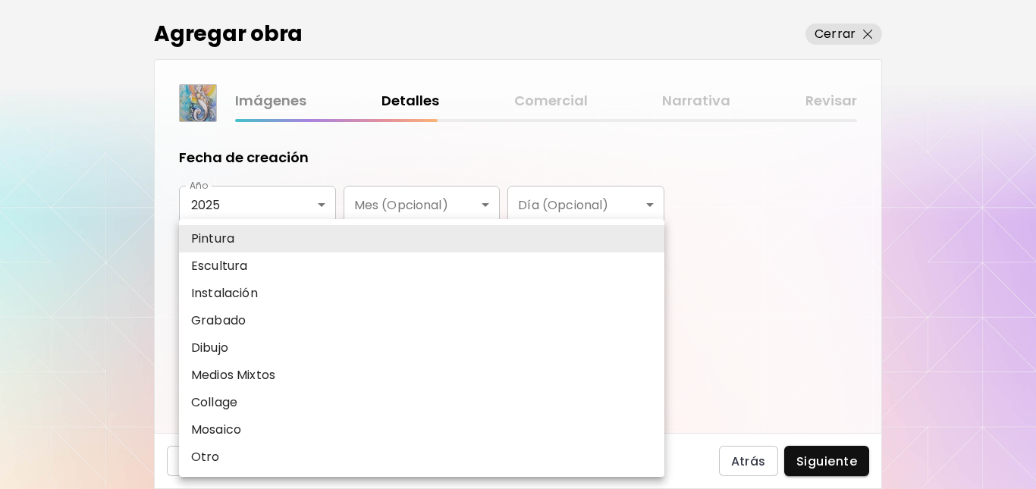
click at [318, 314] on body "kaleido.art/cecilynch Agregar obra Administrar obras Editar perfil My BioLink C…" at bounding box center [518, 244] width 1036 height 489
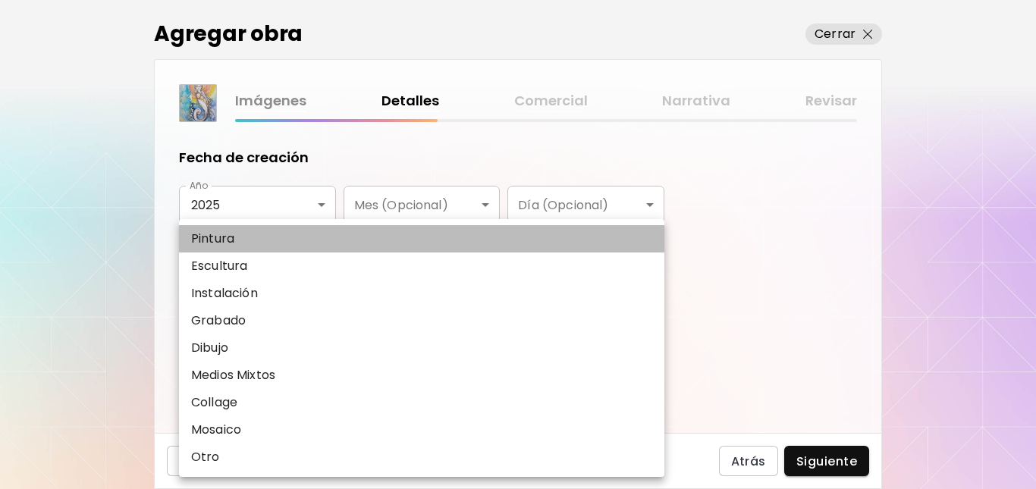
click at [208, 237] on p "Pintura" at bounding box center [212, 239] width 43 height 18
type input "********"
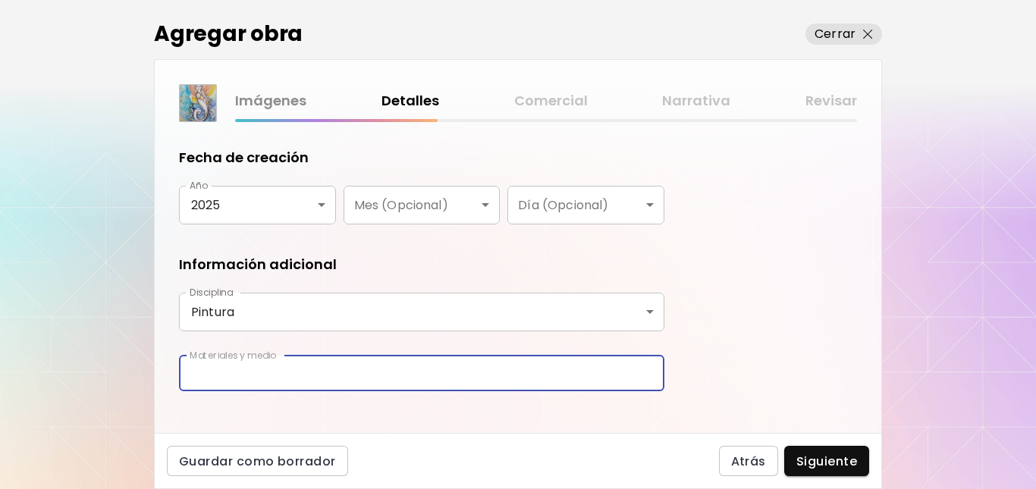
click at [256, 375] on input "text" at bounding box center [421, 374] width 485 height 36
click at [224, 373] on input "**********" at bounding box center [421, 374] width 485 height 36
type input "**********"
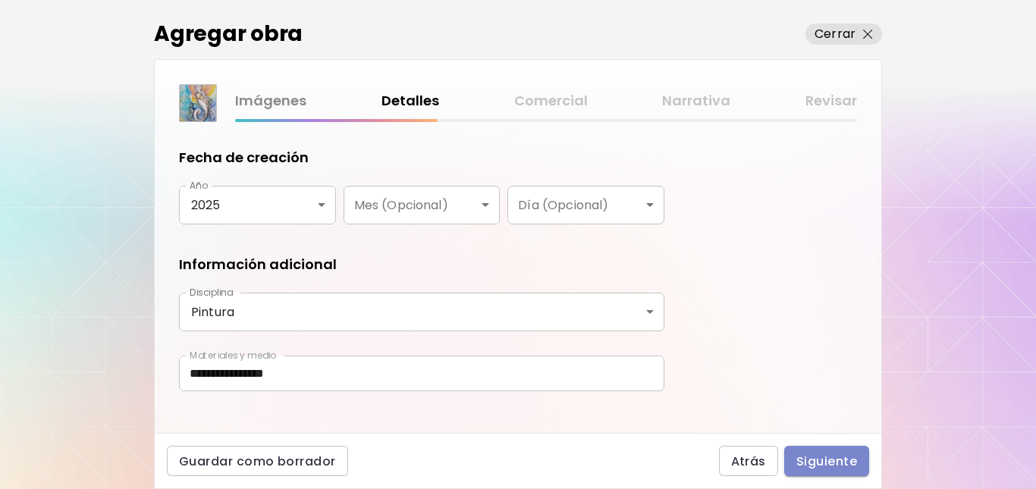
click at [844, 452] on button "Siguiente" at bounding box center [826, 461] width 85 height 30
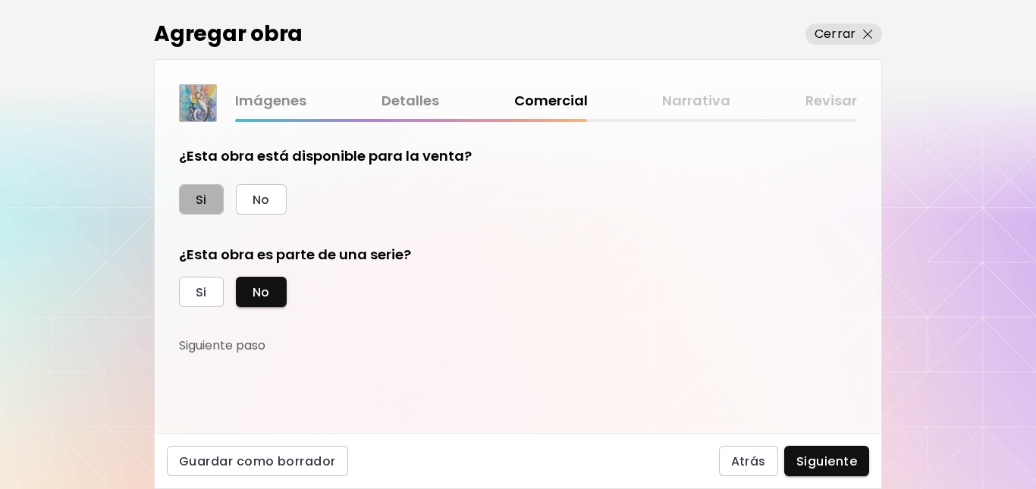
click at [199, 197] on span "Si" at bounding box center [201, 200] width 11 height 16
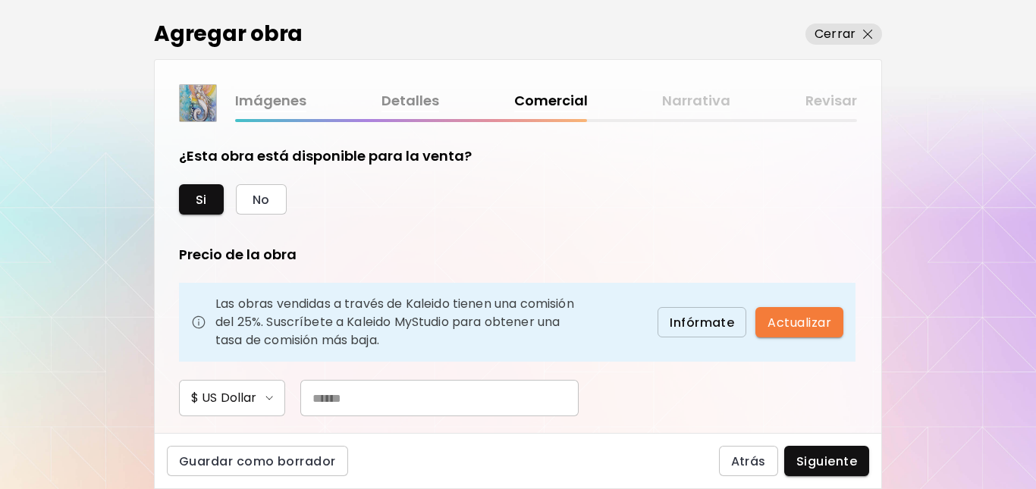
click at [350, 400] on input "text" at bounding box center [439, 398] width 278 height 36
type input "**"
click at [823, 458] on span "Siguiente" at bounding box center [826, 462] width 61 height 16
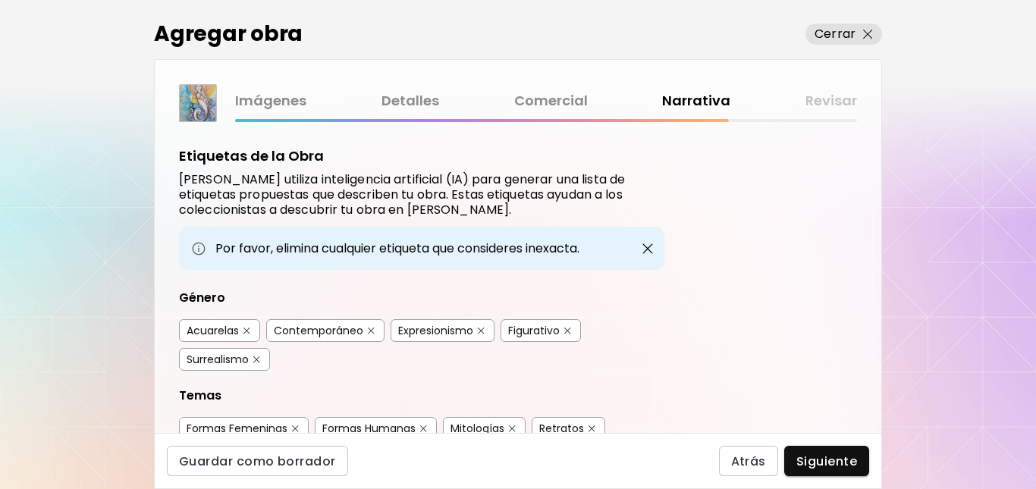
click at [241, 328] on div "Acuarelas" at bounding box center [219, 330] width 81 height 23
click at [479, 328] on img "button" at bounding box center [481, 331] width 7 height 7
click at [255, 359] on img "button" at bounding box center [256, 359] width 7 height 7
click at [881, 359] on div "Imágenes Detalles Comercial Narrativa Revisar Etiquetas de la Obra Kaleido util…" at bounding box center [518, 246] width 728 height 374
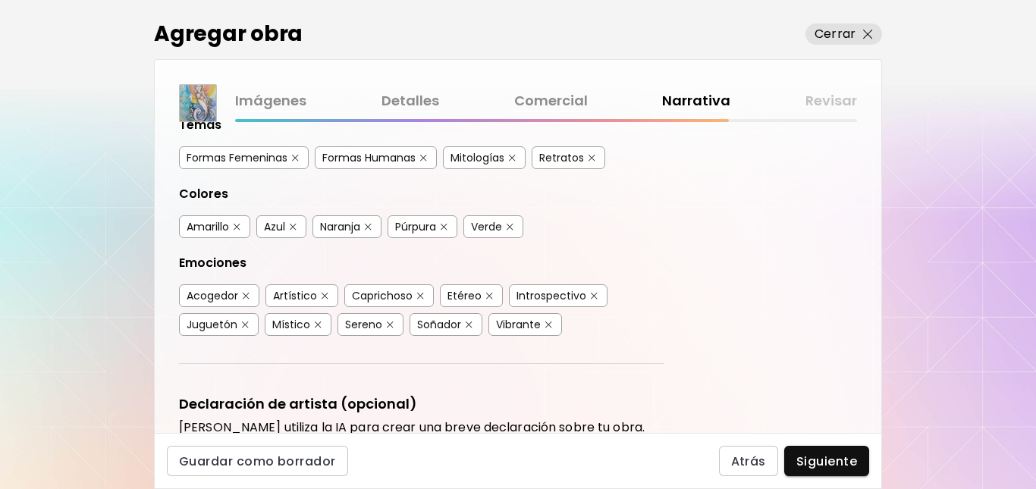
scroll to position [272, 0]
click at [513, 154] on img "button" at bounding box center [512, 157] width 7 height 7
click at [591, 155] on img "button" at bounding box center [592, 157] width 7 height 7
click at [425, 156] on img "button" at bounding box center [423, 157] width 7 height 7
click at [325, 293] on img "button" at bounding box center [325, 295] width 7 height 7
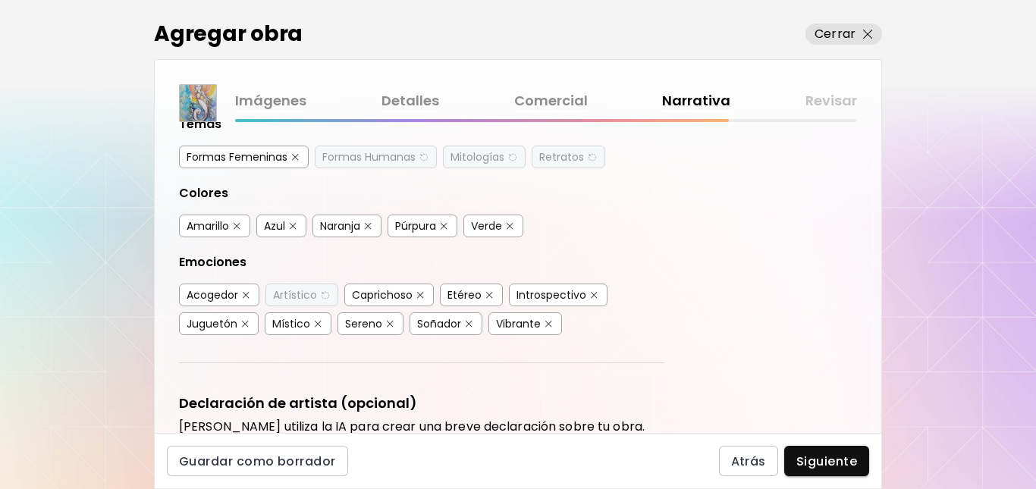
click at [420, 294] on img "button" at bounding box center [420, 295] width 7 height 7
click at [246, 292] on img "button" at bounding box center [246, 295] width 7 height 7
click at [244, 324] on img "button" at bounding box center [245, 324] width 7 height 7
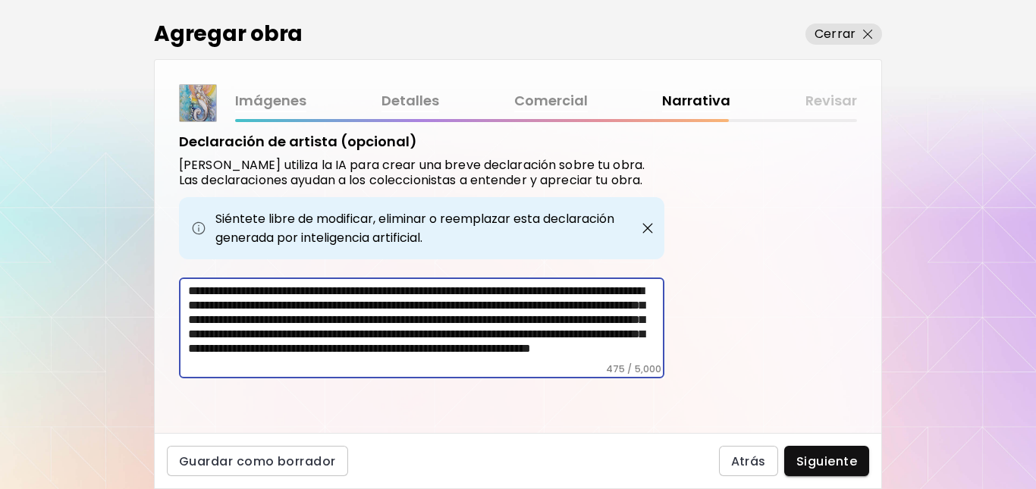
scroll to position [23, 0]
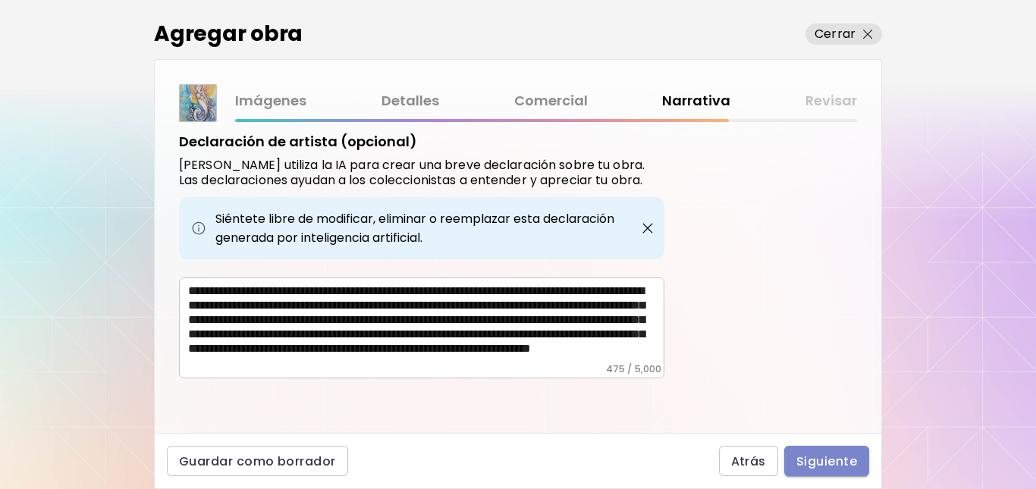
click at [837, 459] on span "Siguiente" at bounding box center [826, 462] width 61 height 16
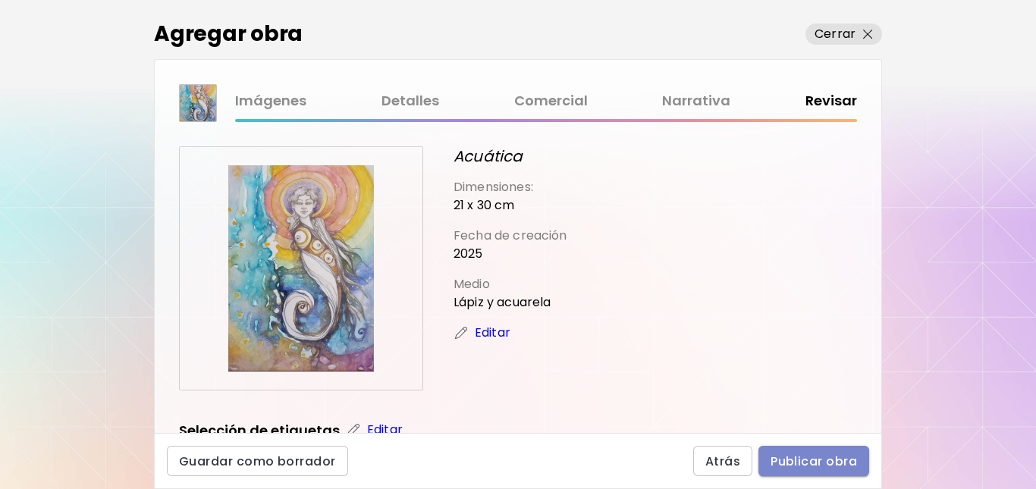
click at [837, 459] on span "Publicar obra" at bounding box center [814, 462] width 86 height 16
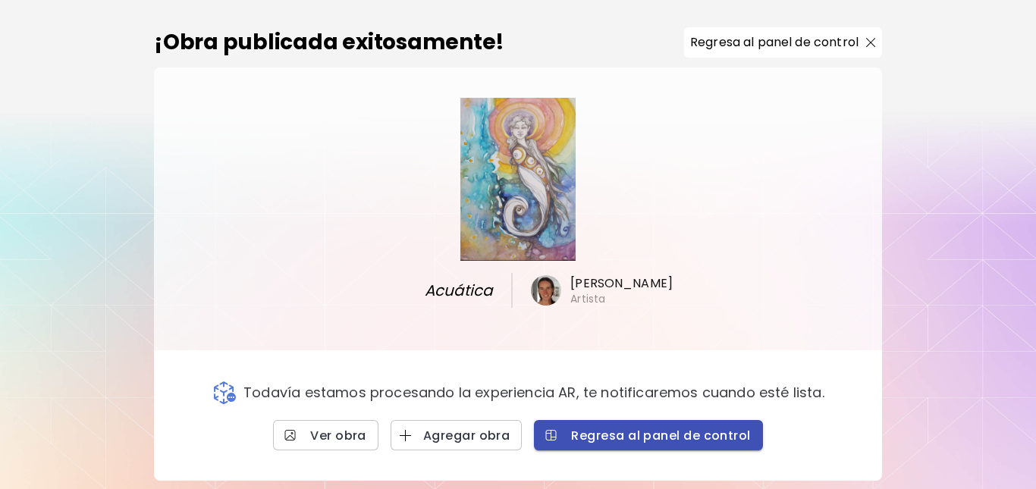
click at [692, 438] on span "Regresa al panel de control" at bounding box center [648, 436] width 204 height 16
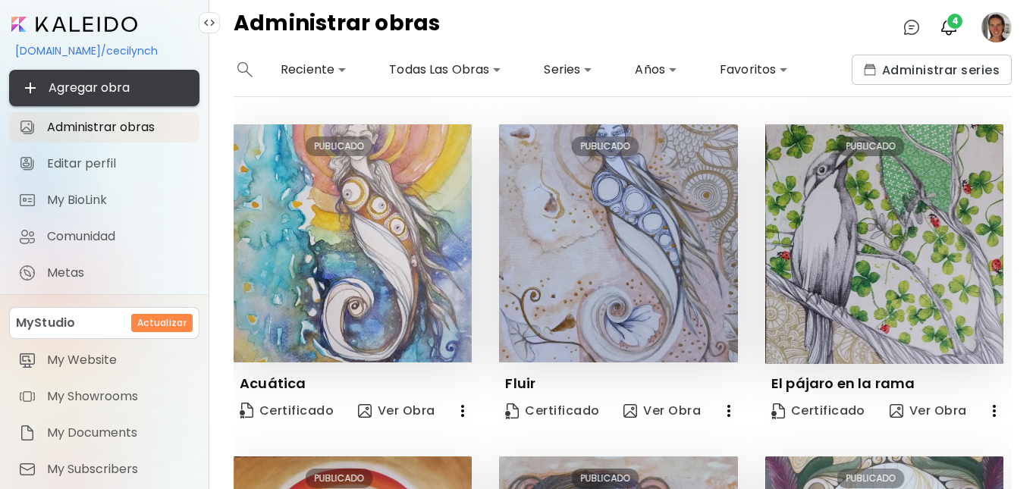
click at [90, 81] on span "Agregar obra" at bounding box center [104, 88] width 166 height 18
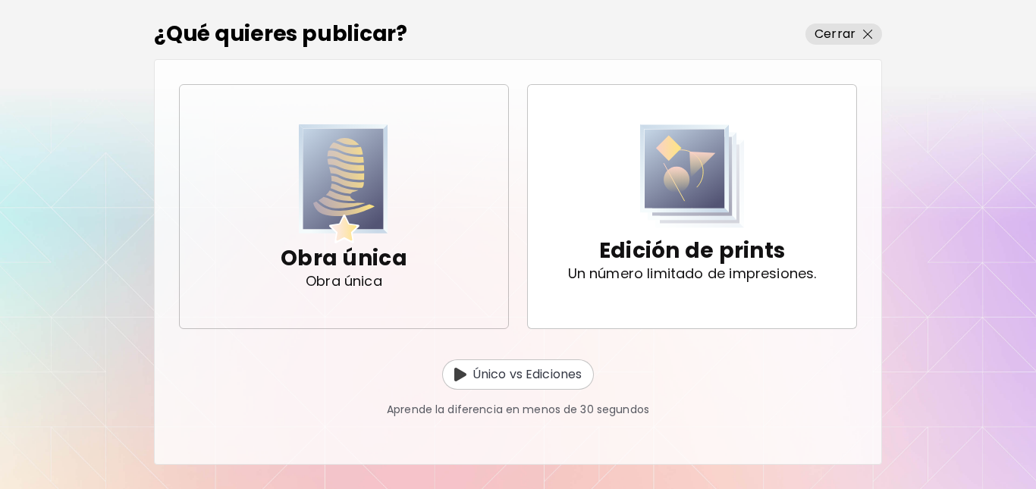
click at [368, 199] on img "button" at bounding box center [343, 183] width 89 height 119
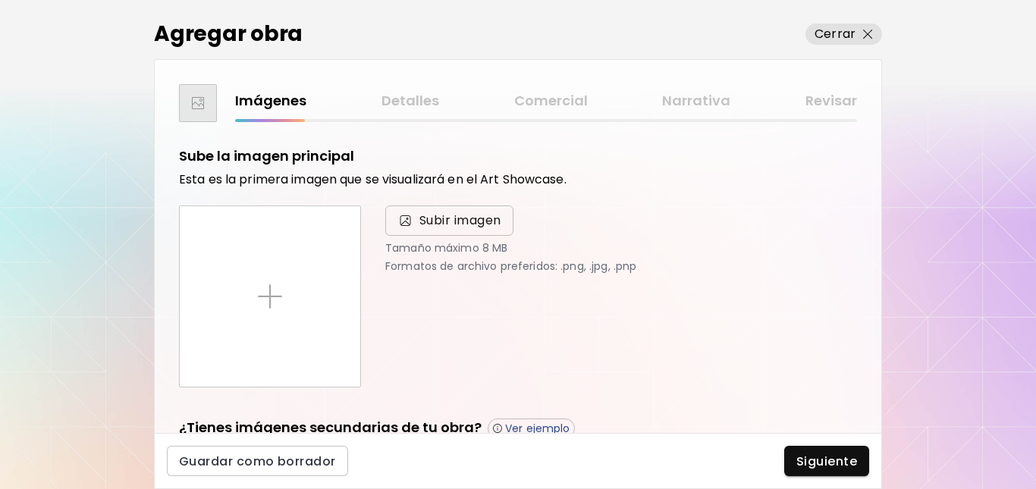
click at [451, 215] on span "Subir imagen" at bounding box center [460, 221] width 82 height 18
click at [0, 0] on input "Subir imagen" at bounding box center [0, 0] width 0 height 0
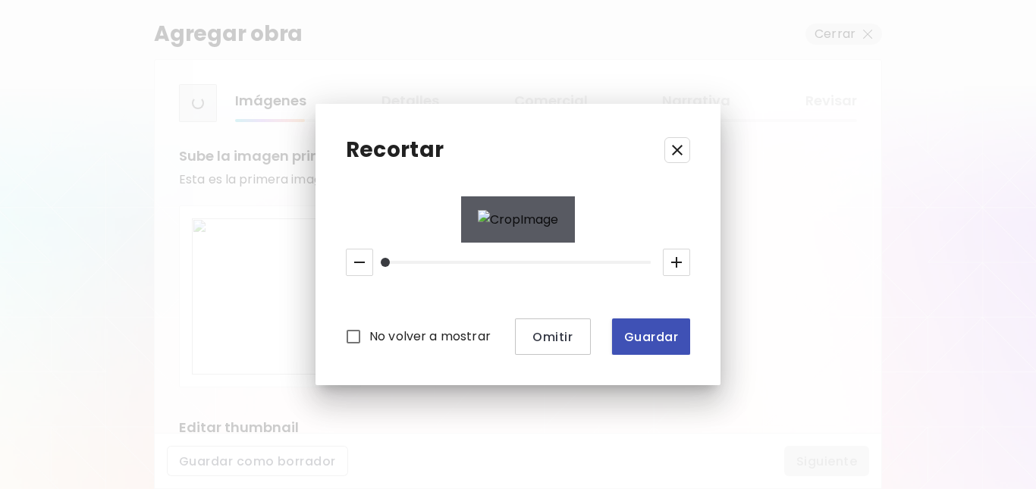
click at [658, 345] on span "Guardar" at bounding box center [651, 337] width 54 height 16
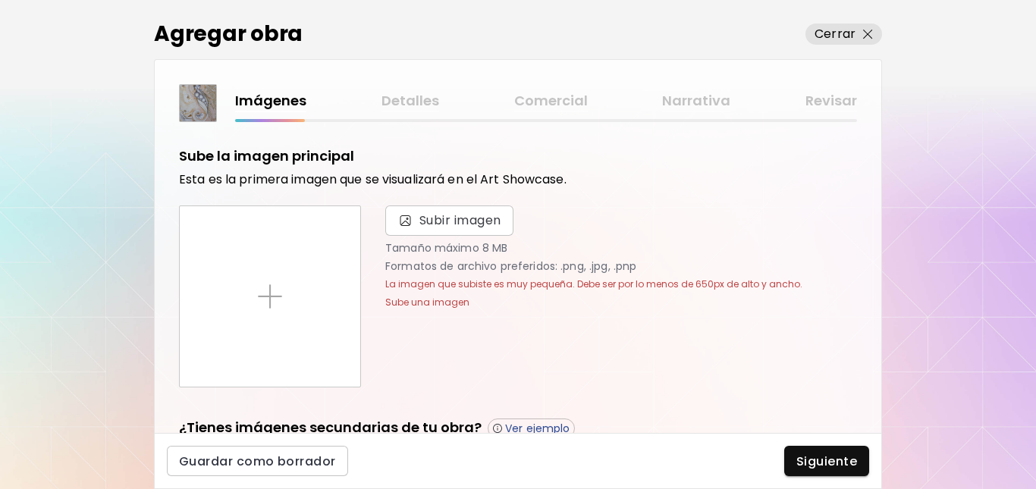
scroll to position [250, 0]
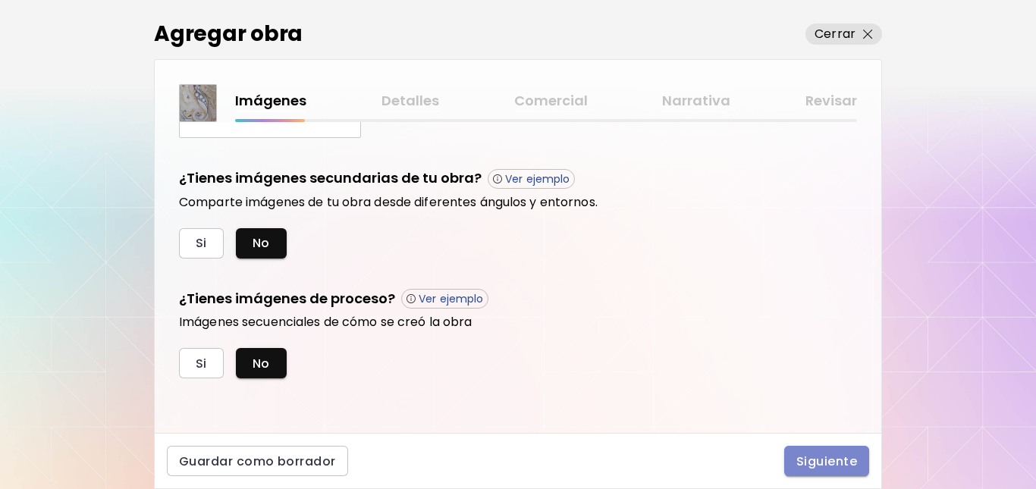
click at [829, 459] on span "Siguiente" at bounding box center [826, 462] width 61 height 16
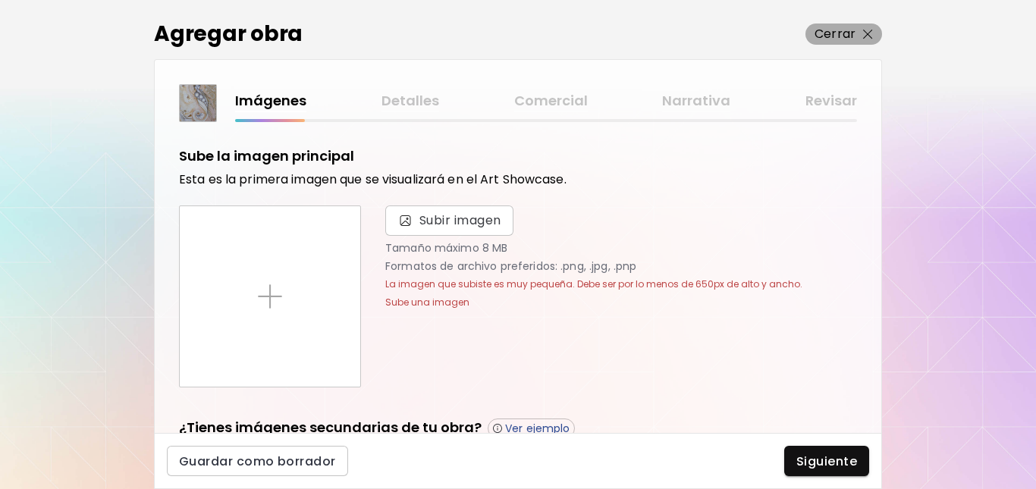
click at [867, 32] on img "button" at bounding box center [868, 35] width 10 height 10
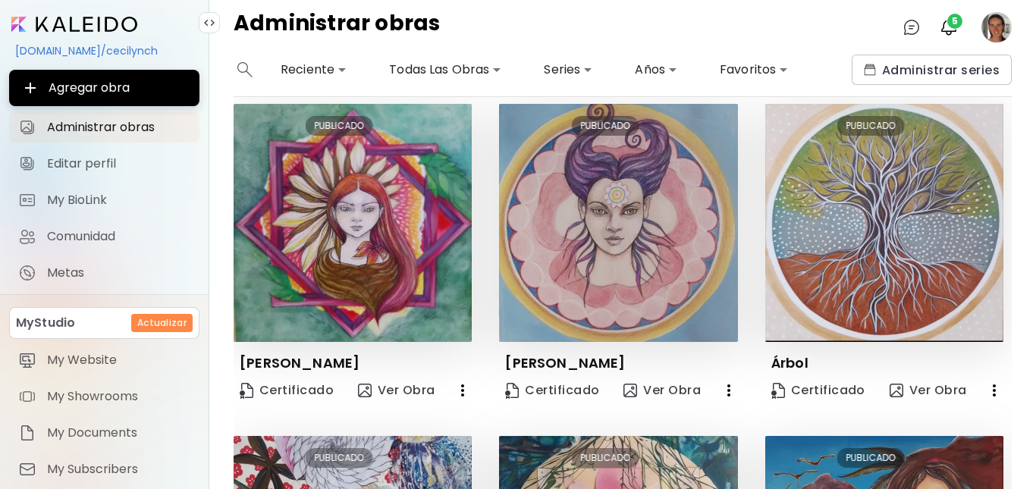
scroll to position [993, 0]
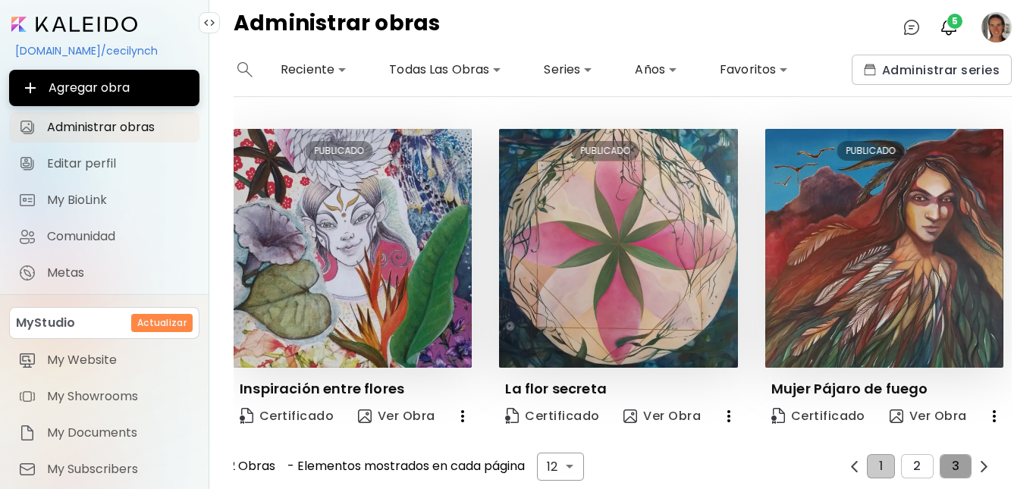
click at [953, 454] on button "3" at bounding box center [956, 466] width 32 height 24
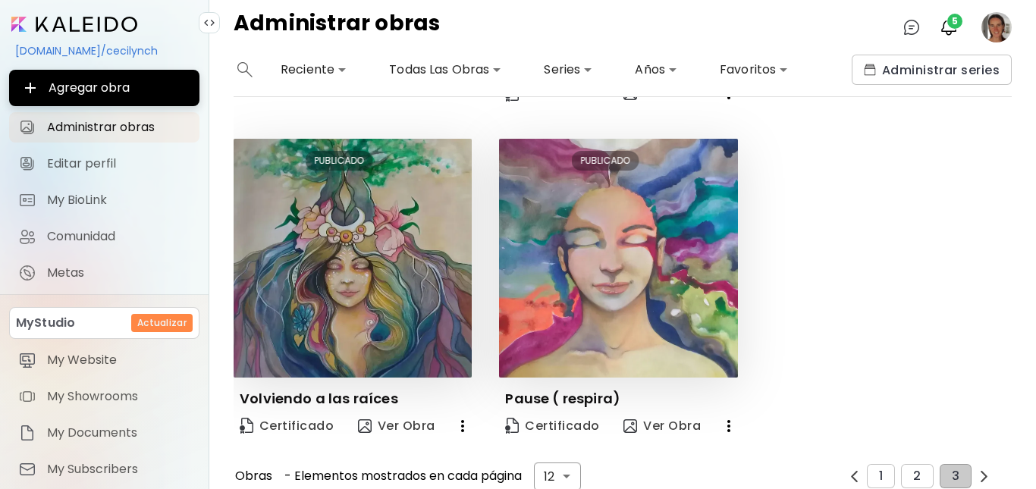
scroll to position [650, 0]
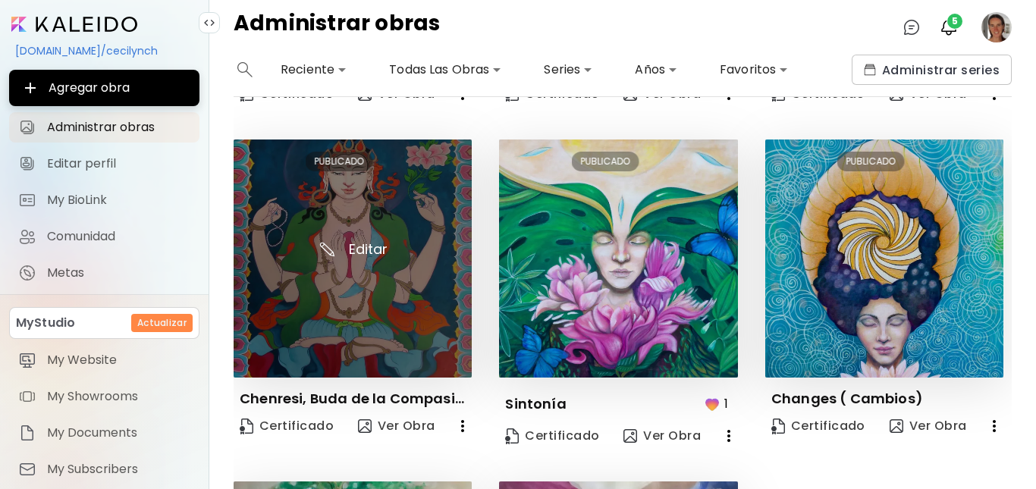
click at [402, 272] on img at bounding box center [353, 259] width 238 height 238
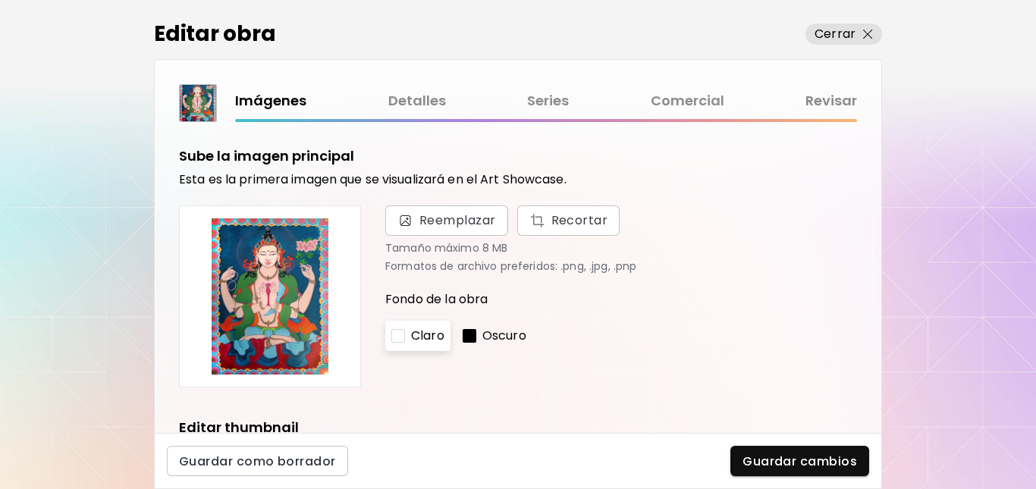
click at [419, 99] on link "Detalles" at bounding box center [417, 101] width 58 height 22
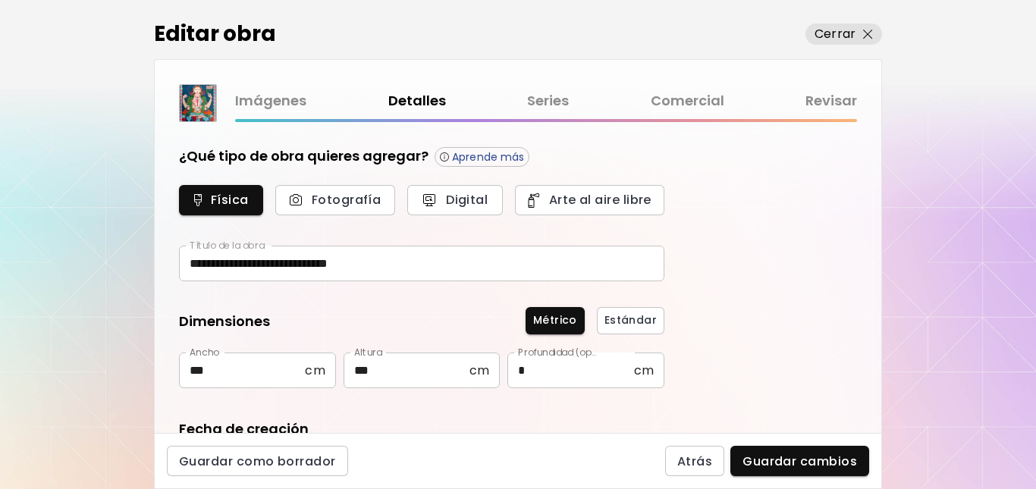
type input "********"
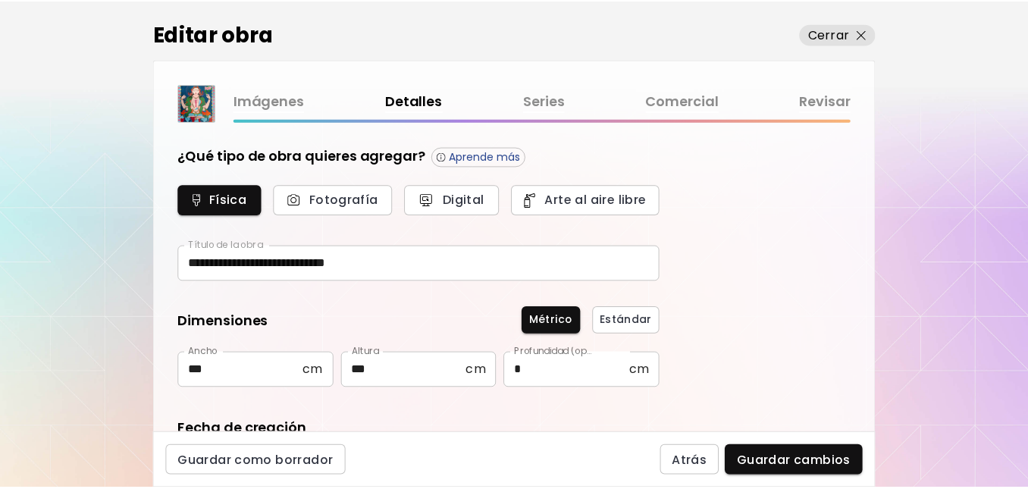
scroll to position [272, 0]
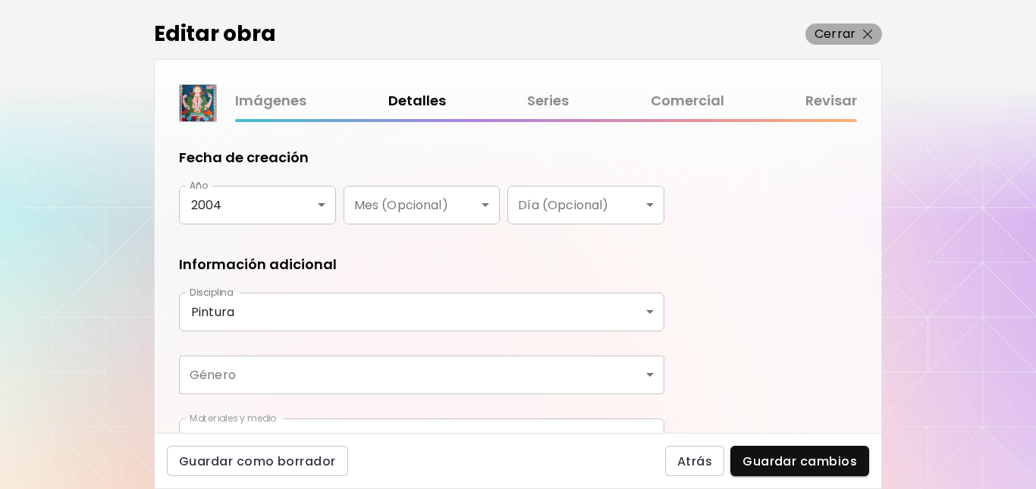
click at [868, 34] on img "button" at bounding box center [868, 35] width 10 height 10
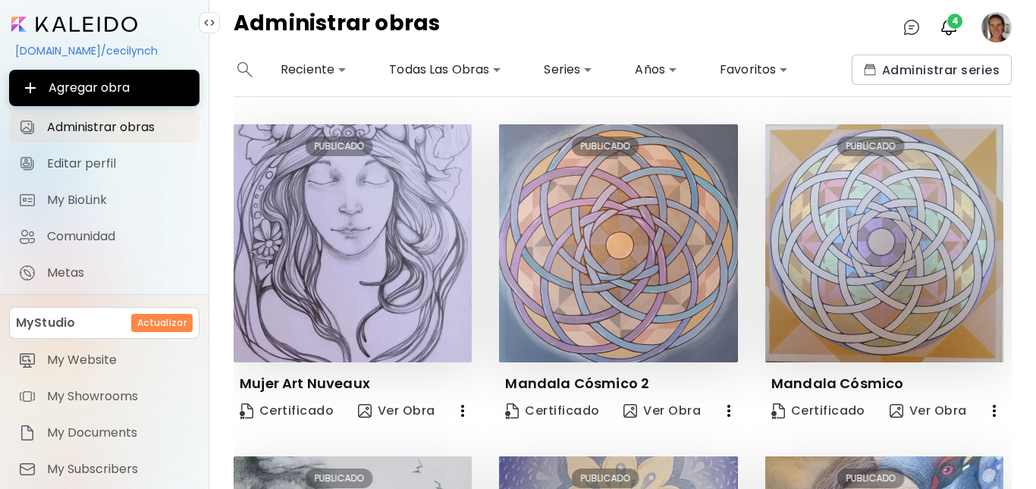
click at [67, 49] on div "[DOMAIN_NAME]/cecilynch" at bounding box center [104, 51] width 190 height 26
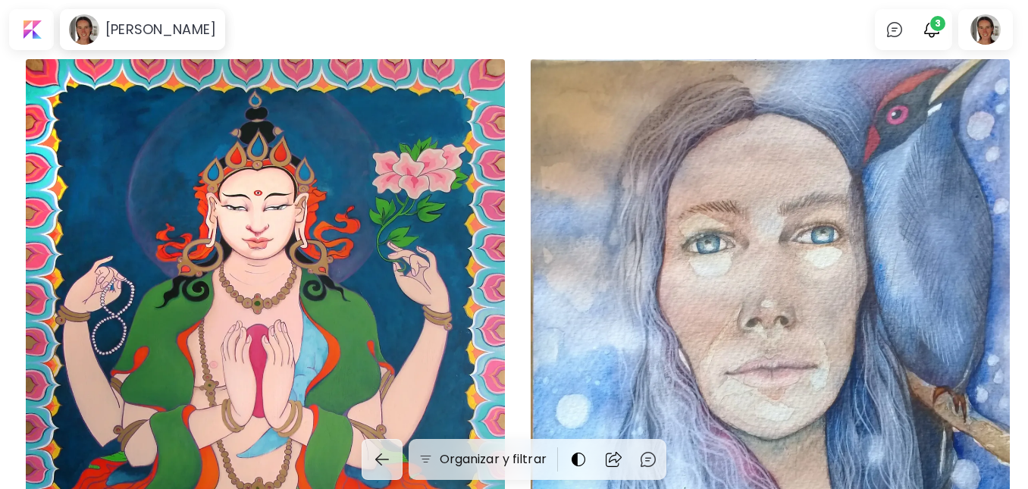
click at [551, 27] on body "[PERSON_NAME] 0 3 Organizar y filtrar Tengo lágrimas guardadas disponible | 91.…" at bounding box center [514, 244] width 1028 height 489
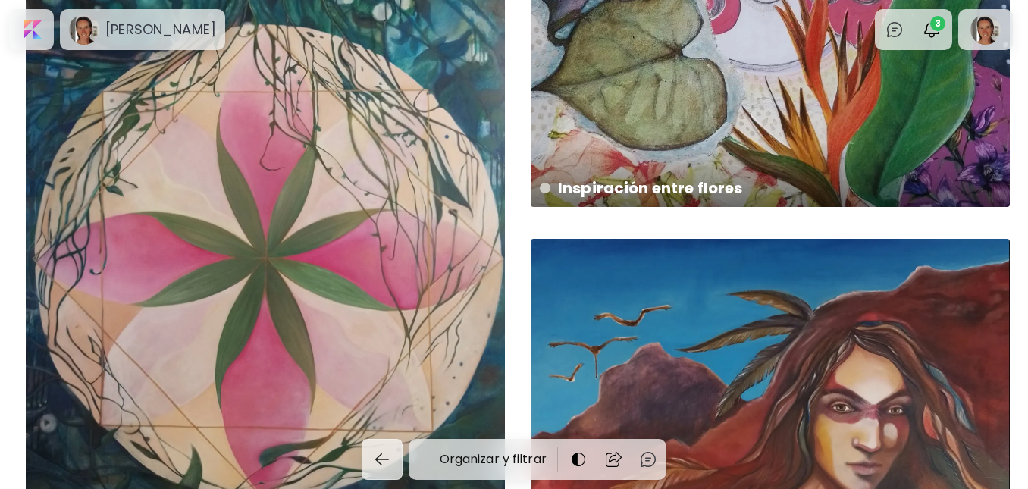
scroll to position [5561, 0]
